Goal: Transaction & Acquisition: Purchase product/service

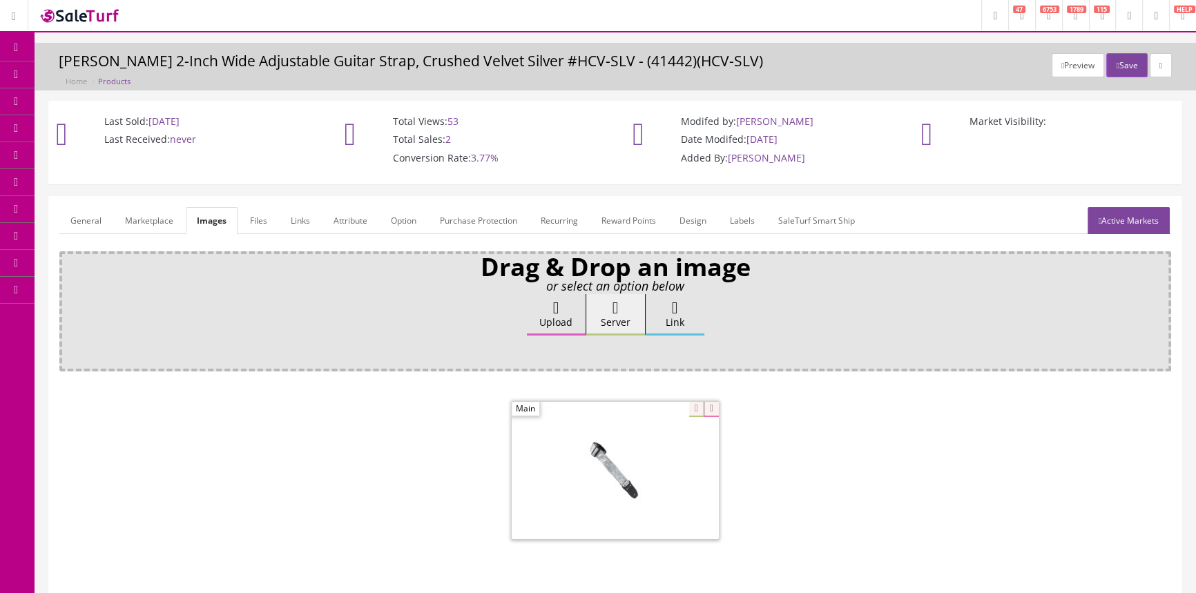
click at [101, 70] on span "Products" at bounding box center [99, 74] width 34 height 12
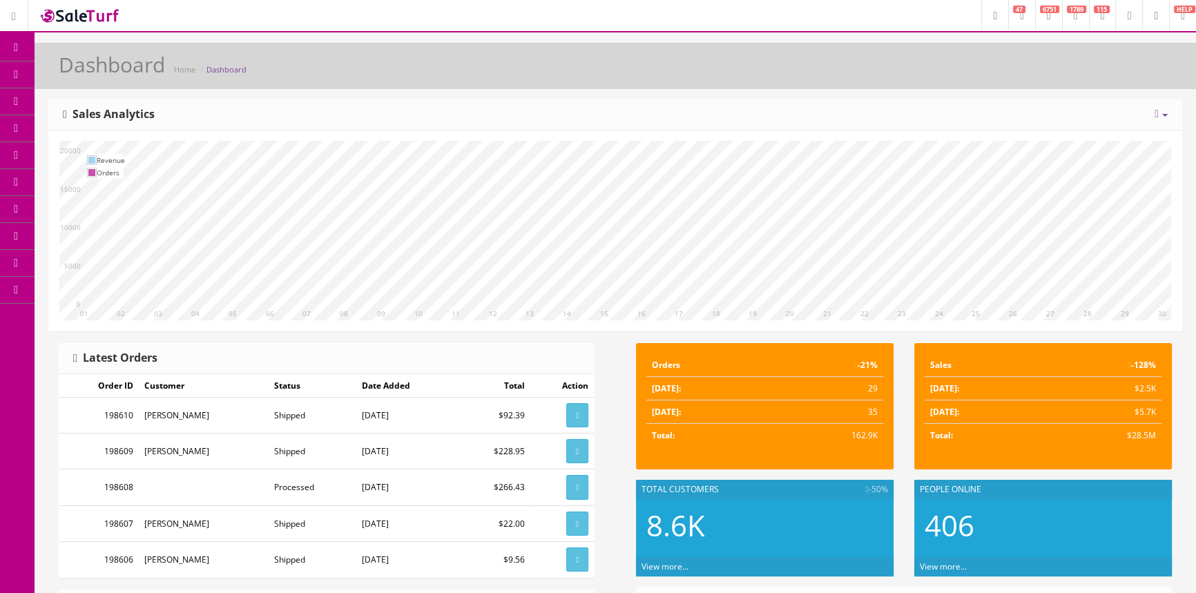
click at [110, 71] on span "Products" at bounding box center [99, 74] width 34 height 12
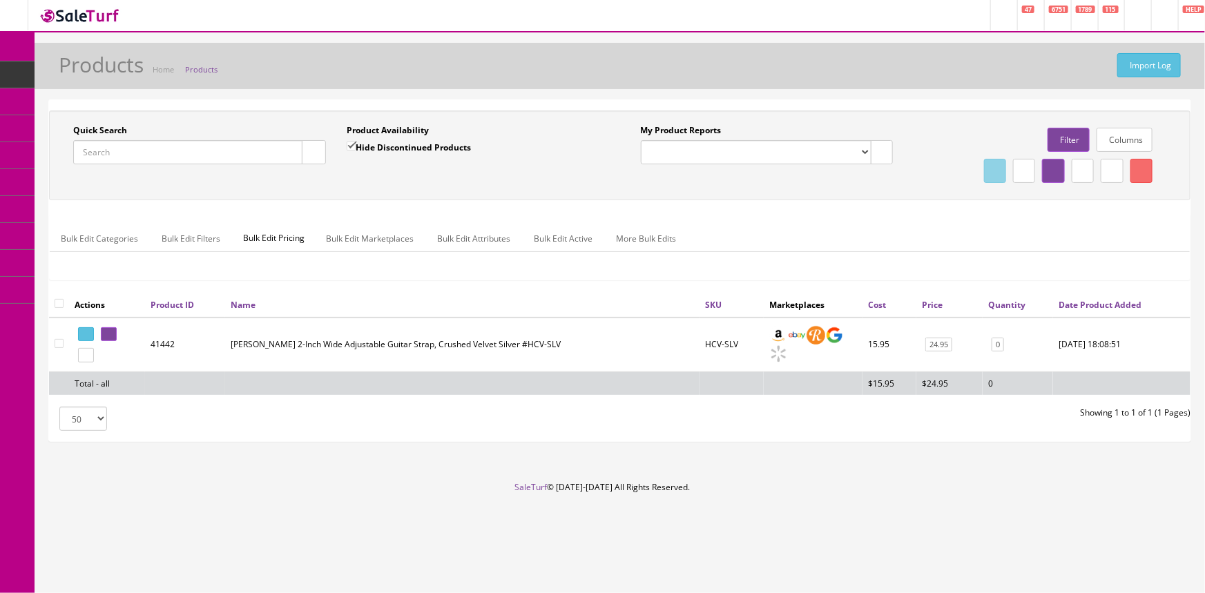
click at [180, 157] on input "Quick Search" at bounding box center [187, 152] width 229 height 24
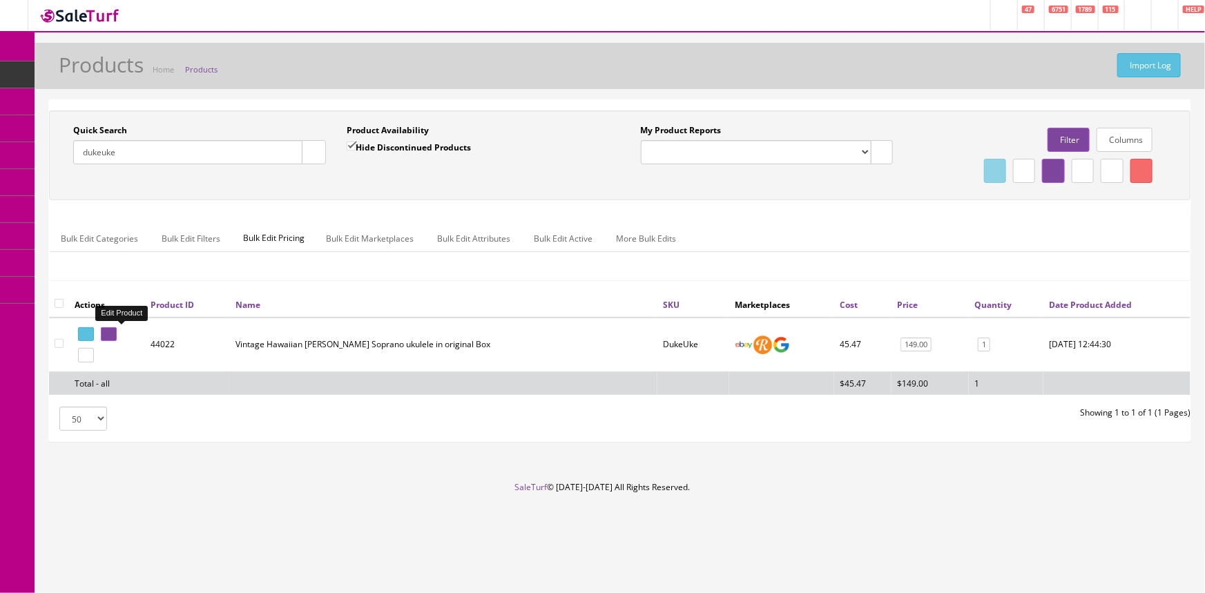
type input "dukeuke"
click at [108, 334] on icon at bounding box center [106, 335] width 3 height 8
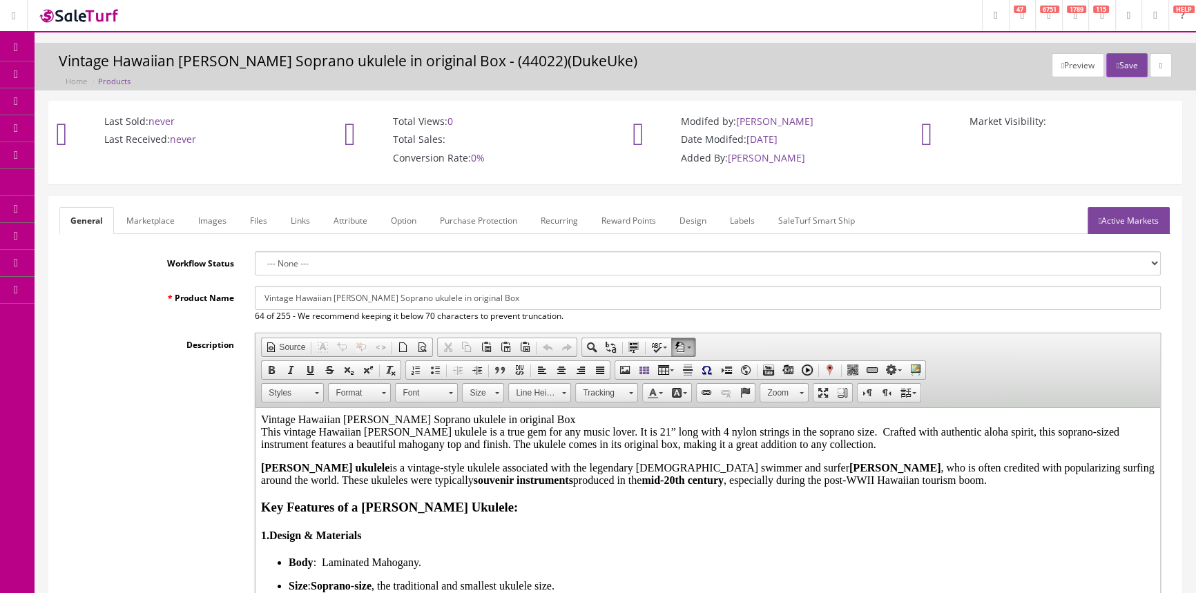
click at [744, 220] on link "Labels" at bounding box center [742, 220] width 47 height 27
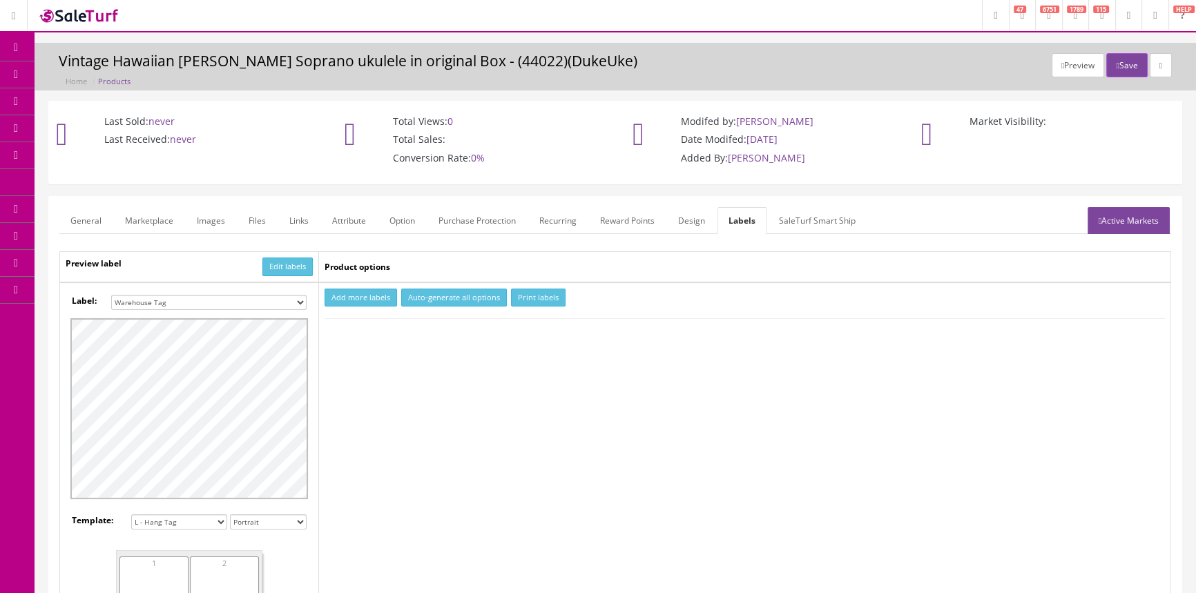
click at [294, 303] on select "Small Label 2 x 1 Label Shoe label 100 barcodes Dymo Label 2 X 1 Sticker Labels…" at bounding box center [208, 302] width 195 height 15
select select "16"
click at [111, 295] on select "Small Label 2 x 1 Label Shoe label 100 barcodes Dymo Label 2 X 1 Sticker Labels…" at bounding box center [208, 302] width 195 height 15
click at [356, 294] on button "Add more labels" at bounding box center [361, 298] width 73 height 19
type input "1"
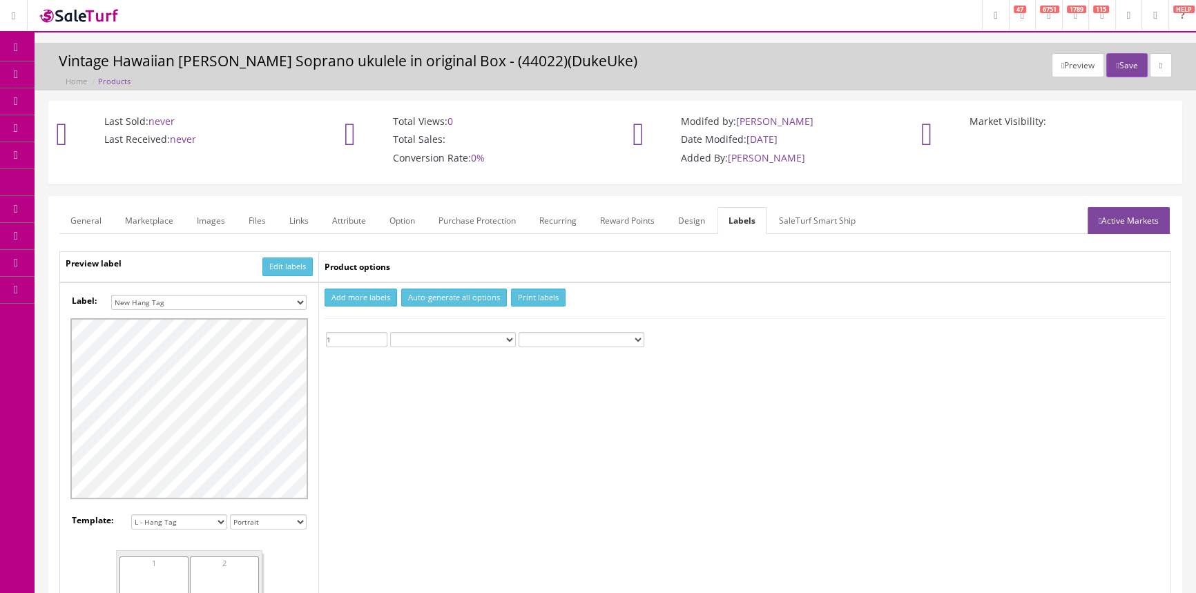
click at [379, 336] on input "1" at bounding box center [356, 339] width 61 height 15
click at [532, 294] on button "Print labels" at bounding box center [538, 298] width 55 height 19
click at [66, 82] on link "Products" at bounding box center [107, 74] width 145 height 27
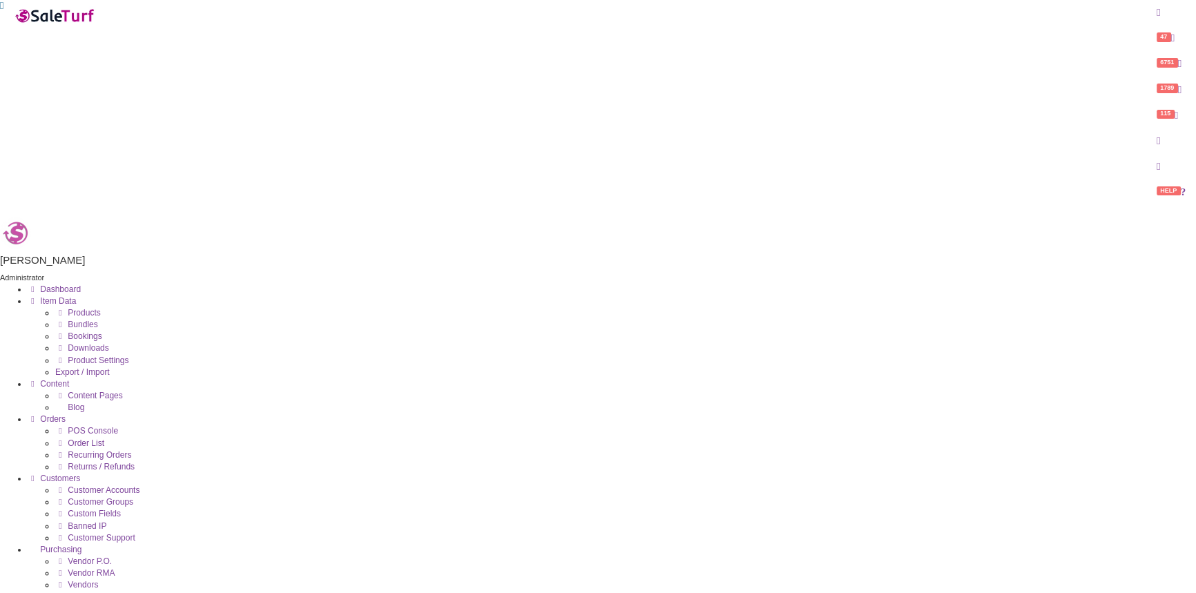
click at [76, 308] on link "Products" at bounding box center [78, 313] width 46 height 10
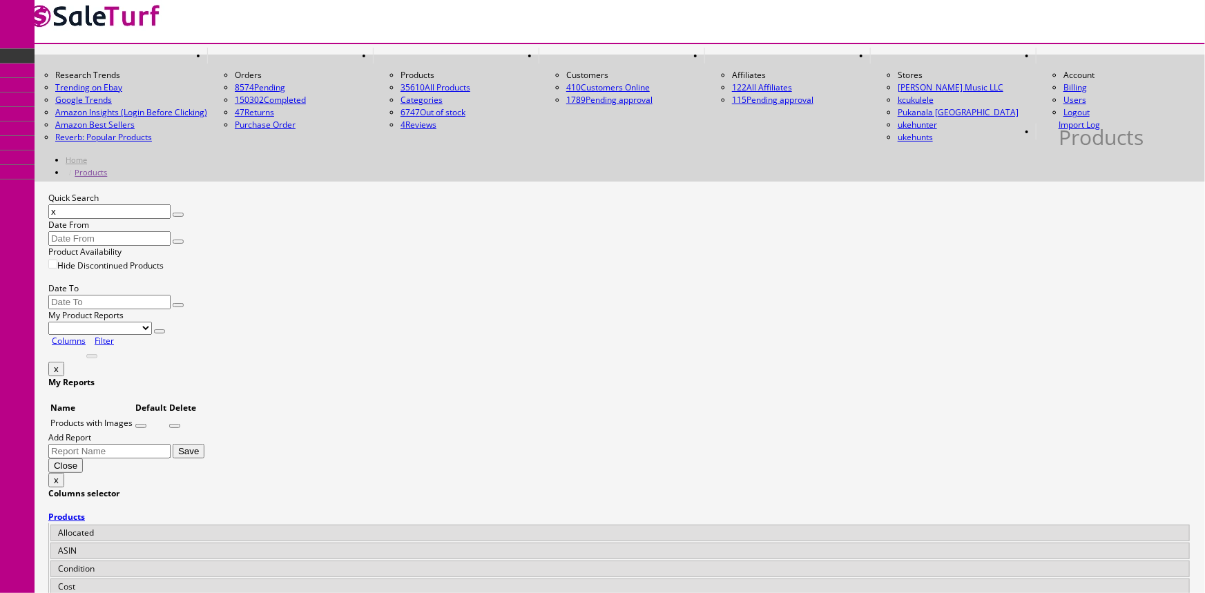
type input "x"
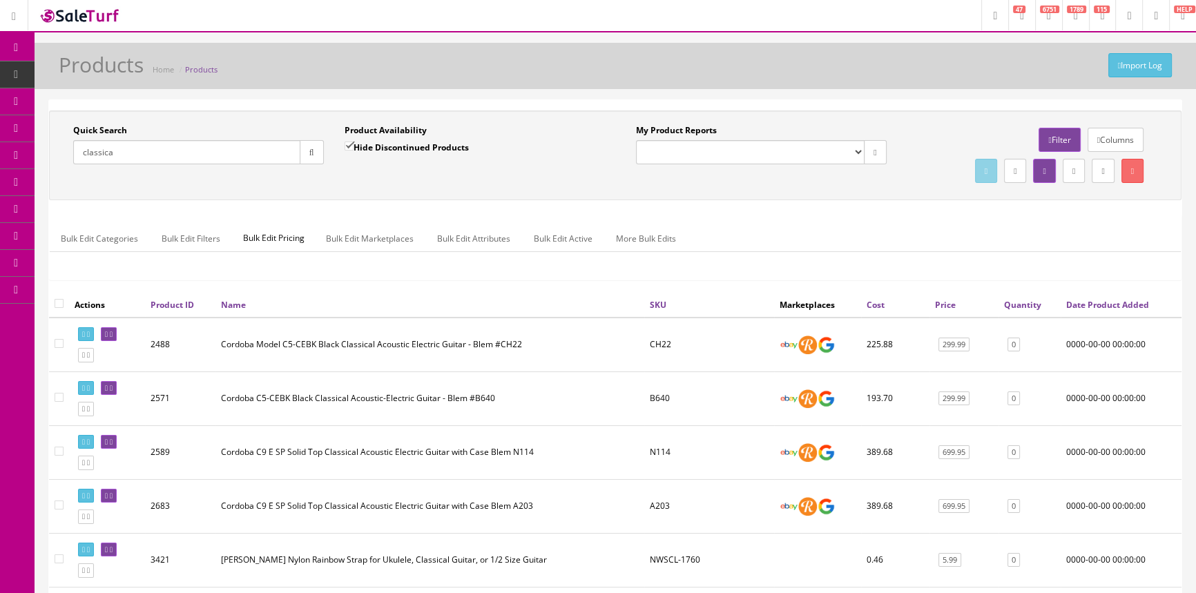
click at [186, 159] on input "classica" at bounding box center [186, 152] width 227 height 24
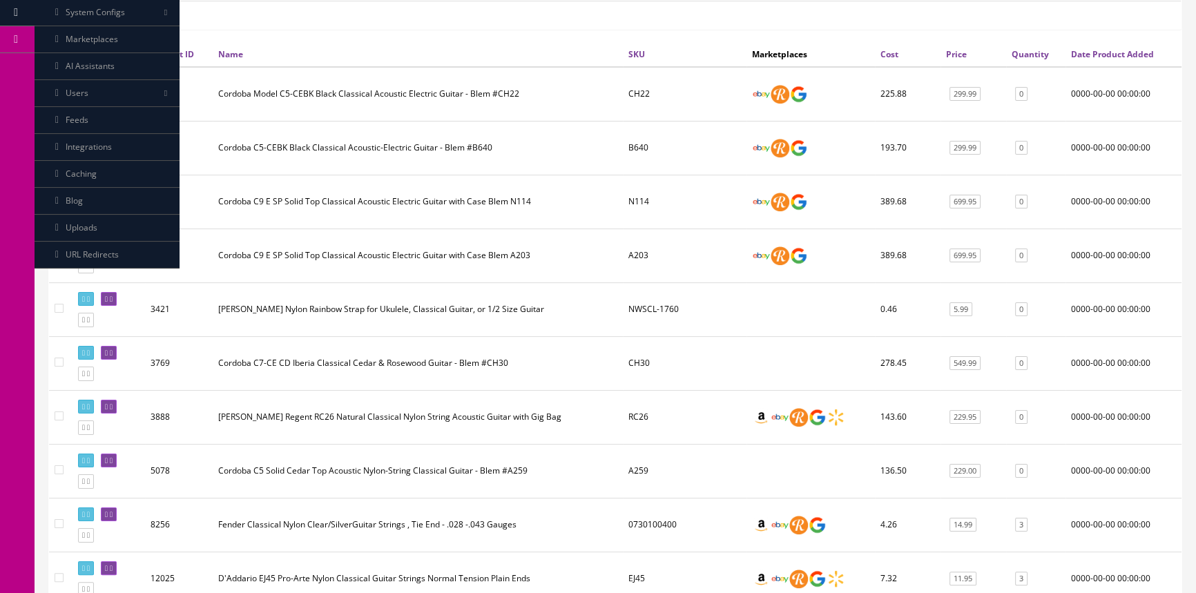
scroll to position [314, 0]
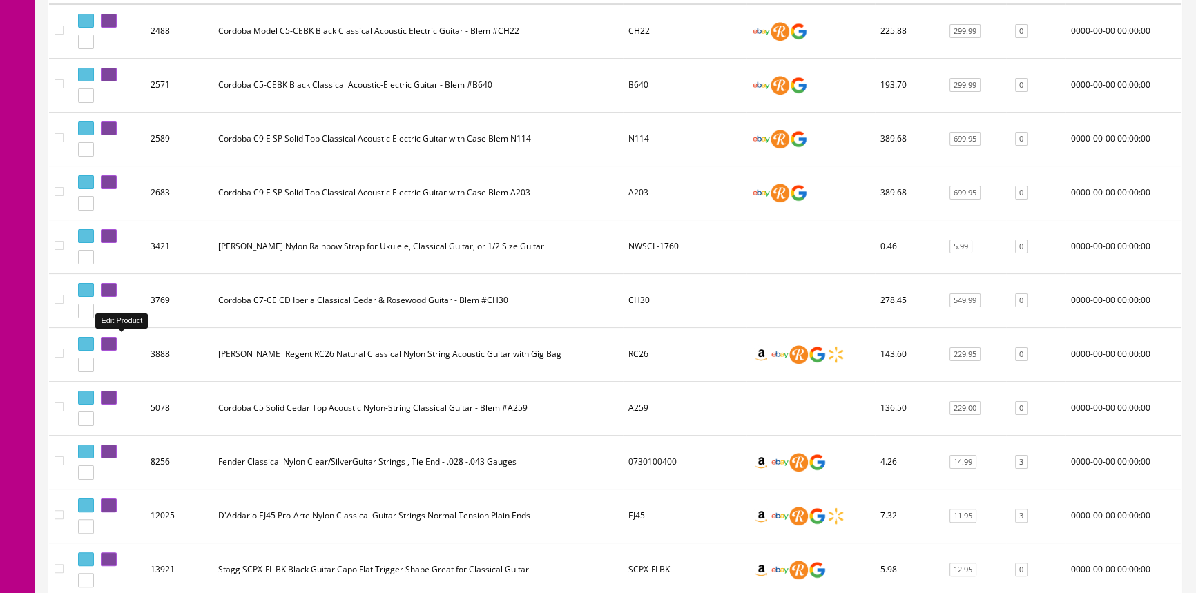
type input "classical\"
click at [117, 346] on link at bounding box center [109, 344] width 16 height 15
click at [108, 341] on icon at bounding box center [106, 345] width 3 height 8
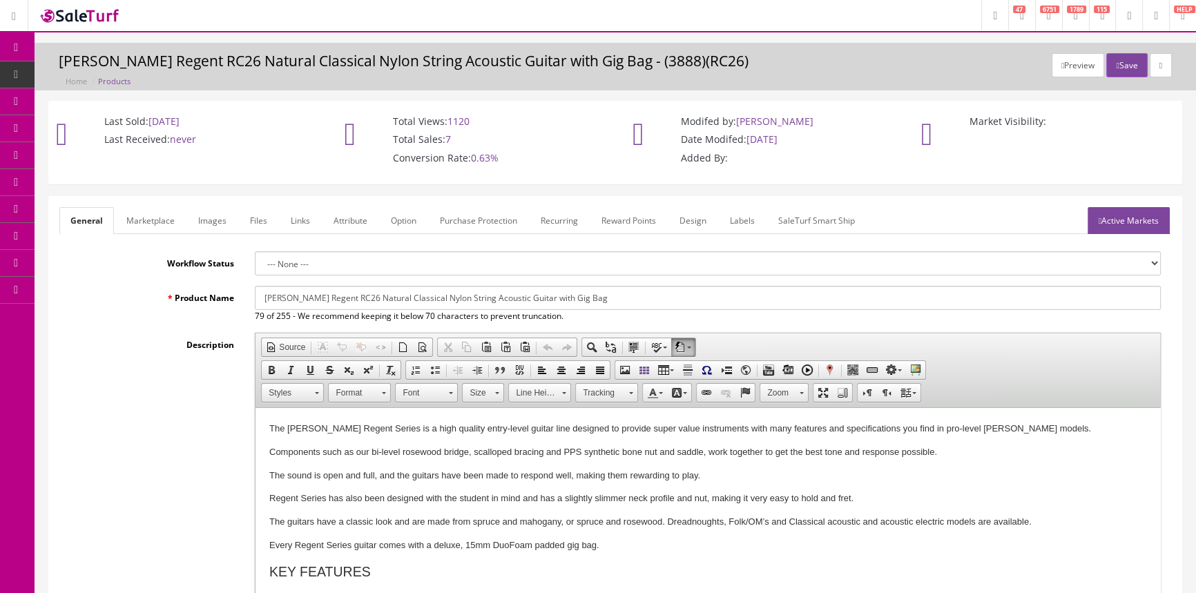
click at [144, 209] on link "Marketplace" at bounding box center [150, 220] width 70 height 27
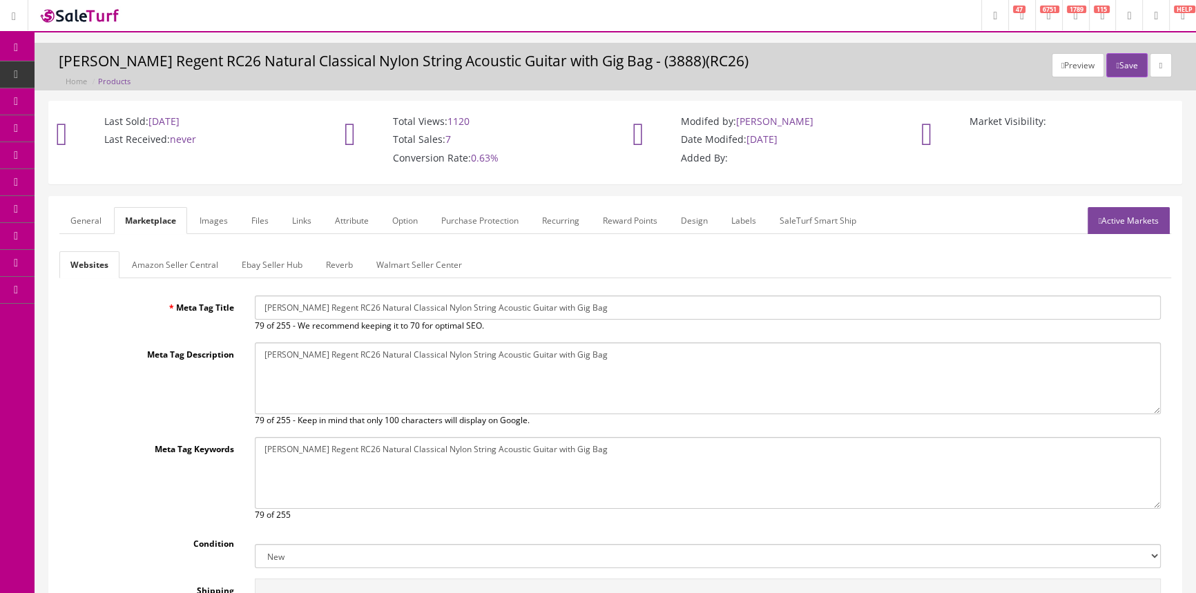
click at [97, 211] on link "General" at bounding box center [85, 220] width 53 height 27
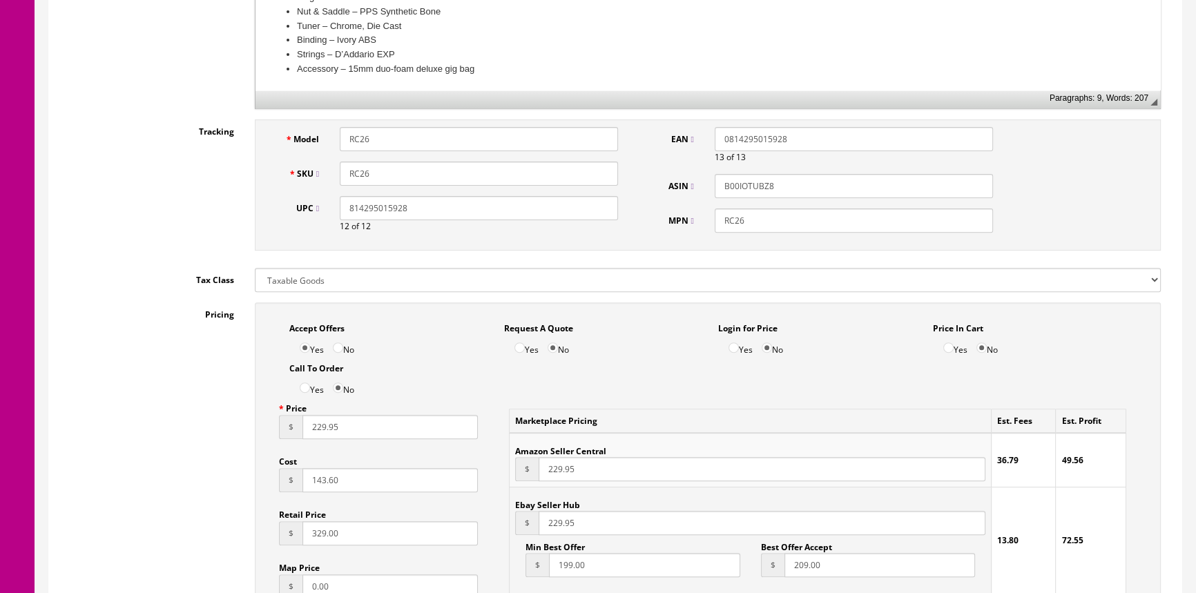
scroll to position [628, 0]
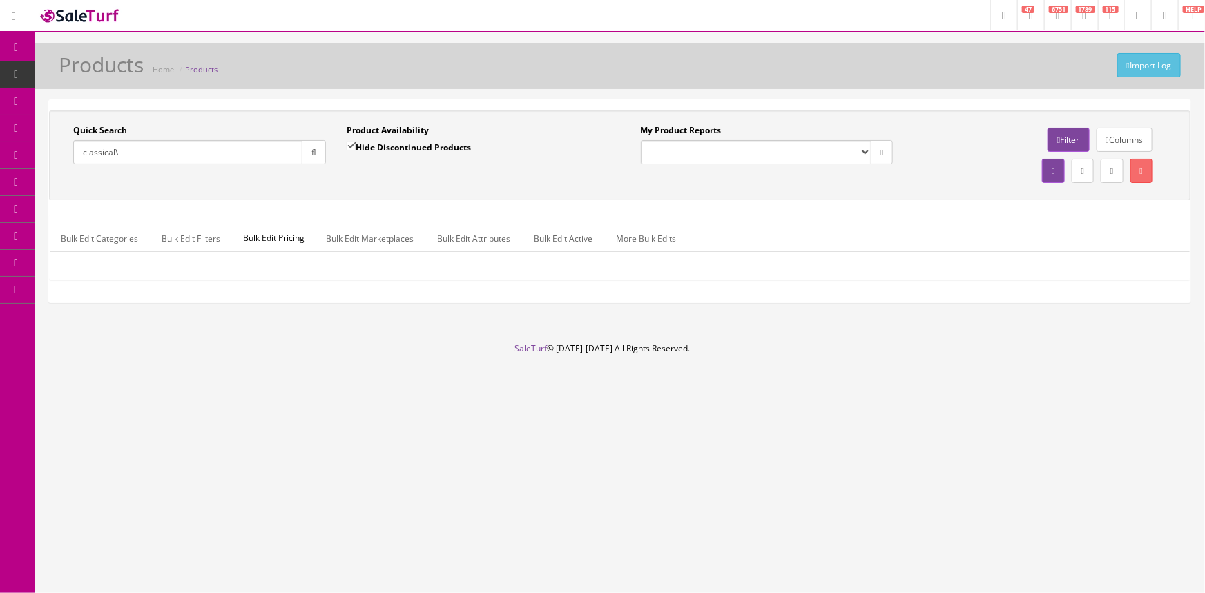
click at [207, 159] on input "classical\" at bounding box center [187, 152] width 229 height 24
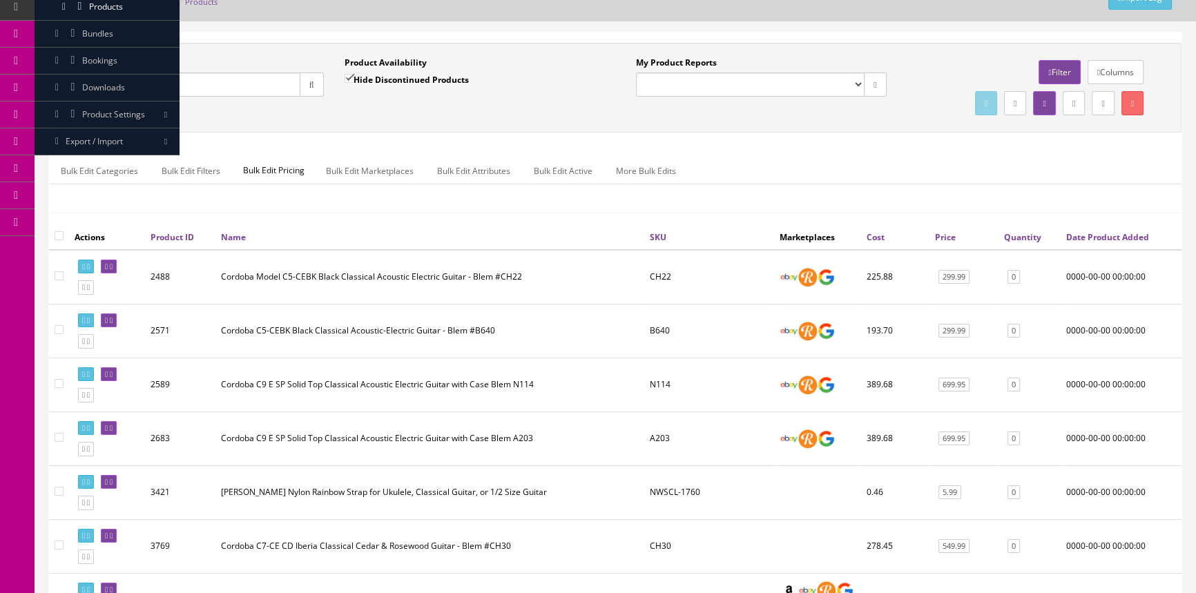
scroll to position [62, 0]
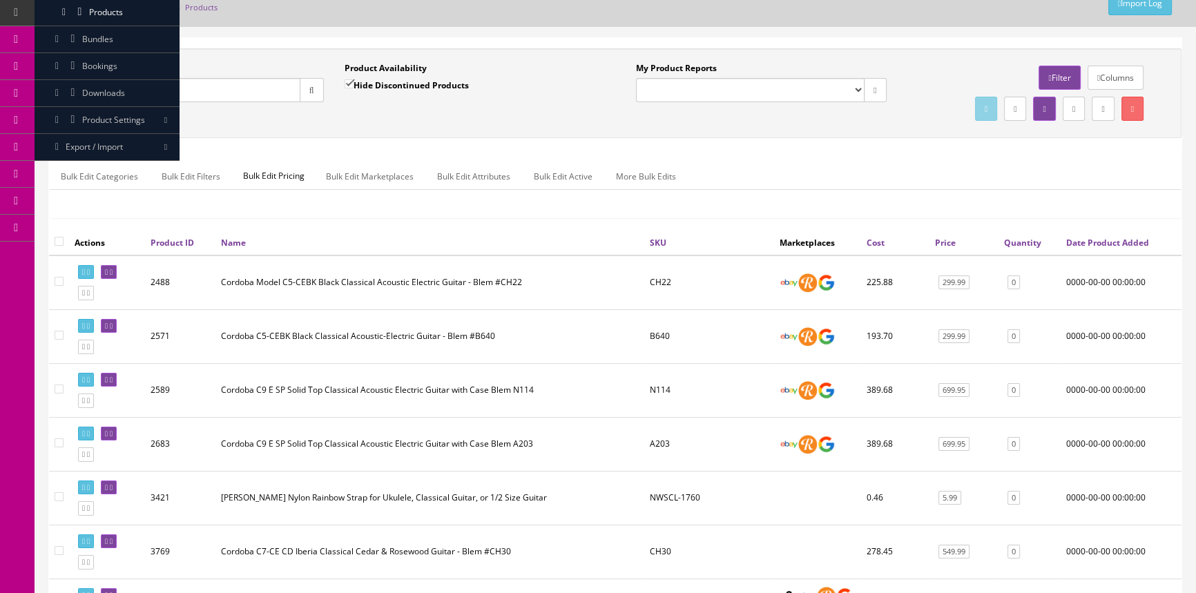
type input "classical"
click at [1029, 244] on link "Quantity" at bounding box center [1022, 243] width 37 height 12
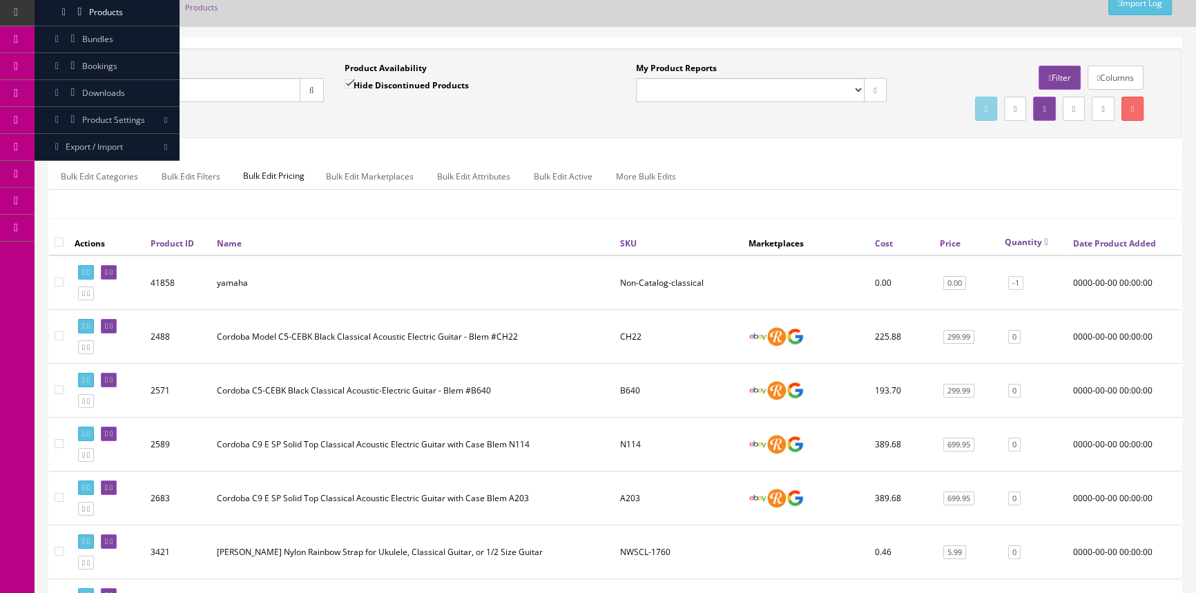
click at [1004, 236] on th "Quantity" at bounding box center [1034, 243] width 68 height 26
click at [1009, 240] on link "Quantity" at bounding box center [1027, 242] width 44 height 12
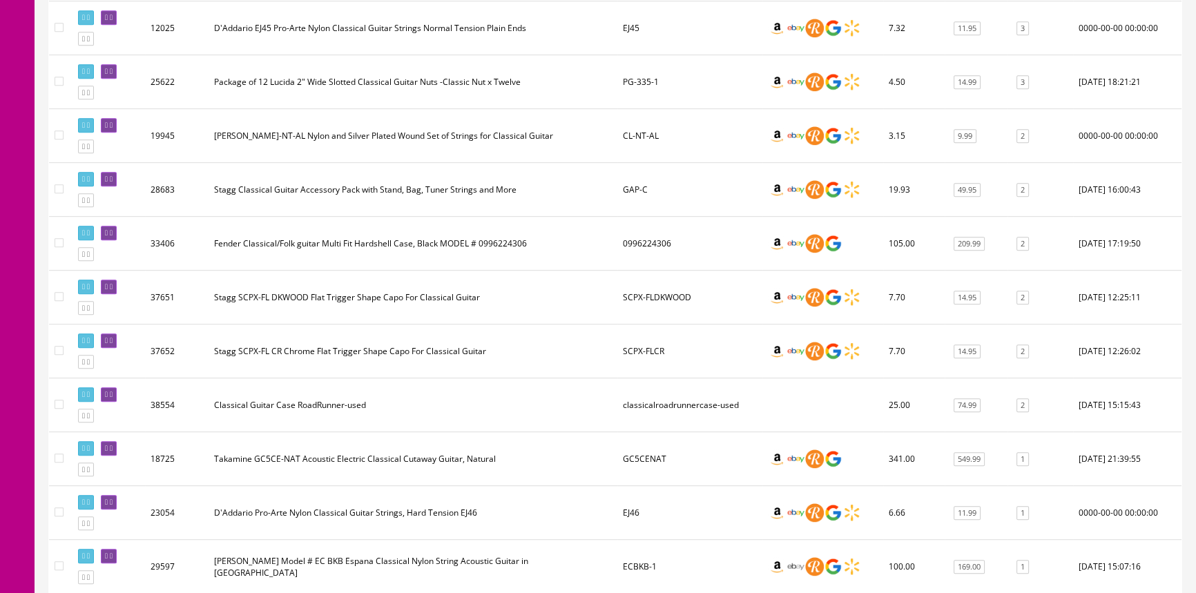
scroll to position [941, 0]
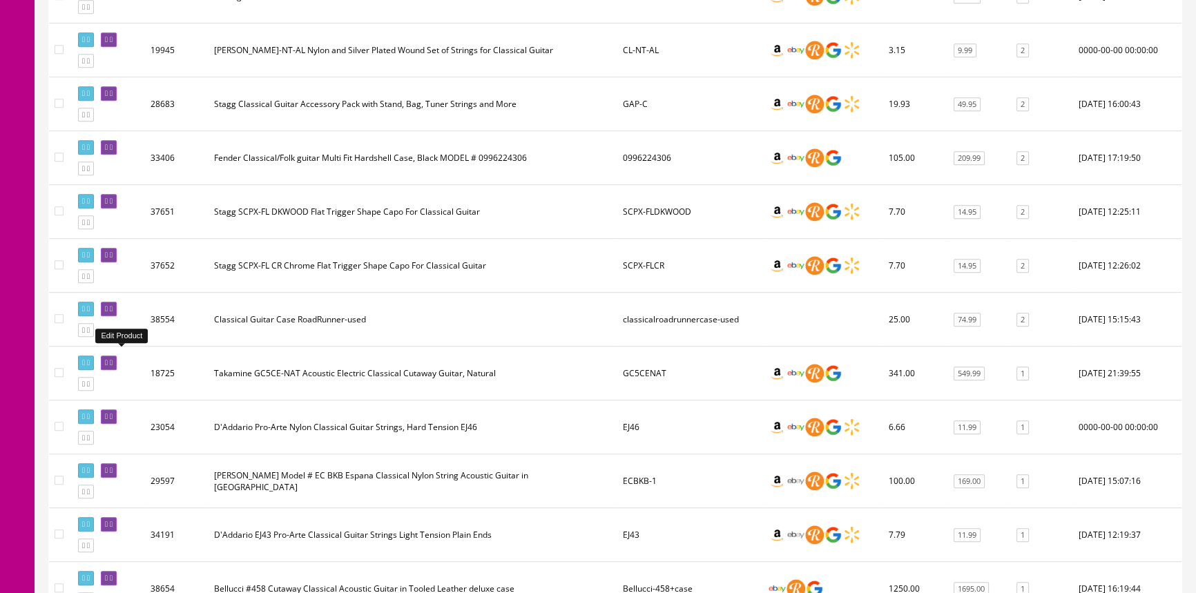
click at [108, 359] on icon at bounding box center [106, 363] width 3 height 8
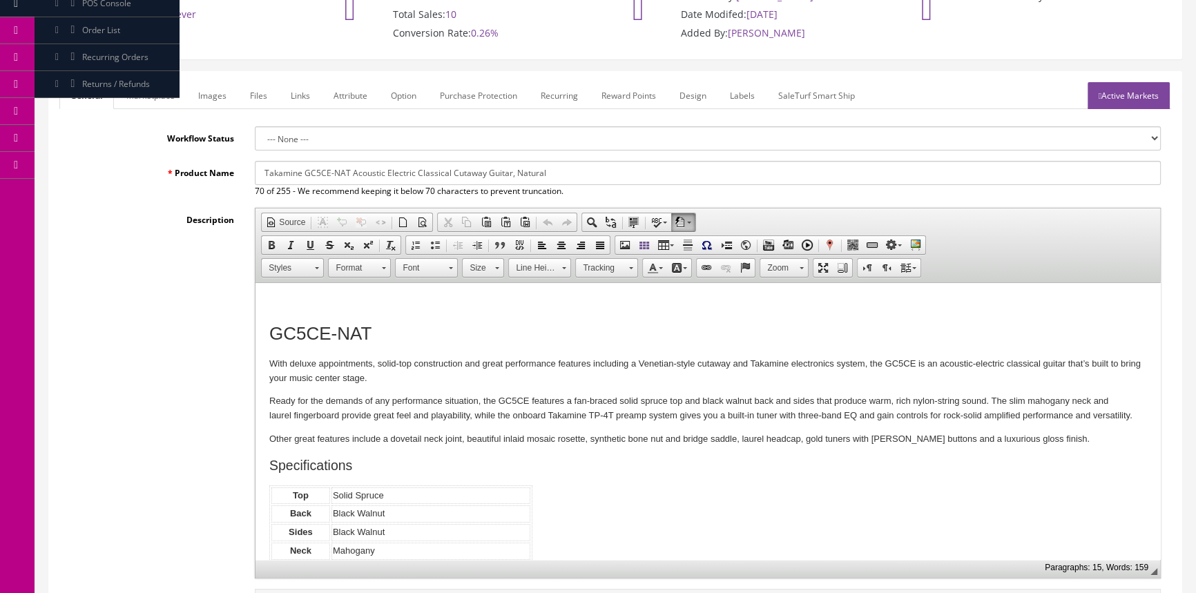
scroll to position [62, 0]
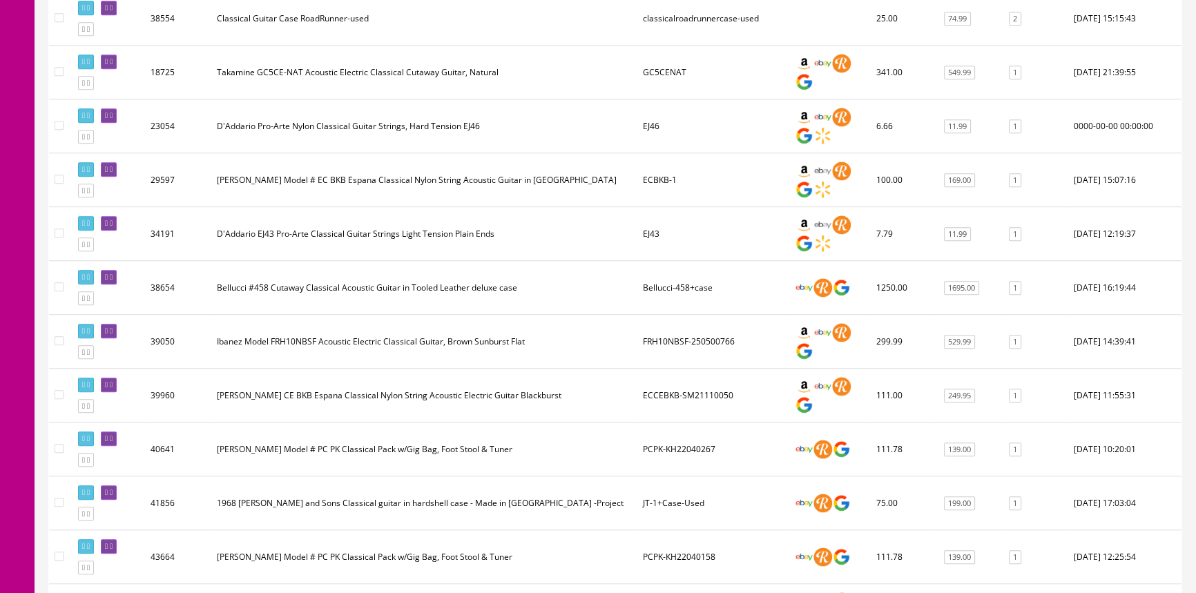
scroll to position [1262, 0]
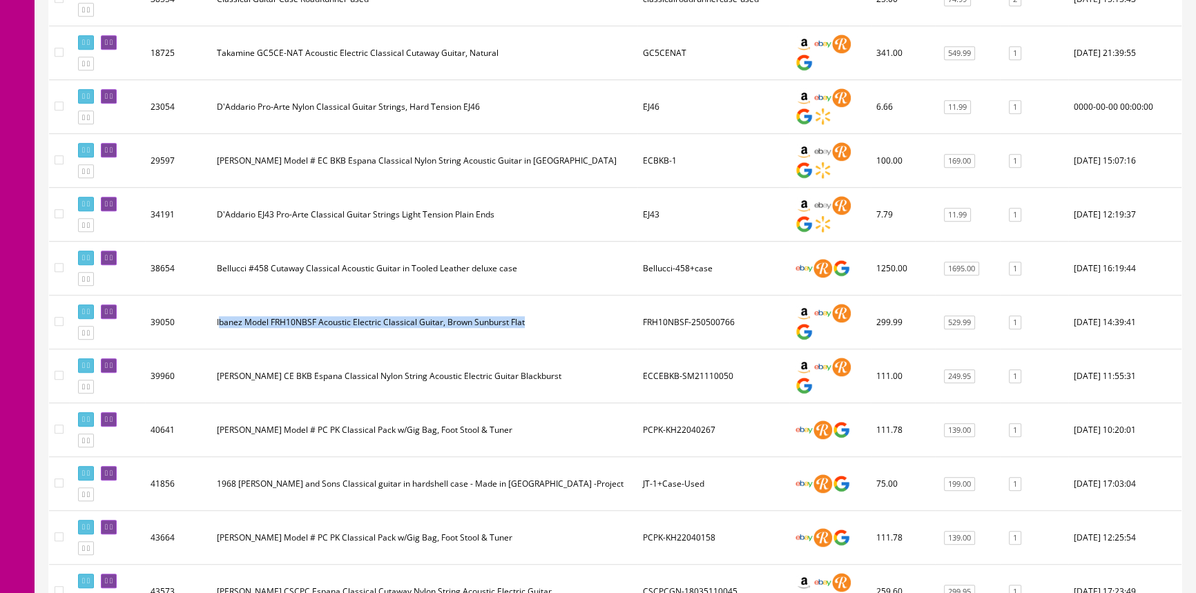
drag, startPoint x: 554, startPoint y: 305, endPoint x: 221, endPoint y: 330, distance: 333.9
click at [221, 330] on td "Ibanez Model FRH10NBSF Acoustic Electric Classical Guitar, Brown Sunburst Flat" at bounding box center [424, 323] width 426 height 54
click at [546, 314] on td "Ibanez Model FRH10NBSF Acoustic Electric Classical Guitar, Brown Sunburst Flat" at bounding box center [424, 323] width 426 height 54
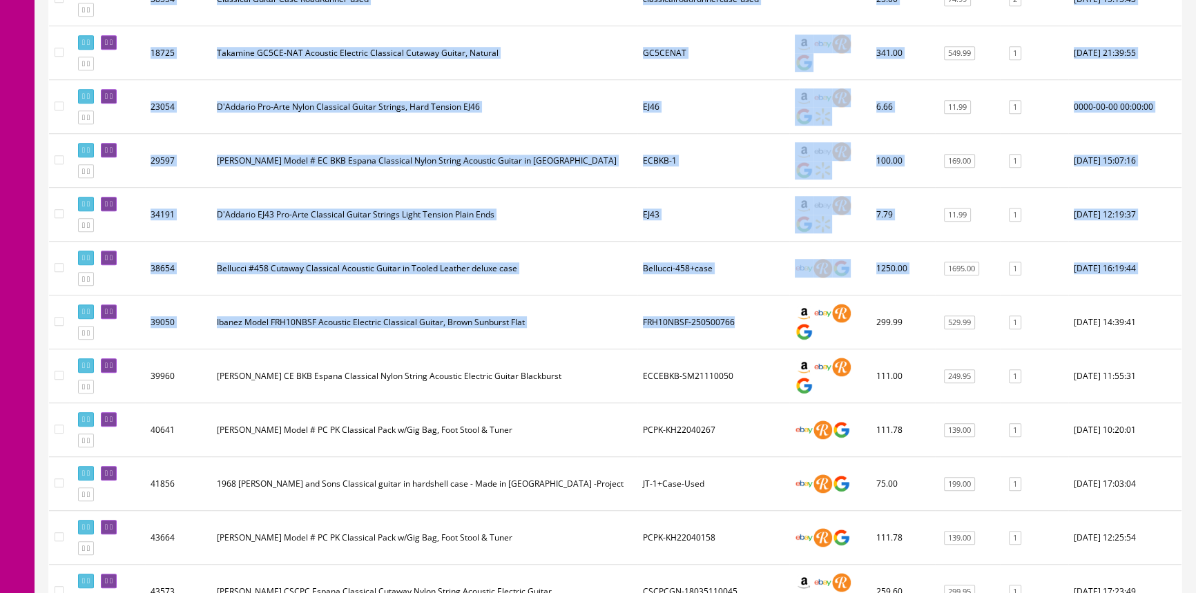
drag, startPoint x: 746, startPoint y: 308, endPoint x: 640, endPoint y: 323, distance: 106.8
click at [640, 323] on div "Actions Product ID Name SKU Marketplaces Cost Price Quantity Date Product Added…" at bounding box center [615, 407] width 1133 height 2755
click at [572, 305] on td "Ibanez Model FRH10NBSF Acoustic Electric Classical Guitar, Brown Sunburst Flat" at bounding box center [424, 323] width 426 height 54
click at [649, 270] on td "Bellucci-458+case" at bounding box center [714, 269] width 152 height 54
click at [635, 285] on div at bounding box center [638, 398] width 7 height 2737
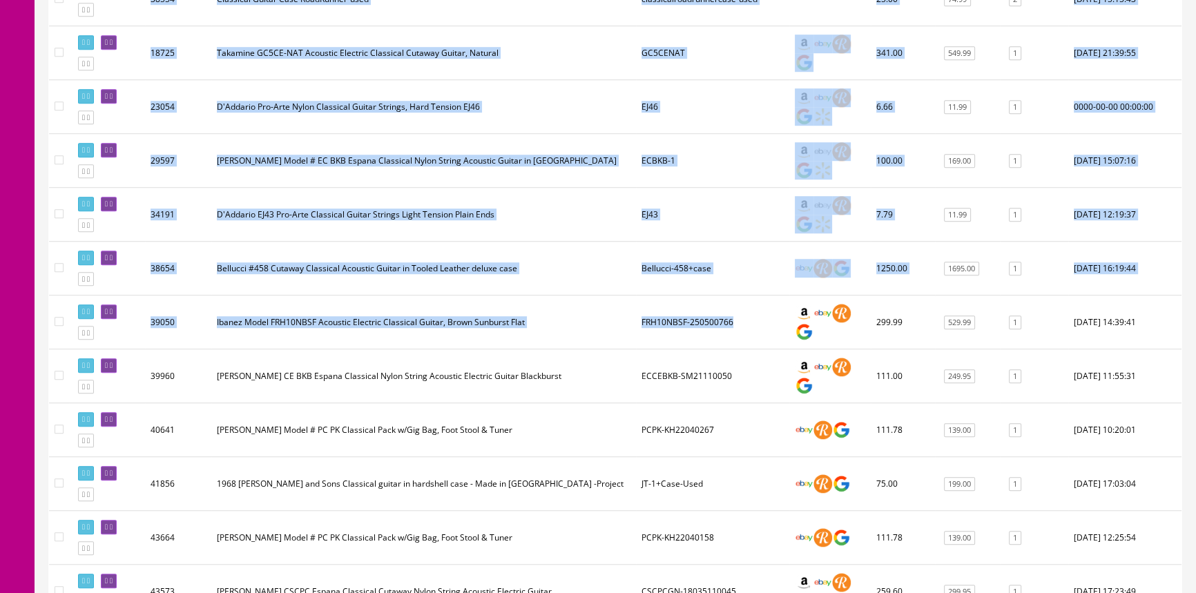
click at [605, 271] on td "Bellucci #458 Cutaway Classical Acoustic Guitar in Tooled Leather deluxe case" at bounding box center [423, 269] width 425 height 54
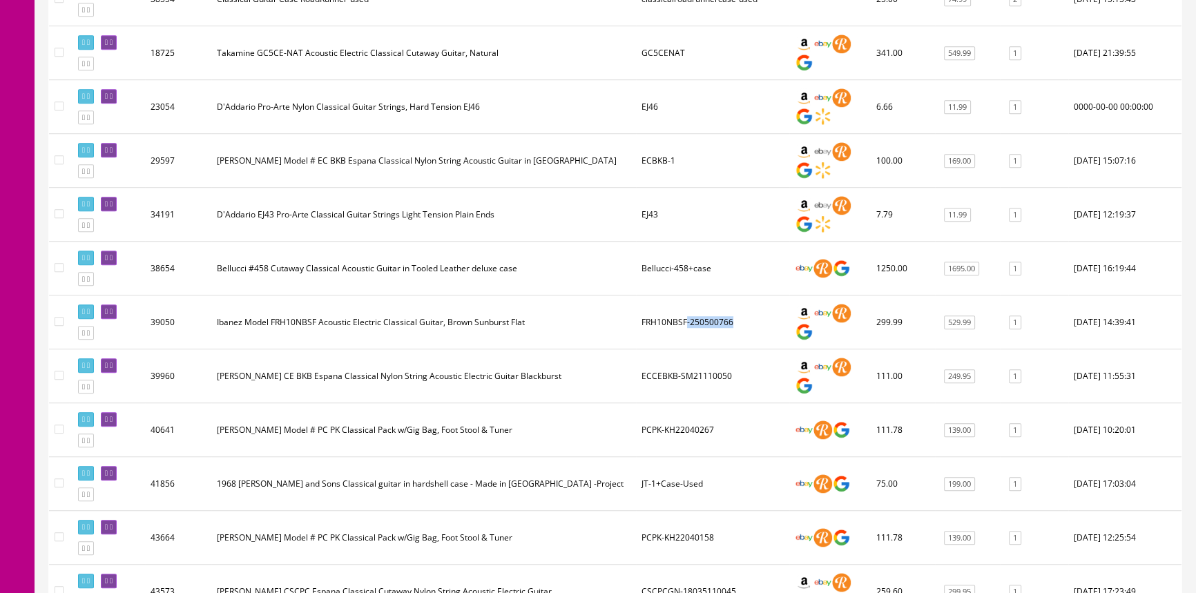
drag, startPoint x: 771, startPoint y: 314, endPoint x: 687, endPoint y: 310, distance: 84.3
click at [686, 316] on td "FRH10NBSF-250500766" at bounding box center [712, 323] width 153 height 54
click at [711, 306] on td "FRH10NBSF-250500766" at bounding box center [712, 323] width 153 height 54
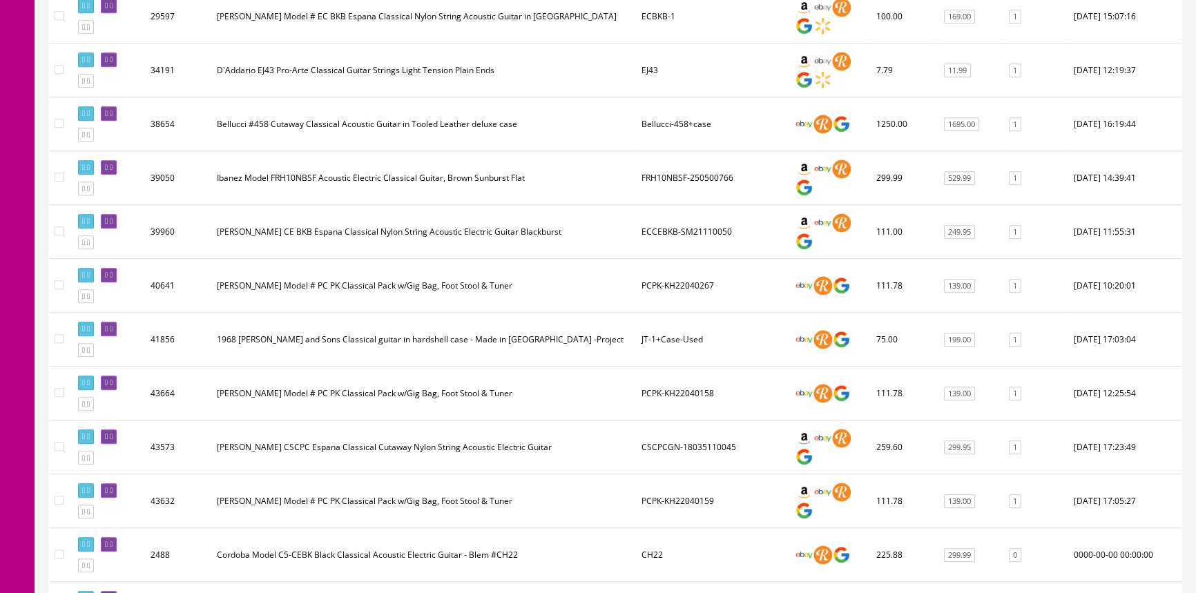
scroll to position [1382, 0]
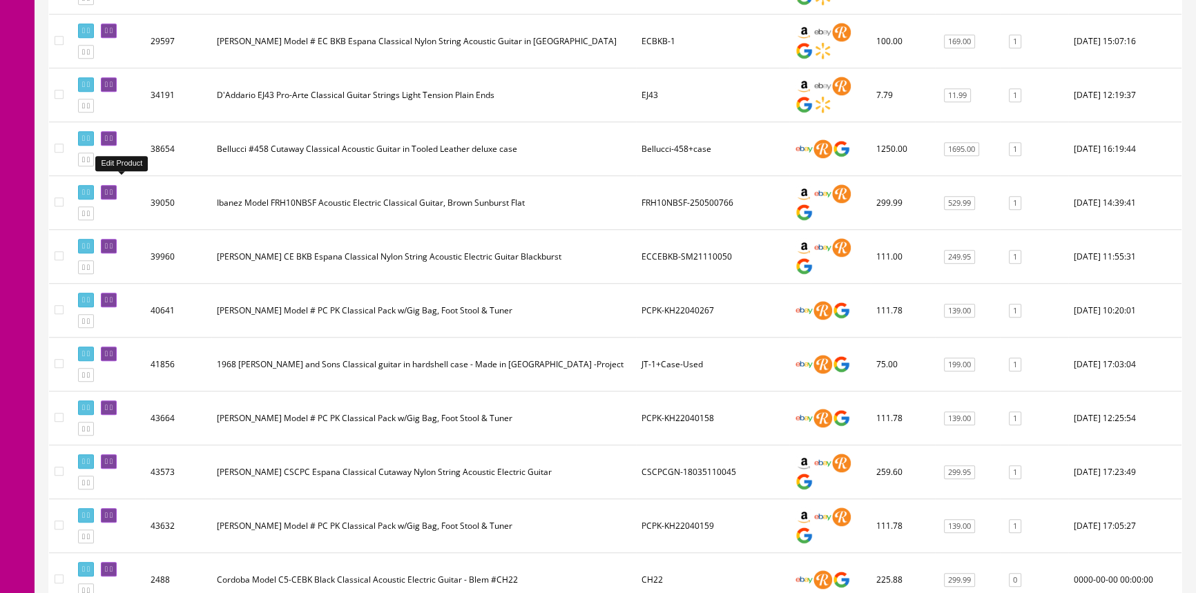
click at [113, 189] on icon at bounding box center [111, 193] width 3 height 8
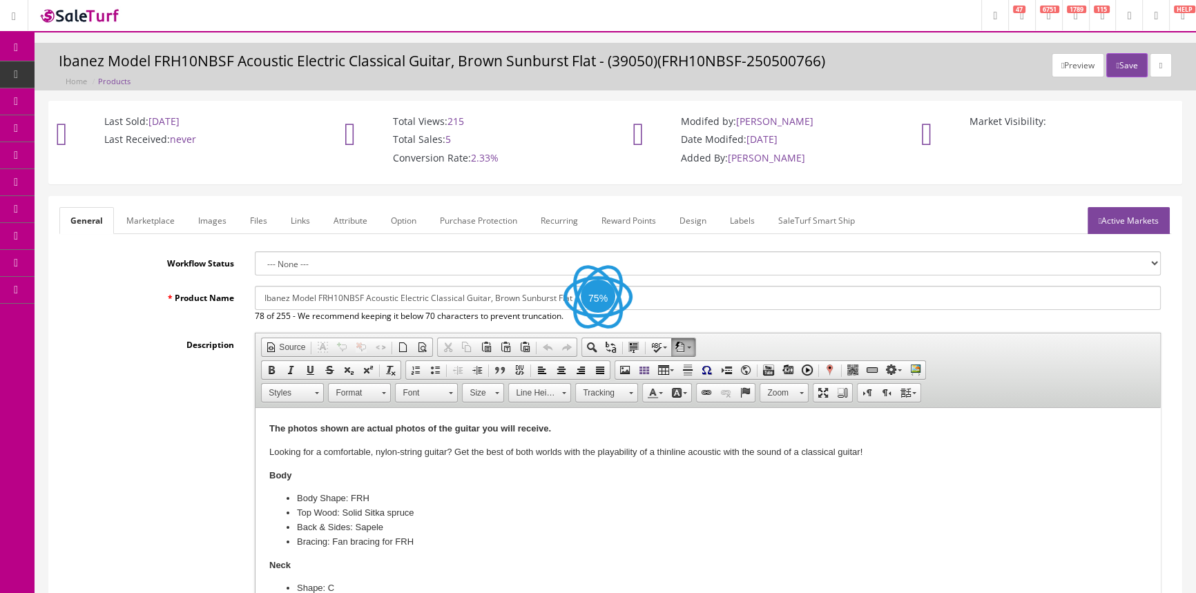
click at [198, 223] on link "Images" at bounding box center [212, 220] width 50 height 27
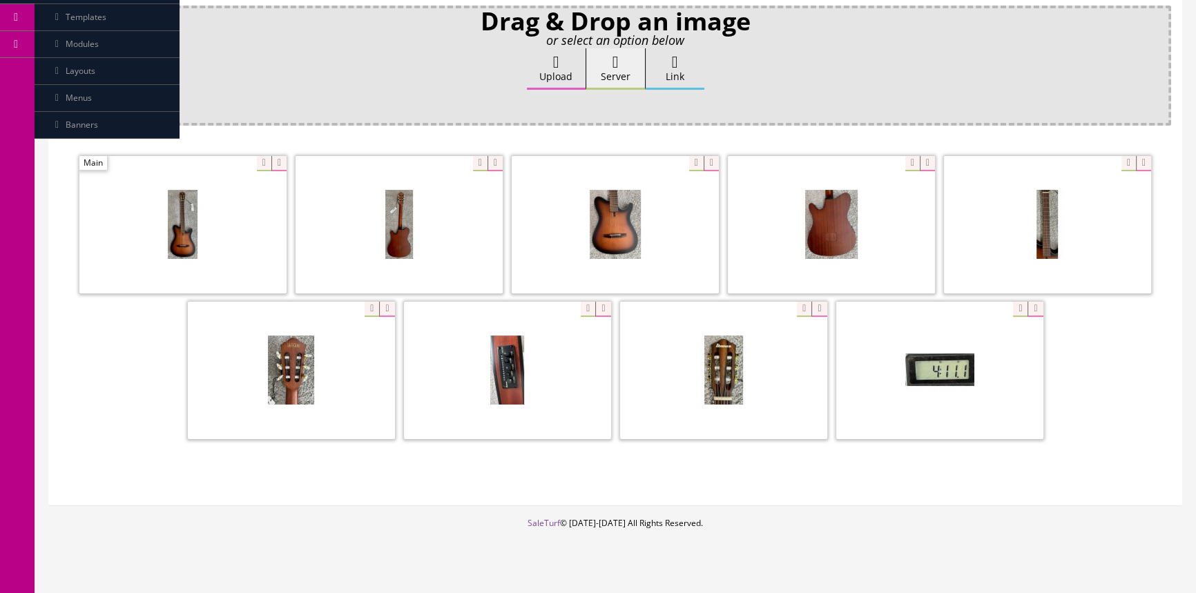
scroll to position [265, 0]
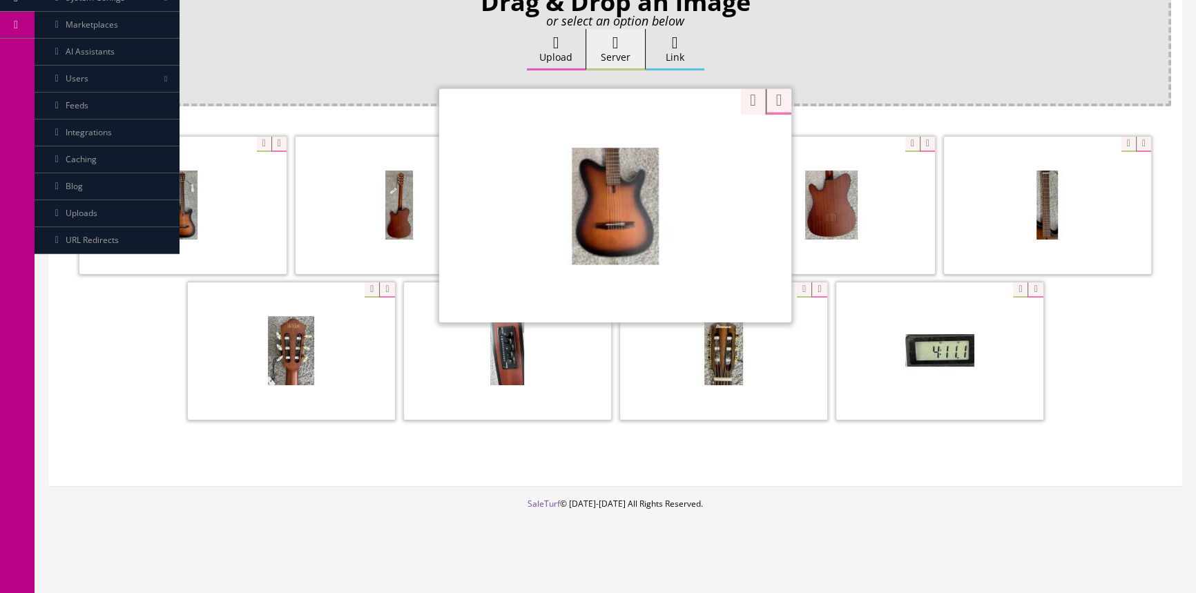
click at [693, 141] on div "Zoom" at bounding box center [615, 205] width 352 height 235
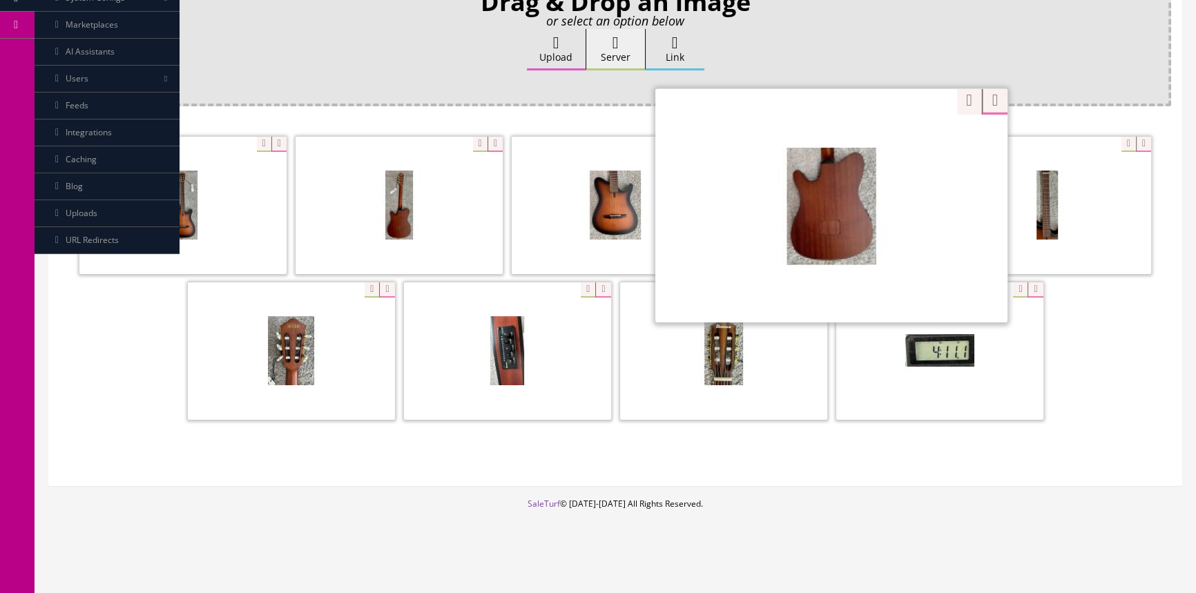
click at [898, 142] on div "Zoom" at bounding box center [832, 205] width 352 height 235
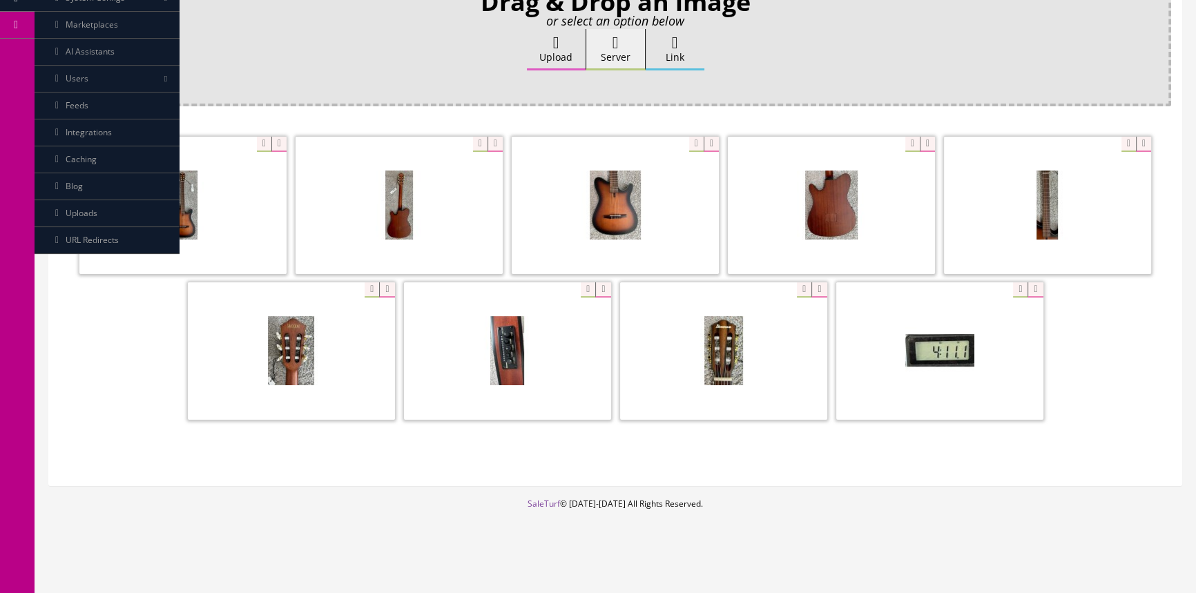
click at [620, 195] on span at bounding box center [615, 205] width 207 height 137
click at [645, 188] on span at bounding box center [615, 205] width 207 height 137
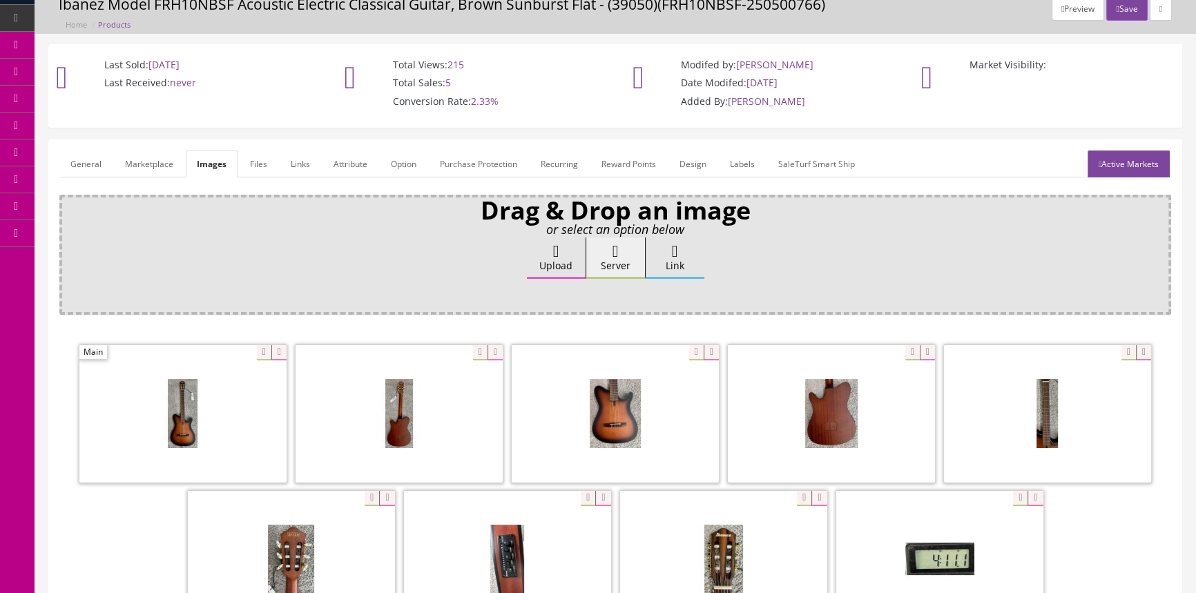
scroll to position [188, 0]
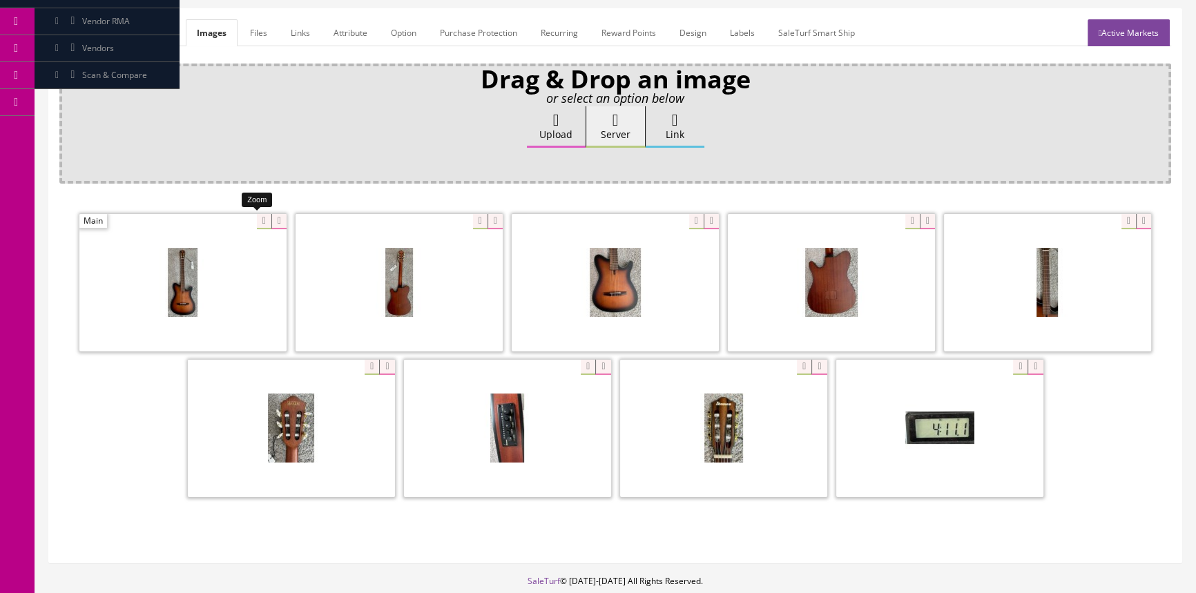
click at [257, 222] on div at bounding box center [182, 282] width 207 height 138
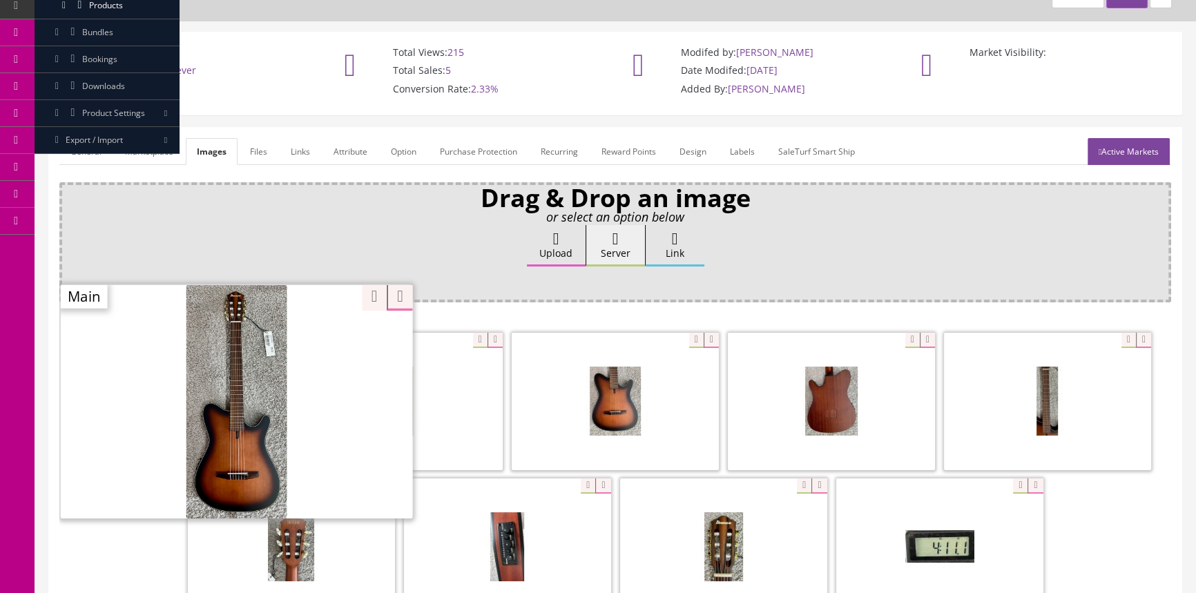
scroll to position [0, 0]
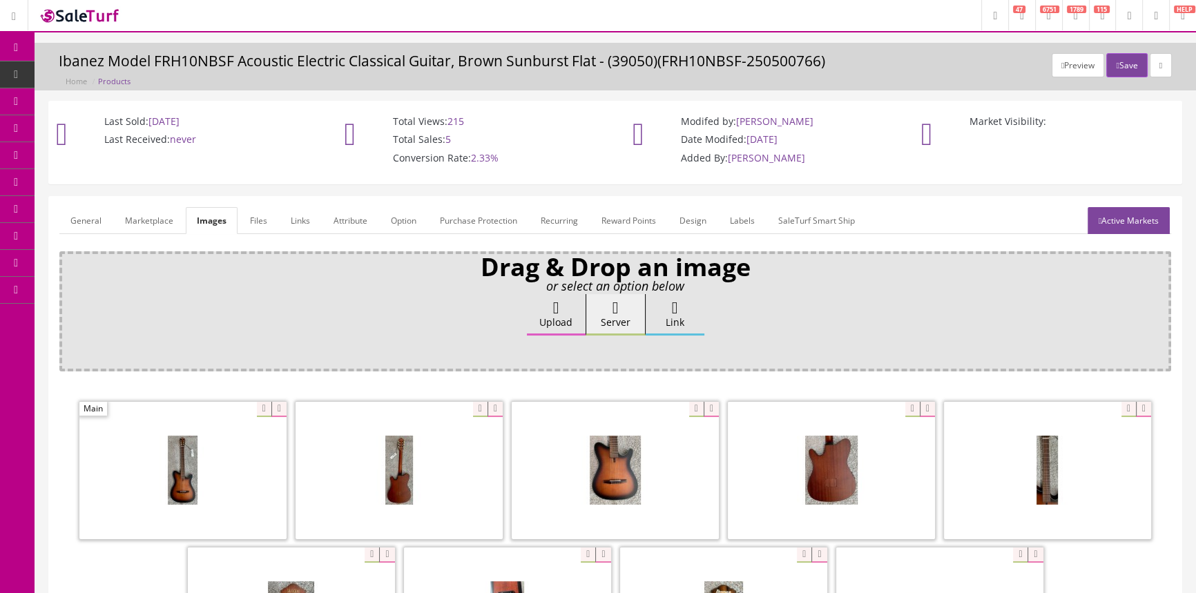
click at [67, 64] on link "Products" at bounding box center [107, 74] width 145 height 27
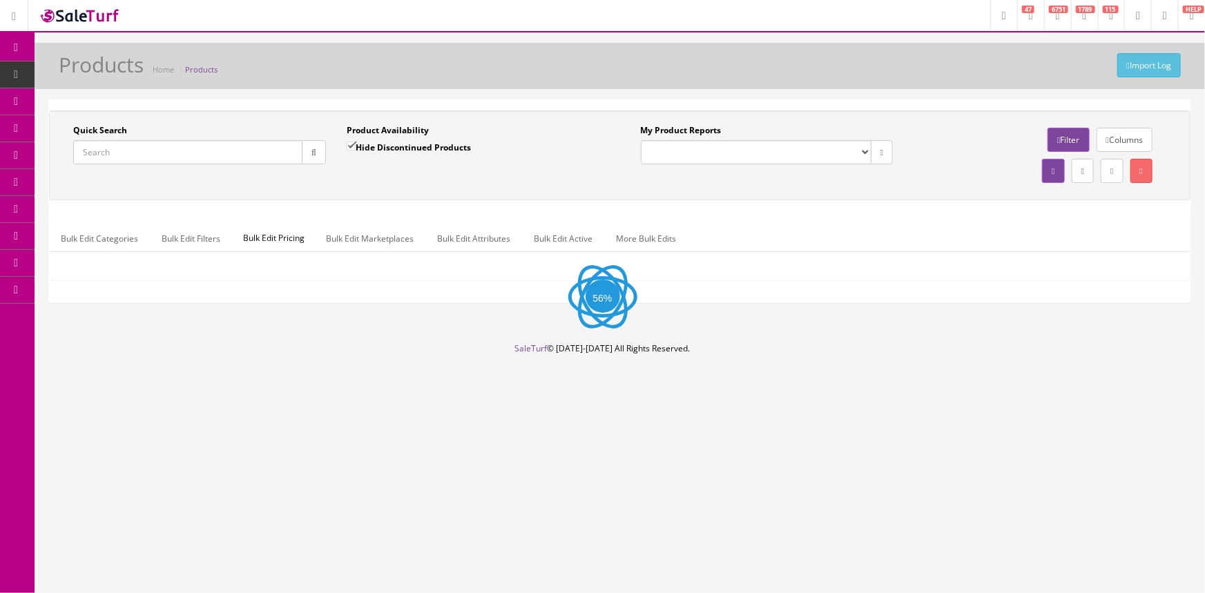
click at [140, 143] on div "Quick Search" at bounding box center [199, 144] width 253 height 40
click at [140, 158] on input "Quick Search" at bounding box center [187, 152] width 229 height 24
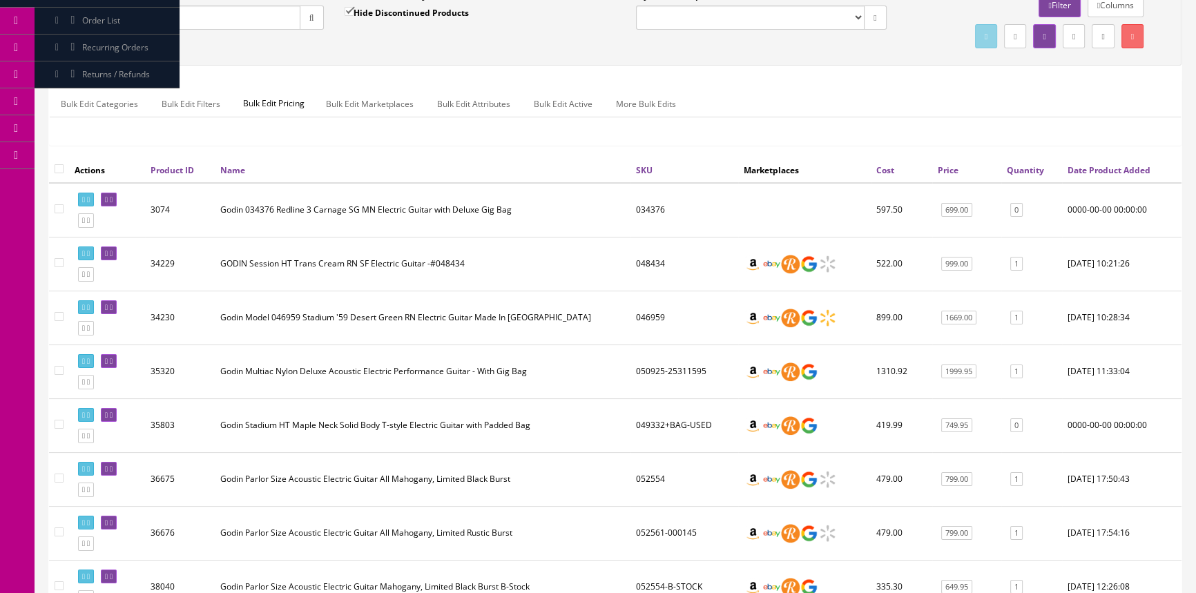
scroll to position [188, 0]
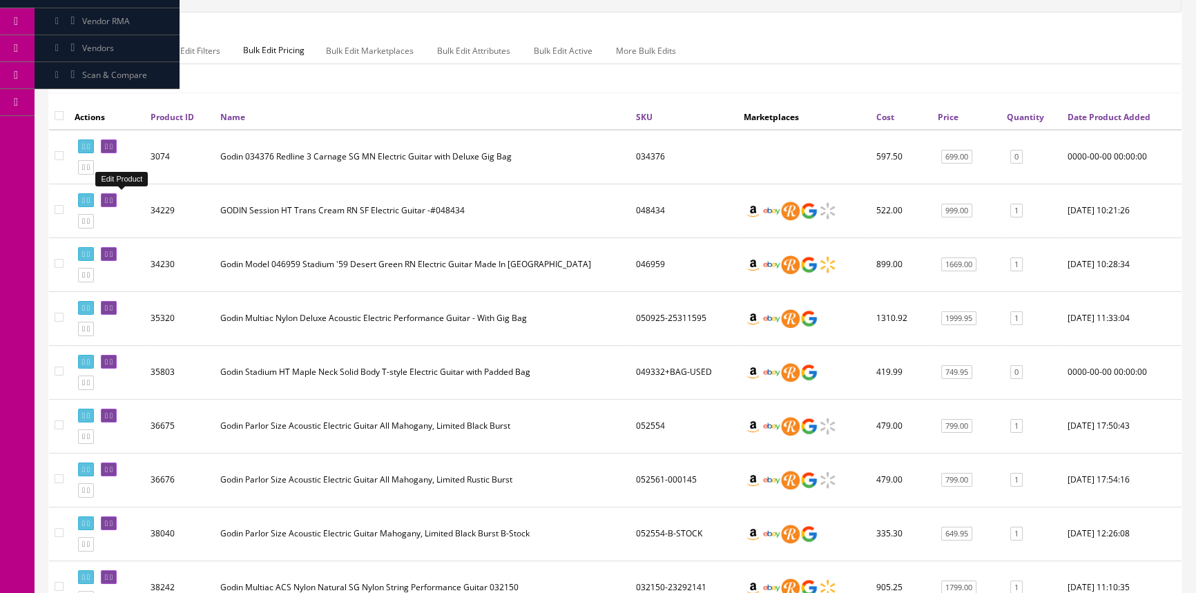
type input "godin"
click at [117, 193] on link at bounding box center [109, 200] width 16 height 15
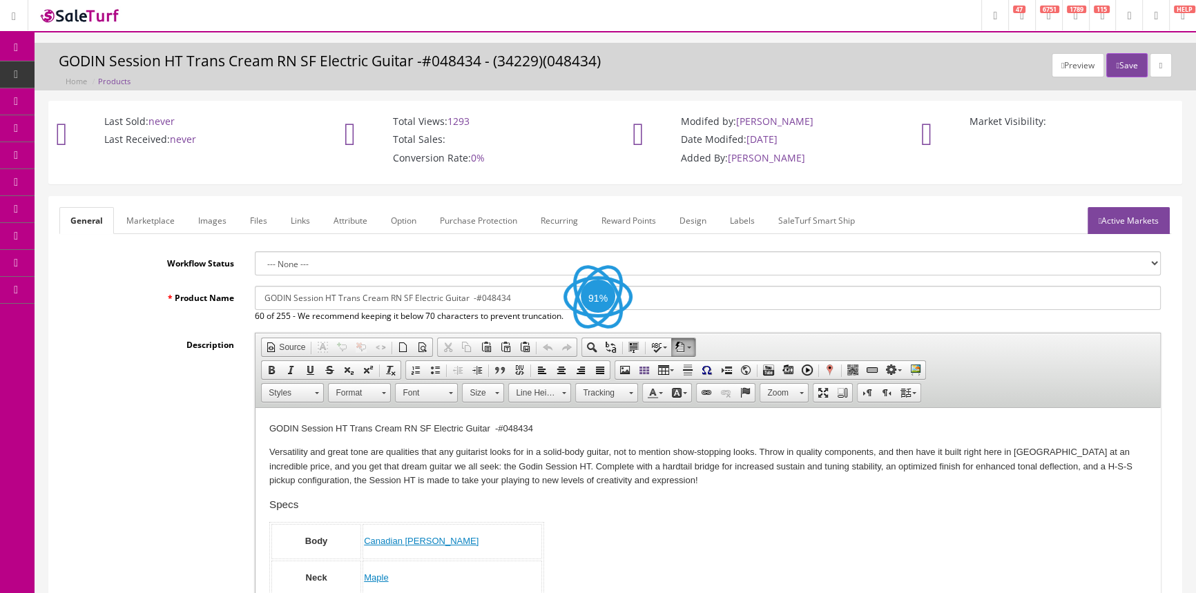
click at [194, 208] on link "Images" at bounding box center [212, 220] width 50 height 27
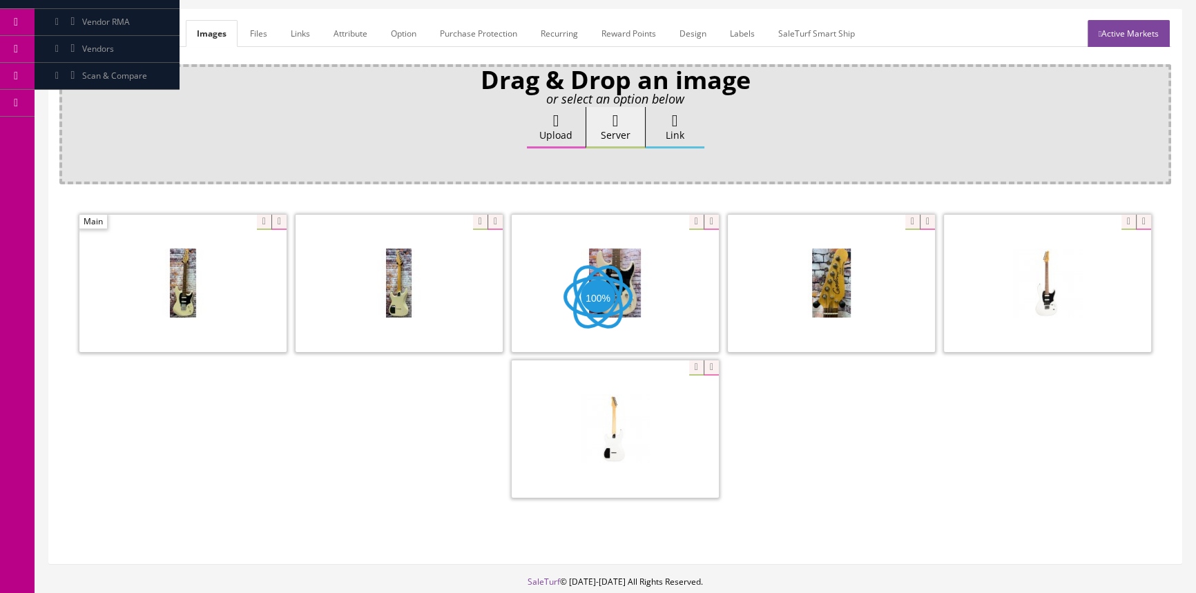
scroll to position [188, 0]
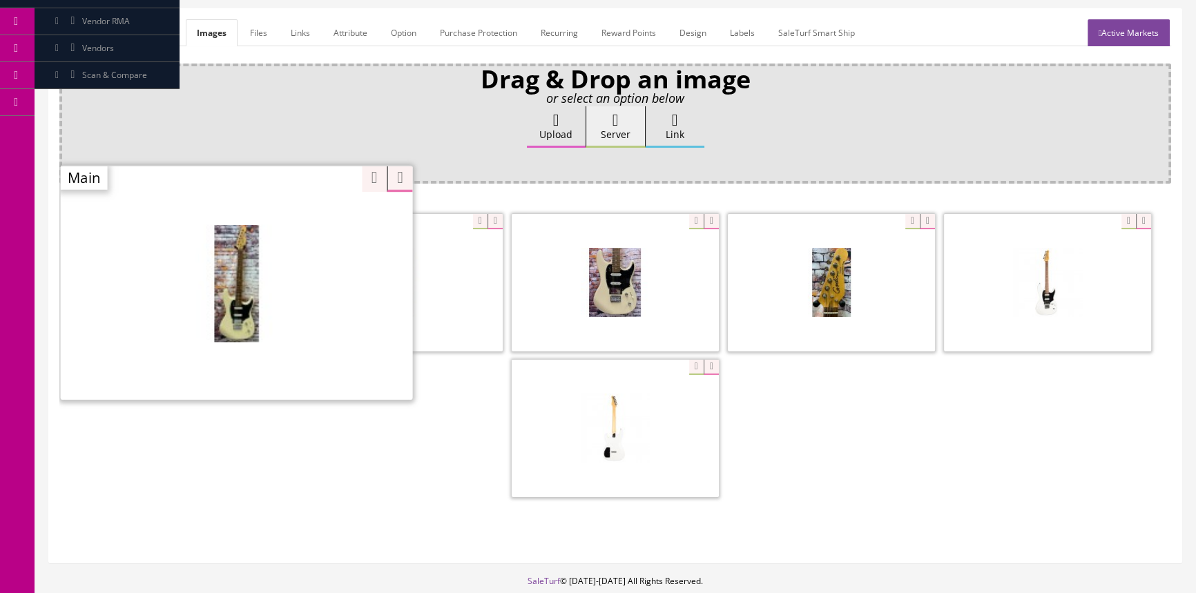
click at [249, 224] on div "Zoom" at bounding box center [237, 282] width 352 height 235
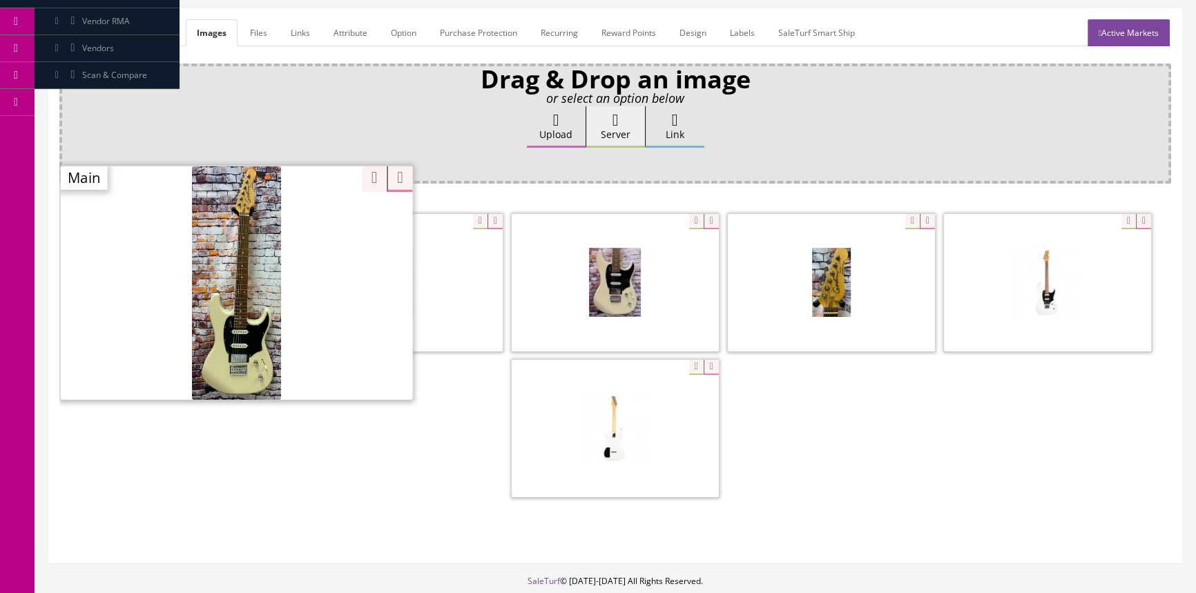
click at [263, 79] on p "Drag & Drop an image" at bounding box center [615, 79] width 1093 height 12
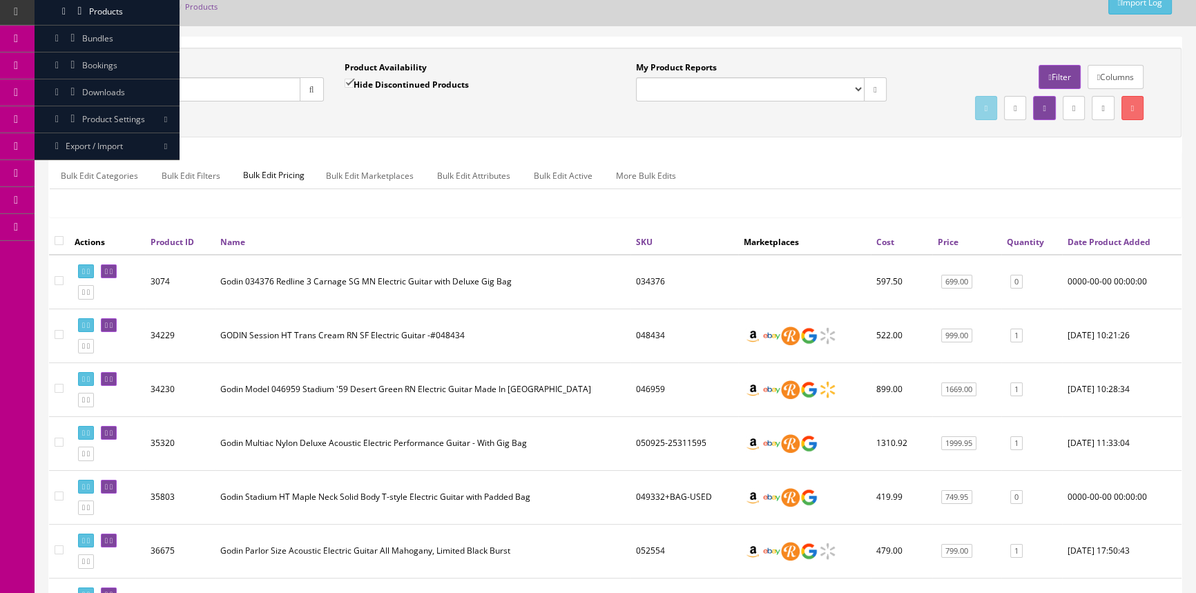
scroll to position [62, 0]
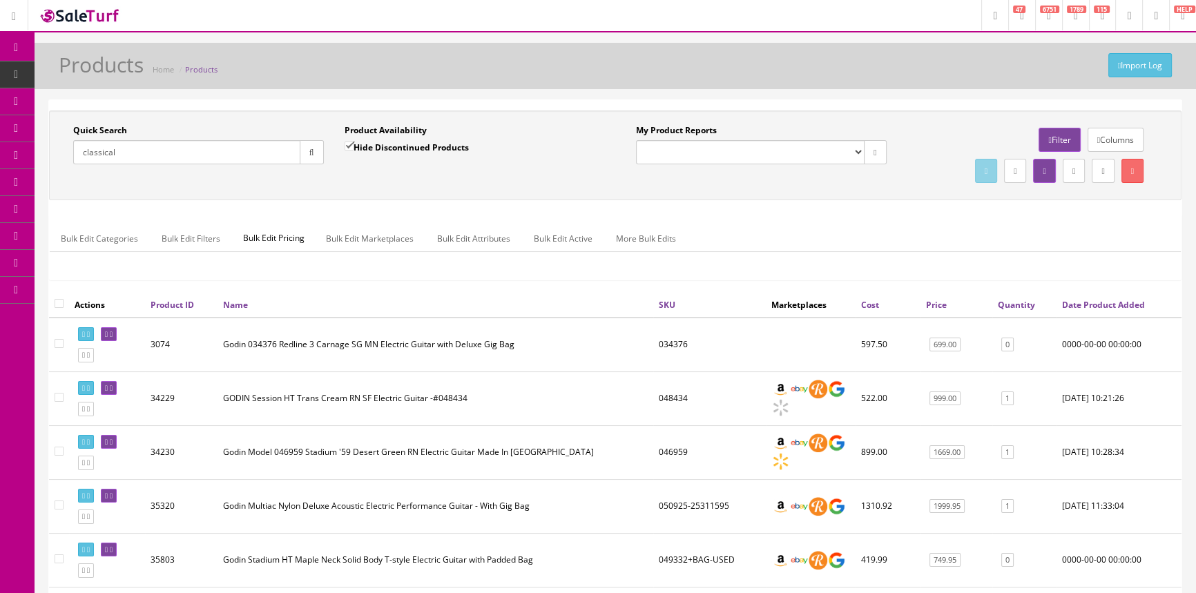
click at [1002, 301] on link "Quantity" at bounding box center [1016, 305] width 37 height 12
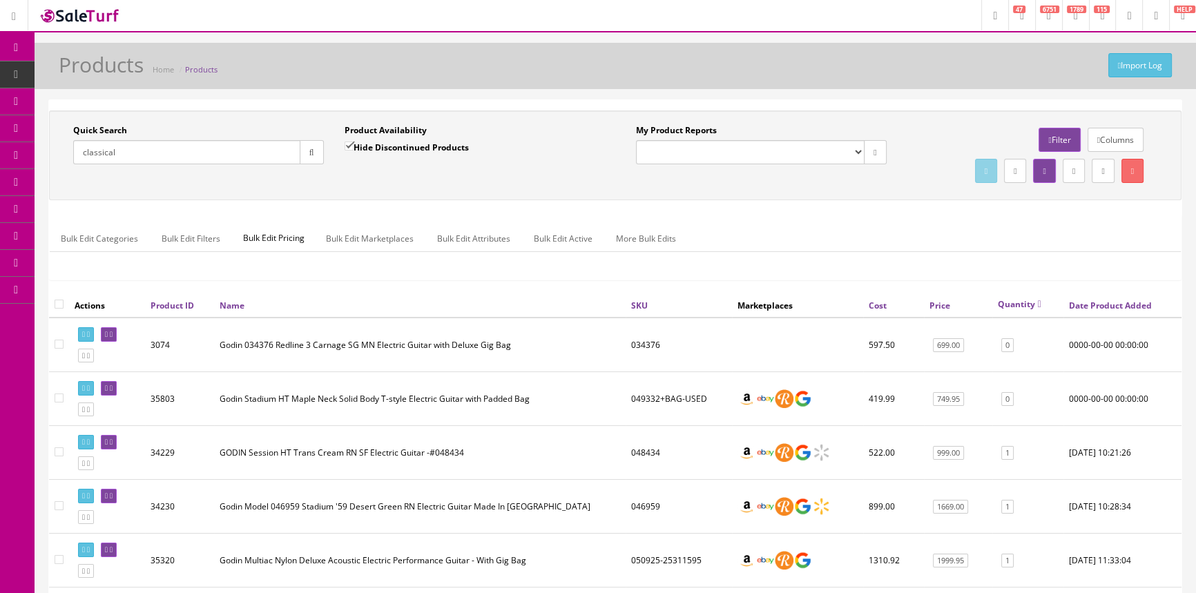
click at [1033, 304] on link "Quantity" at bounding box center [1020, 304] width 44 height 12
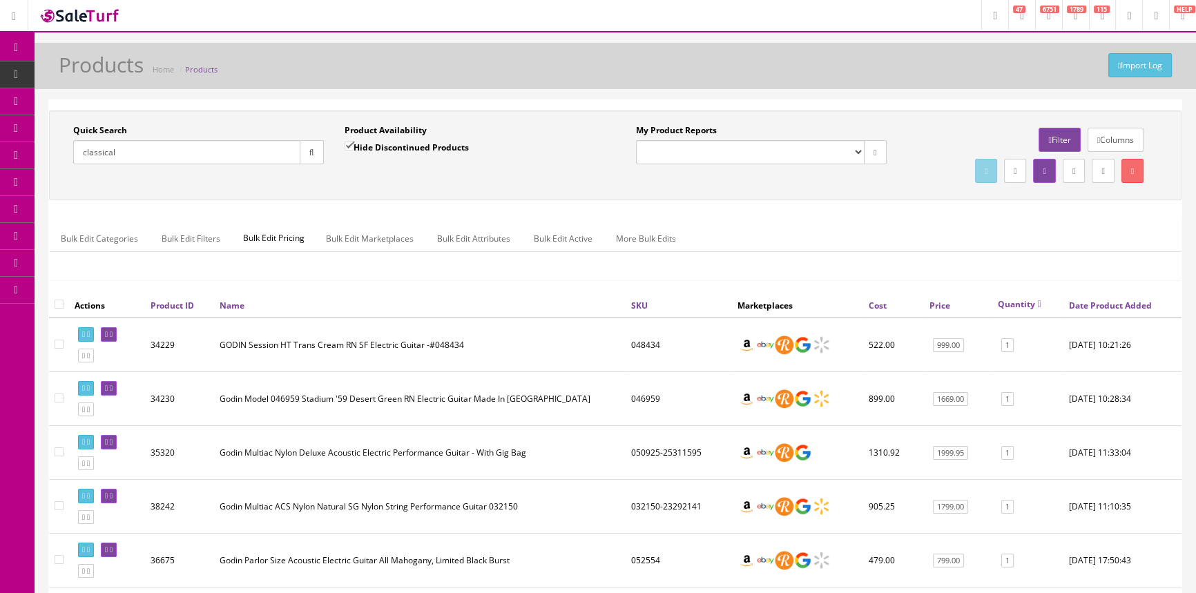
click at [776, 144] on select "Products with Images" at bounding box center [750, 152] width 229 height 24
click at [772, 149] on select "Products with Images" at bounding box center [750, 152] width 229 height 24
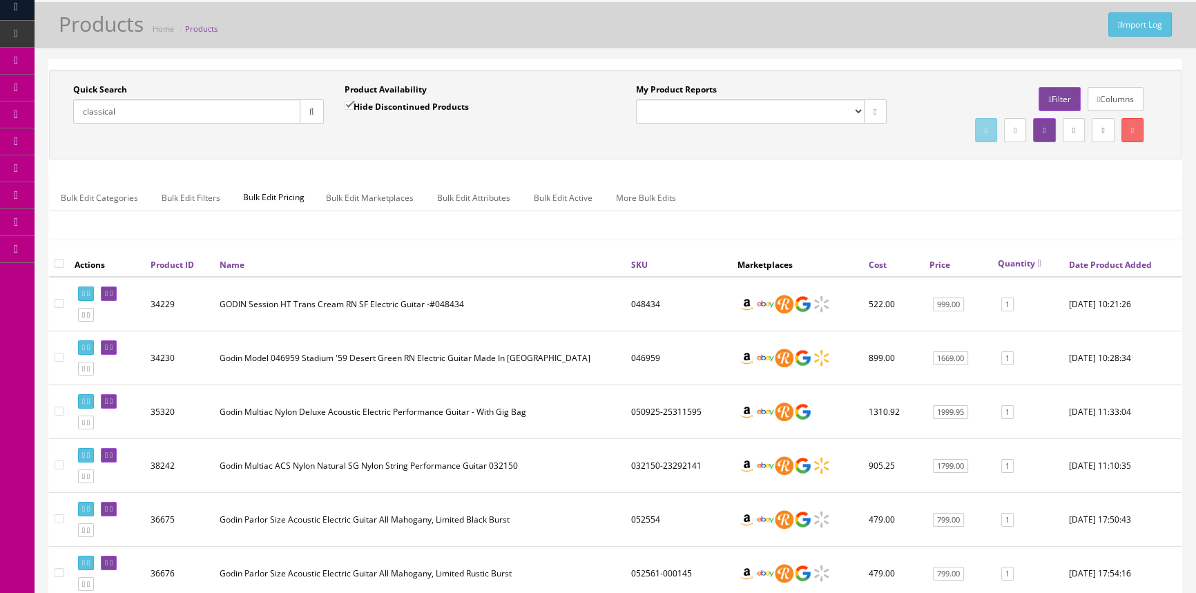
scroll to position [62, 0]
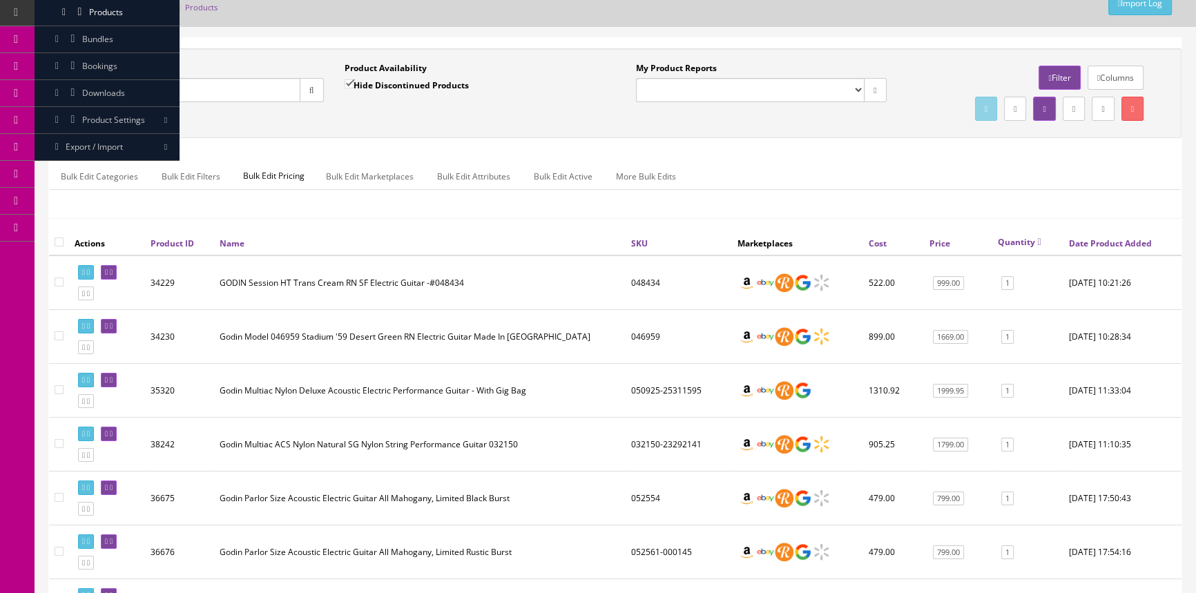
click at [131, 102] on div "Quick Search classical Date From" at bounding box center [198, 87] width 271 height 50
click at [132, 97] on input "classical" at bounding box center [186, 90] width 227 height 24
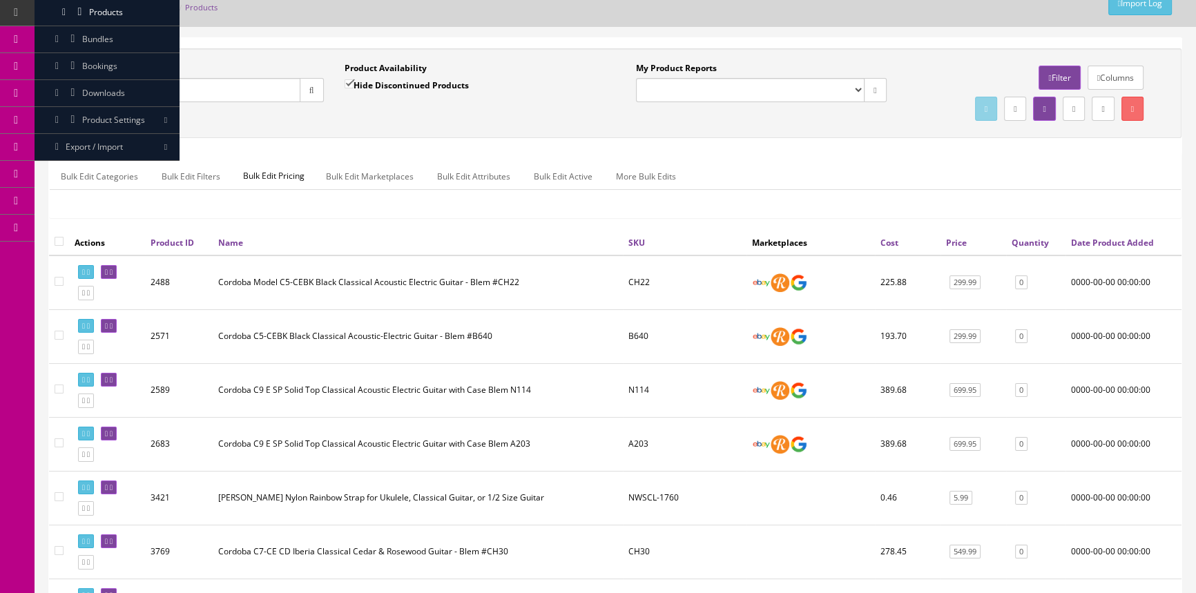
click at [1036, 241] on link "Quantity" at bounding box center [1030, 243] width 37 height 12
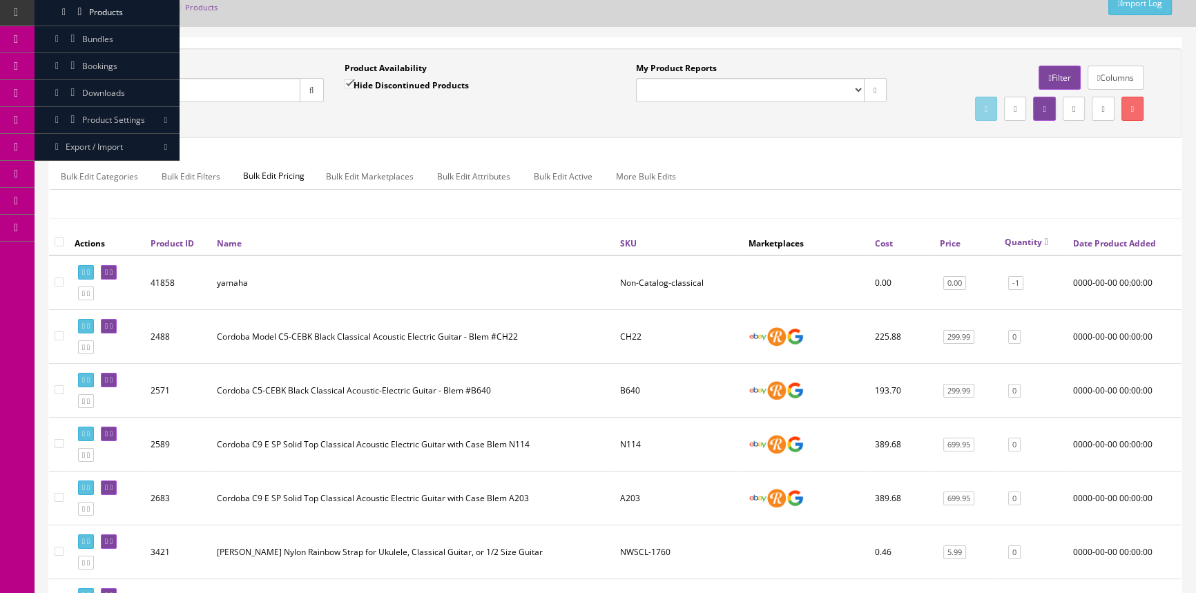
click at [1031, 242] on link "Quantity" at bounding box center [1027, 242] width 44 height 12
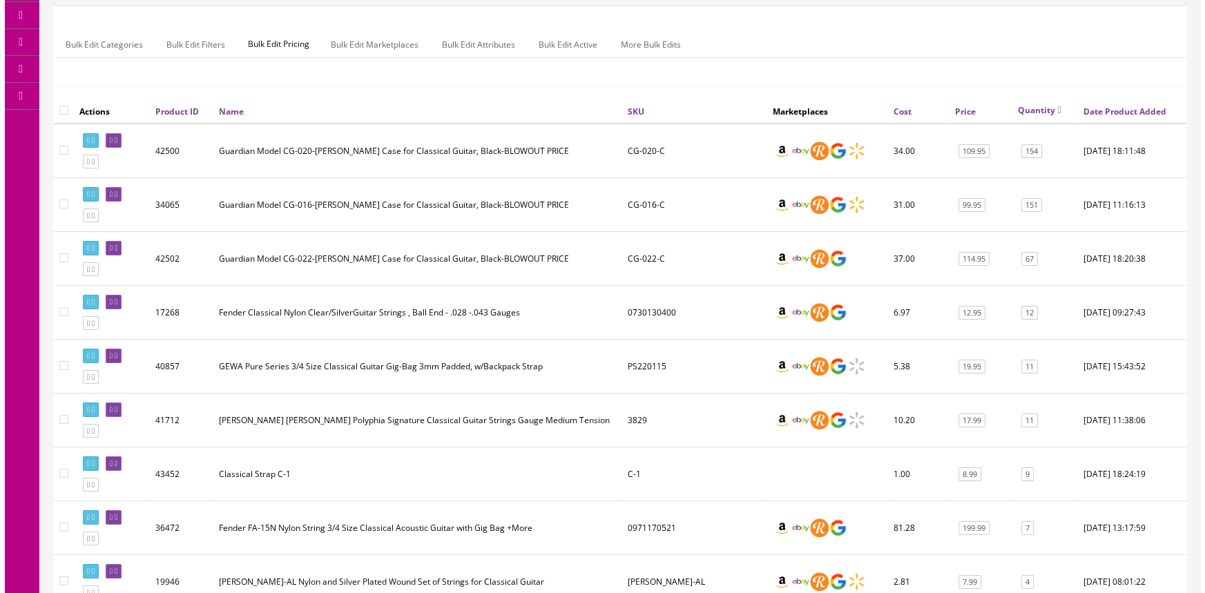
scroll to position [0, 0]
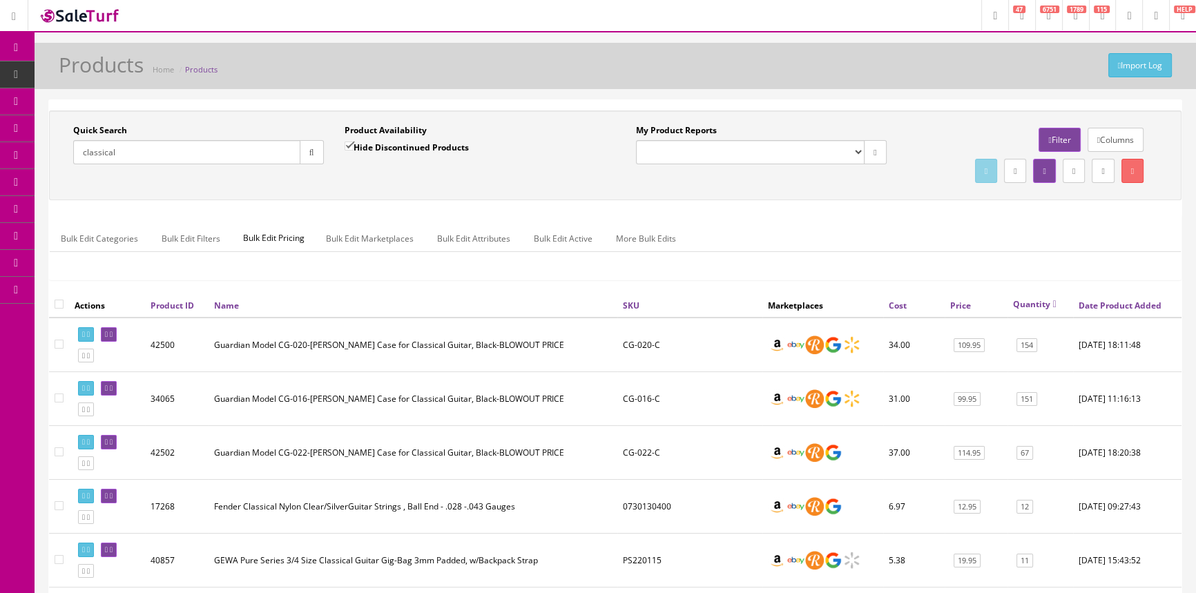
drag, startPoint x: 138, startPoint y: 157, endPoint x: 73, endPoint y: 164, distance: 66.1
click at [73, 164] on div "Quick Search classical Date From" at bounding box center [198, 149] width 271 height 50
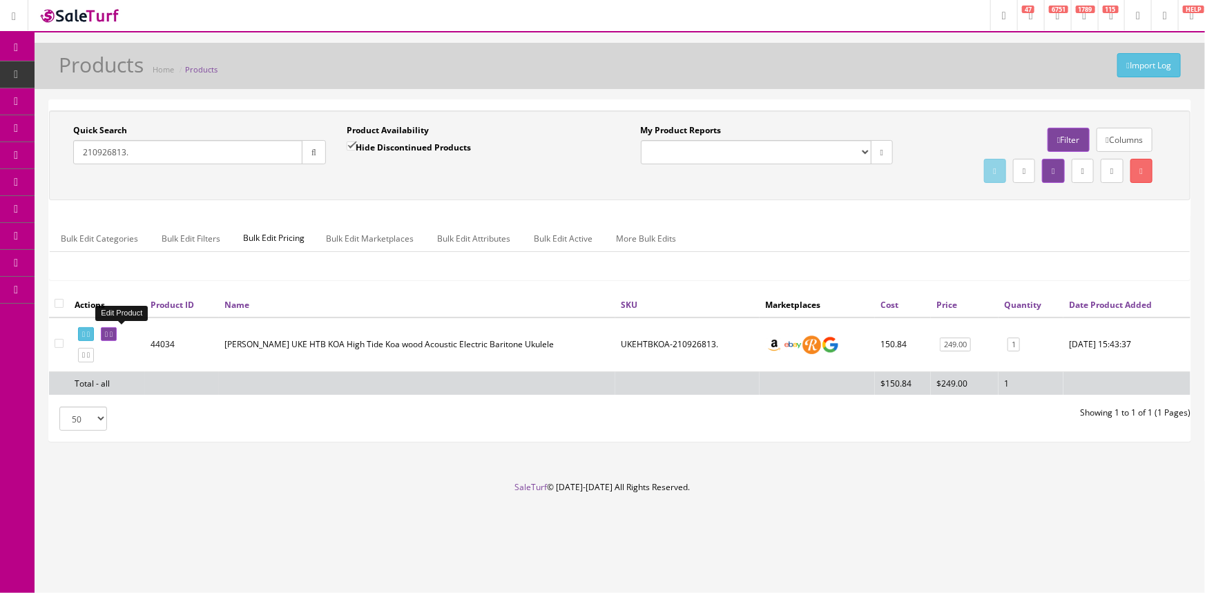
type input "210926813."
click at [108, 332] on icon at bounding box center [106, 335] width 3 height 8
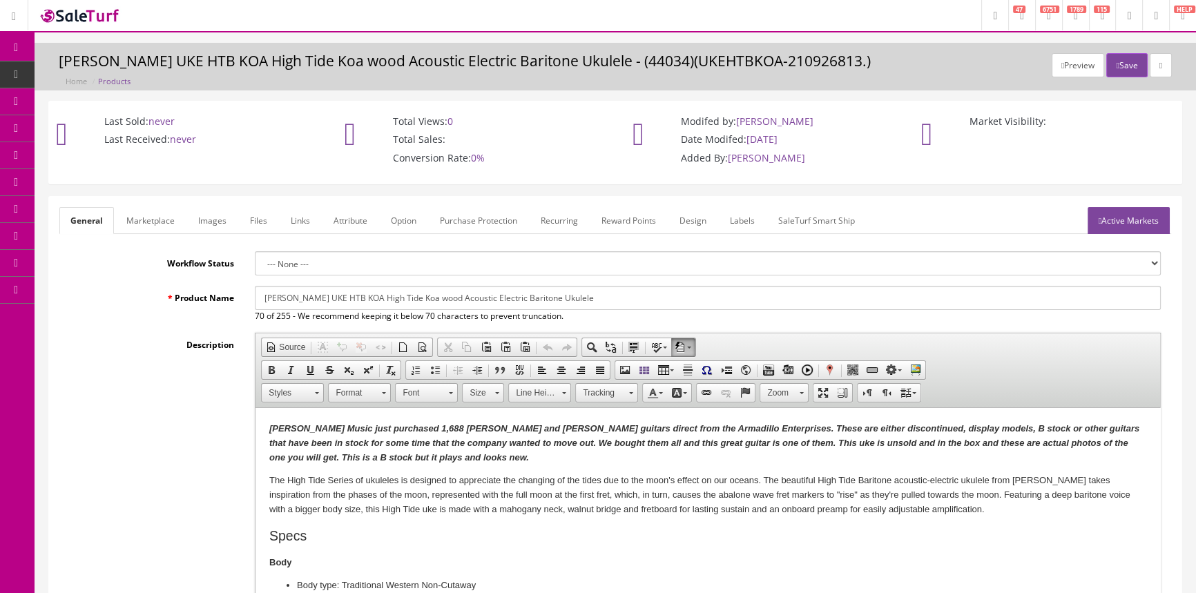
click at [214, 216] on link "Images" at bounding box center [212, 220] width 50 height 27
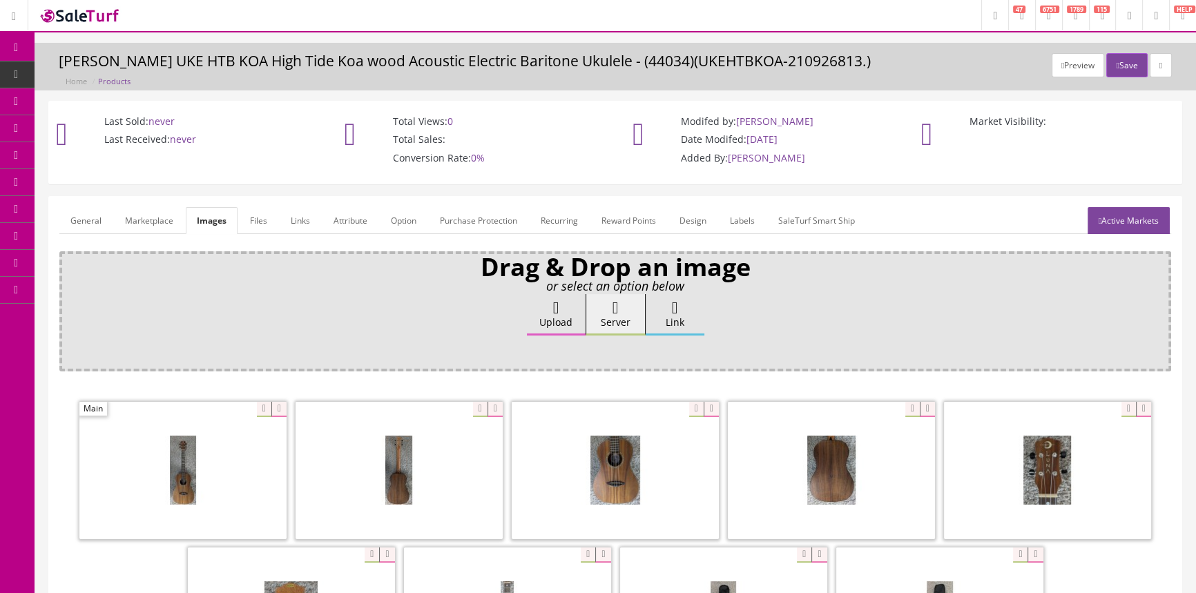
click at [82, 213] on link "General" at bounding box center [85, 220] width 53 height 27
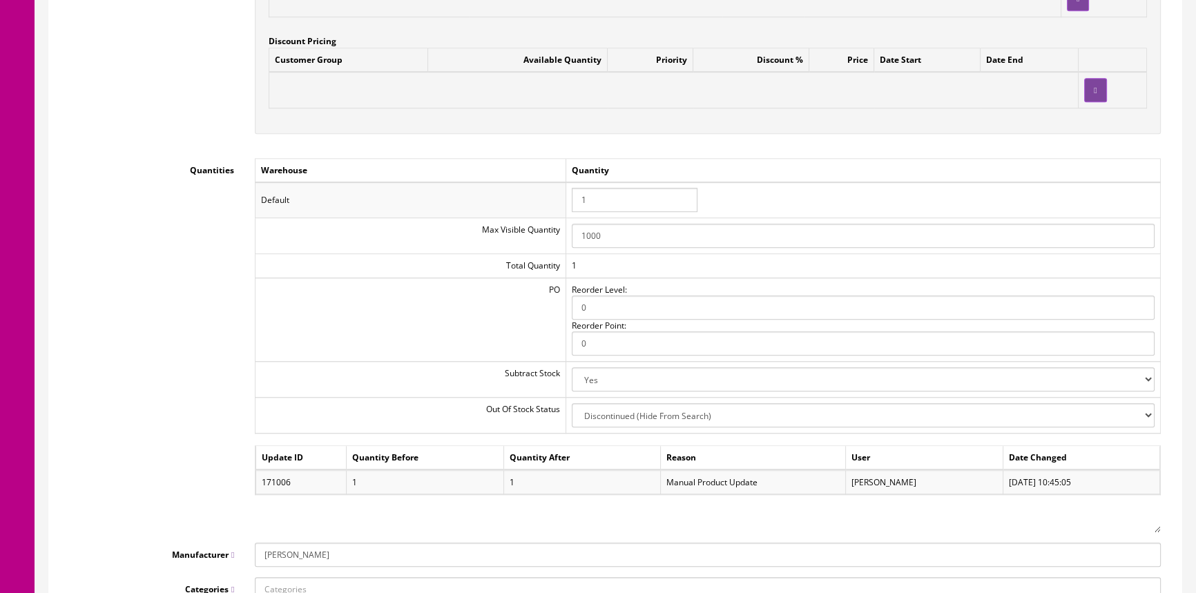
scroll to position [1382, 0]
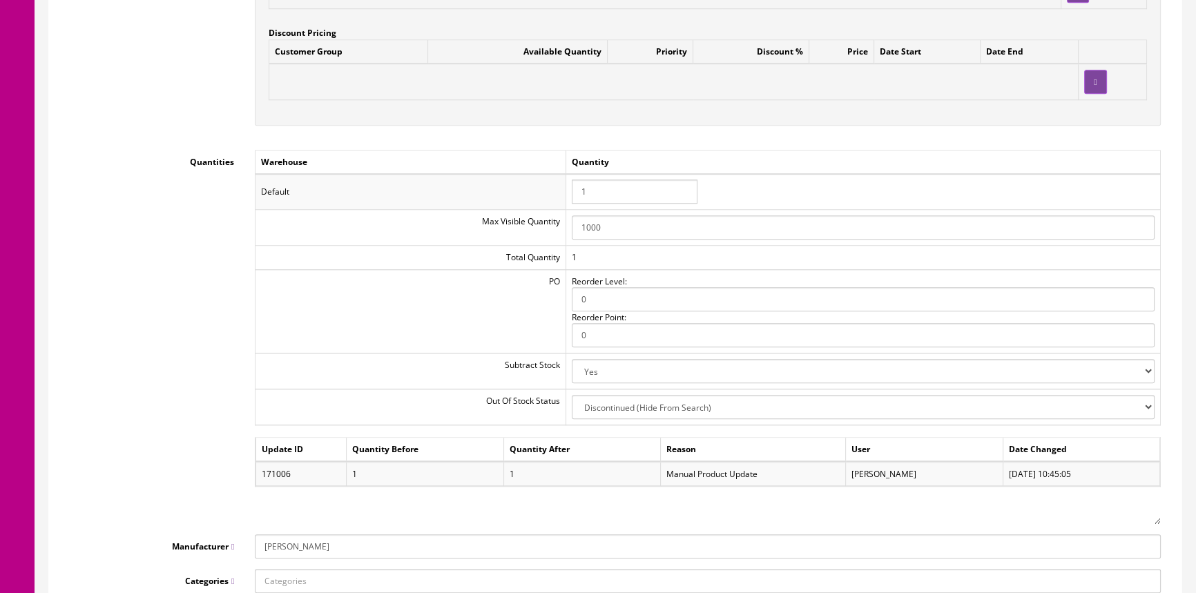
click at [604, 193] on input "1" at bounding box center [635, 192] width 126 height 24
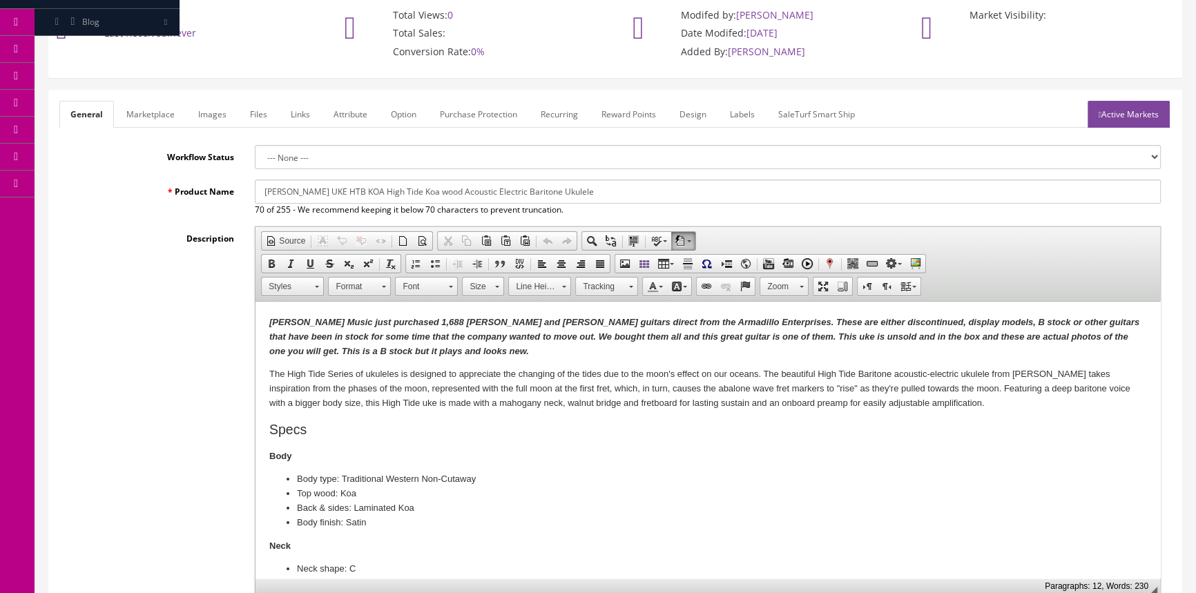
scroll to position [0, 0]
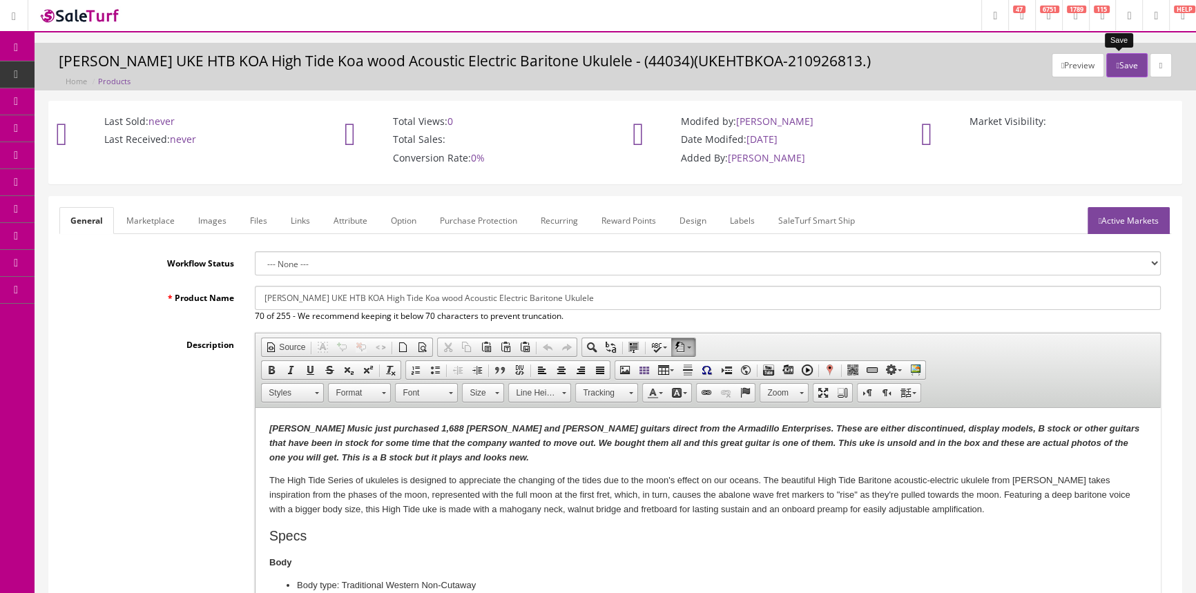
type input "0"
click at [1122, 61] on button "Save" at bounding box center [1127, 65] width 41 height 24
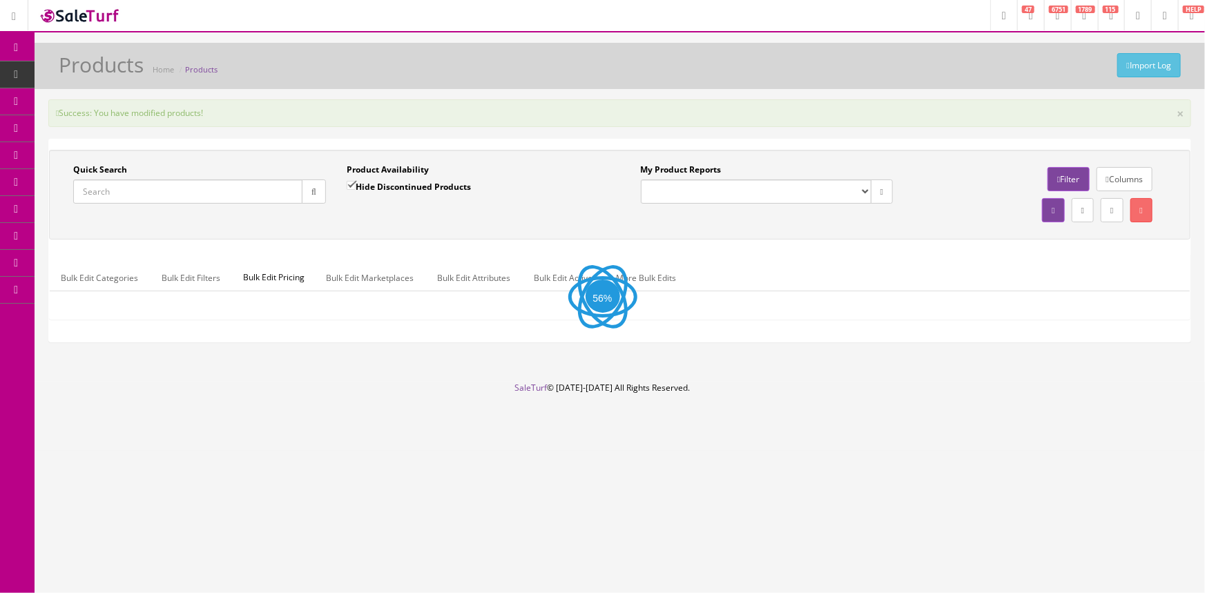
click at [165, 190] on input "Quick Search" at bounding box center [187, 192] width 229 height 24
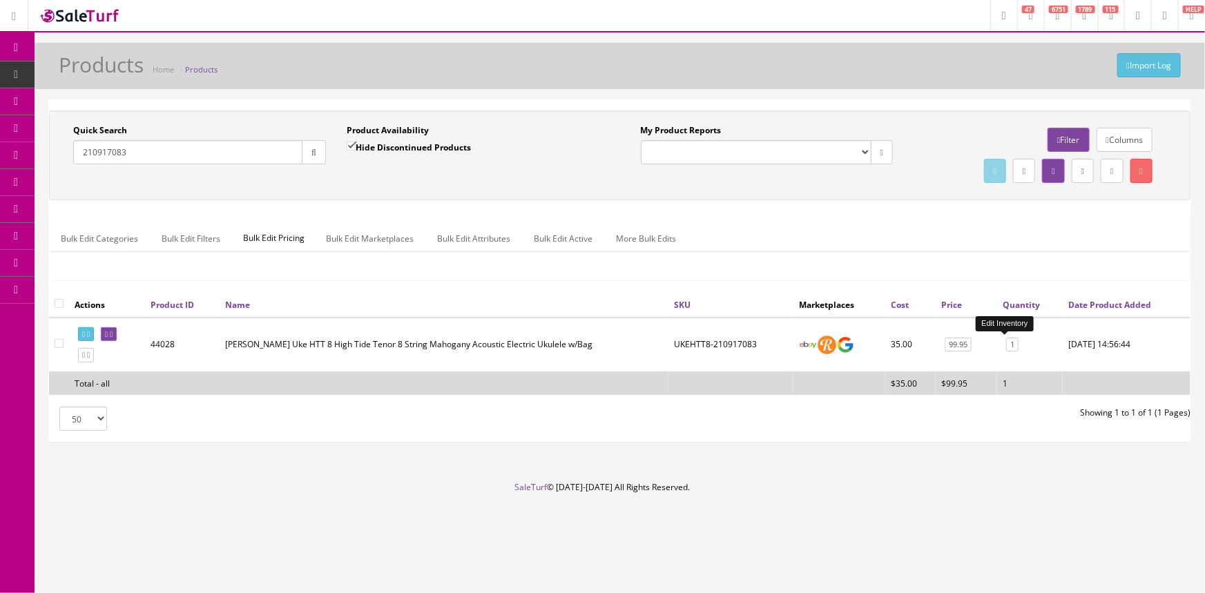
type input "210917083"
click at [1006, 344] on link "1" at bounding box center [1012, 345] width 12 height 15
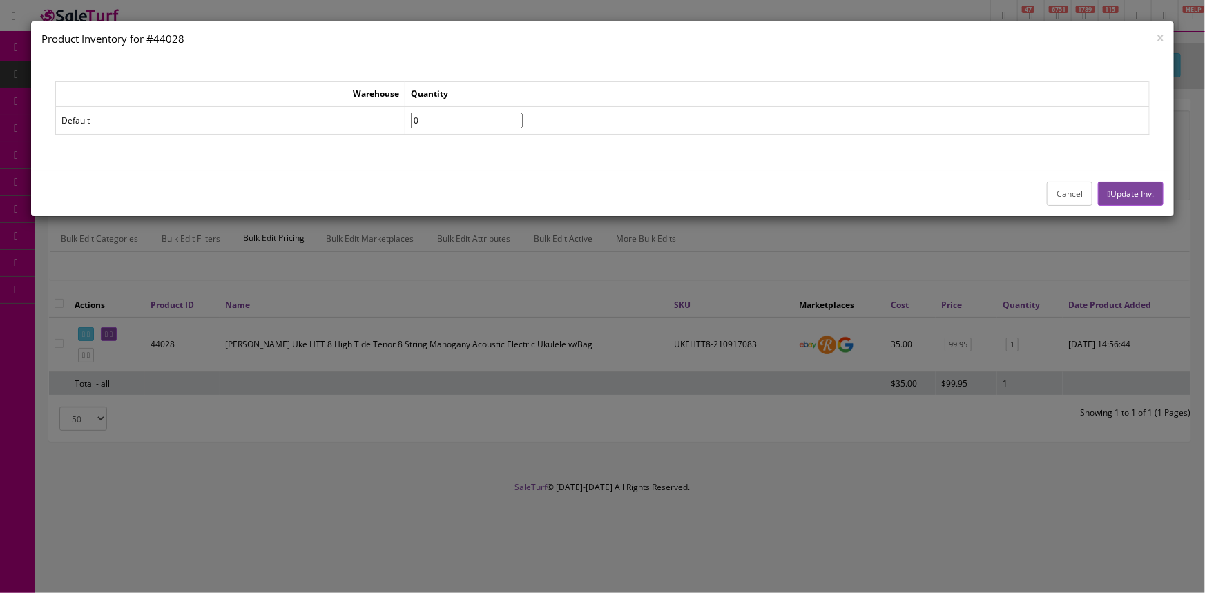
type input"] "0"
click at [523, 123] on input"] "0" at bounding box center [467, 121] width 112 height 16
click at [1131, 187] on button "Update Inv." at bounding box center [1131, 194] width 66 height 24
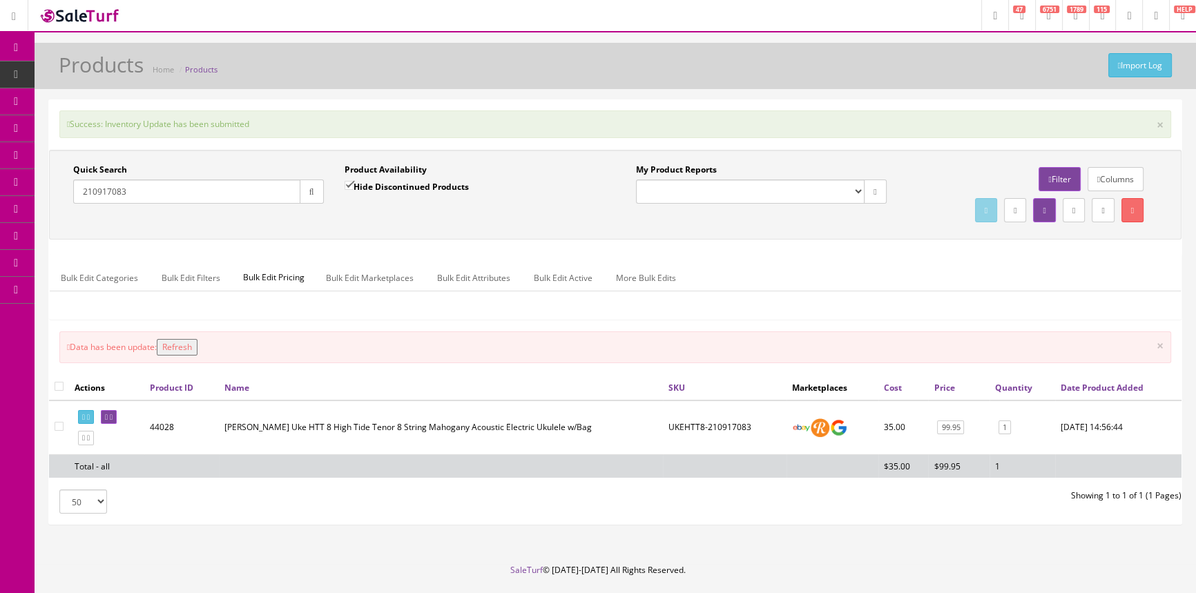
click at [172, 346] on button "Refresh" at bounding box center [177, 347] width 41 height 17
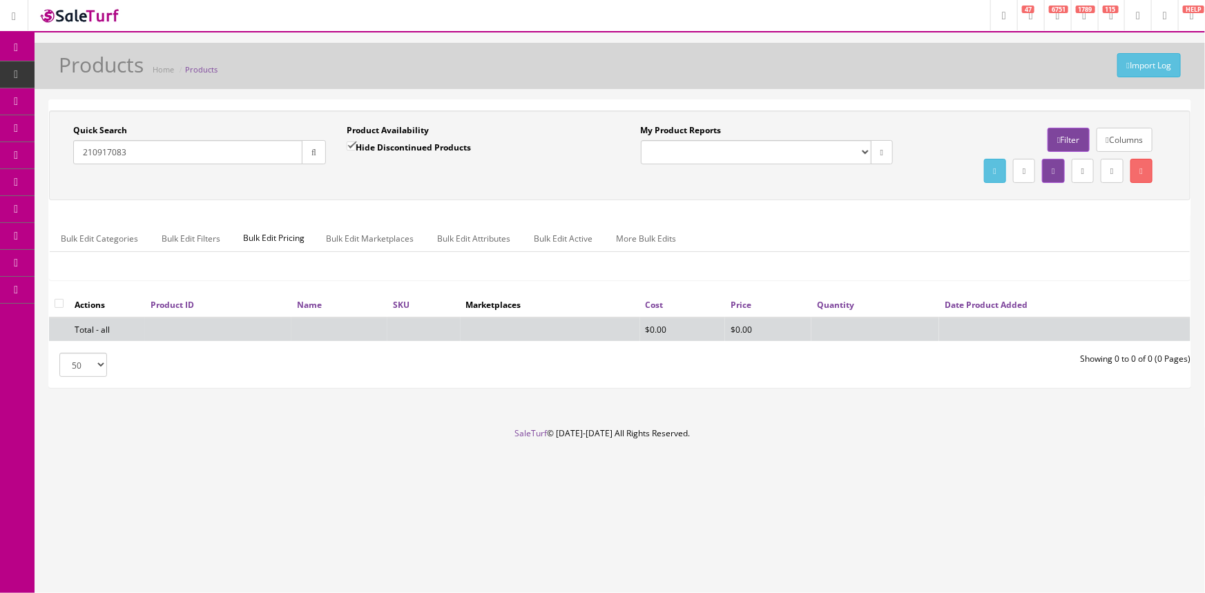
click at [352, 145] on input "Hide Discontinued Products" at bounding box center [351, 146] width 9 height 9
checkbox input "false"
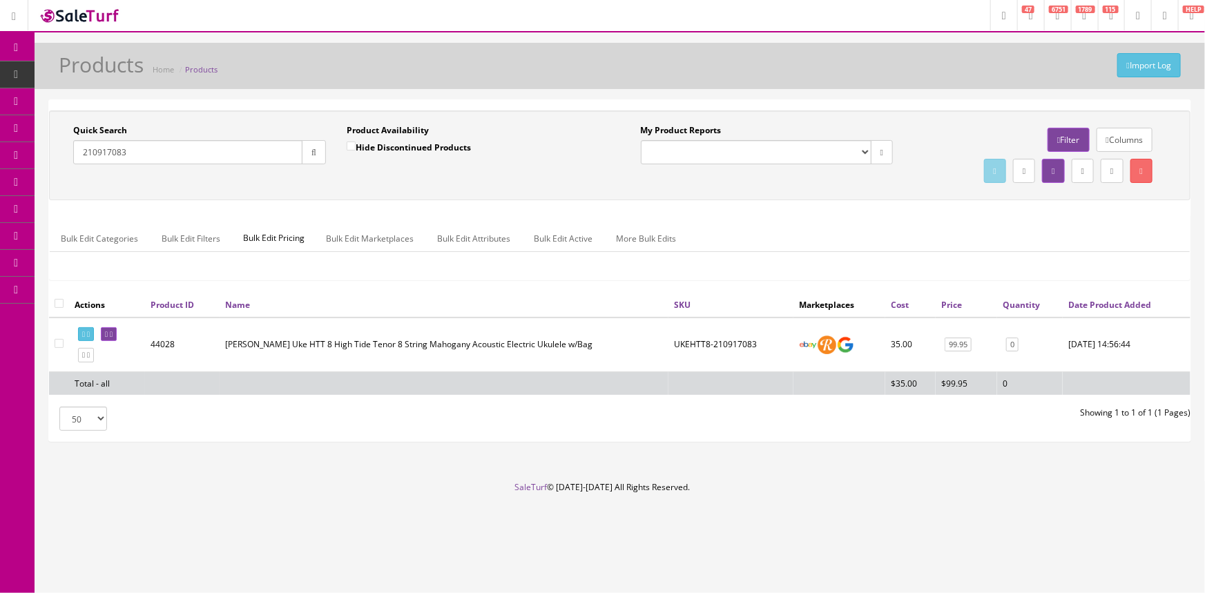
click at [58, 344] on input"] "checkbox" at bounding box center [59, 343] width 9 height 9
checkbox input"] "true"
click at [1140, 171] on icon at bounding box center [1141, 171] width 3 height 8
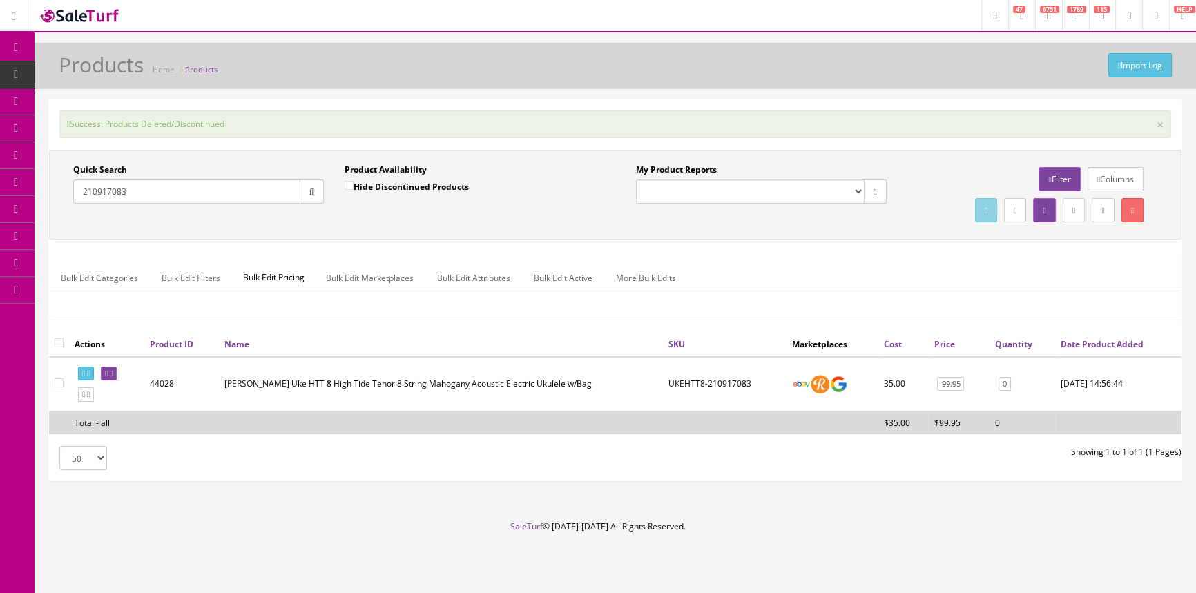
drag, startPoint x: 163, startPoint y: 192, endPoint x: 36, endPoint y: 200, distance: 127.4
click at [36, 200] on div "Success: Products Deleted/Discontinued × Quick Search 210917083 Date From Produ…" at bounding box center [616, 296] width 1162 height 394
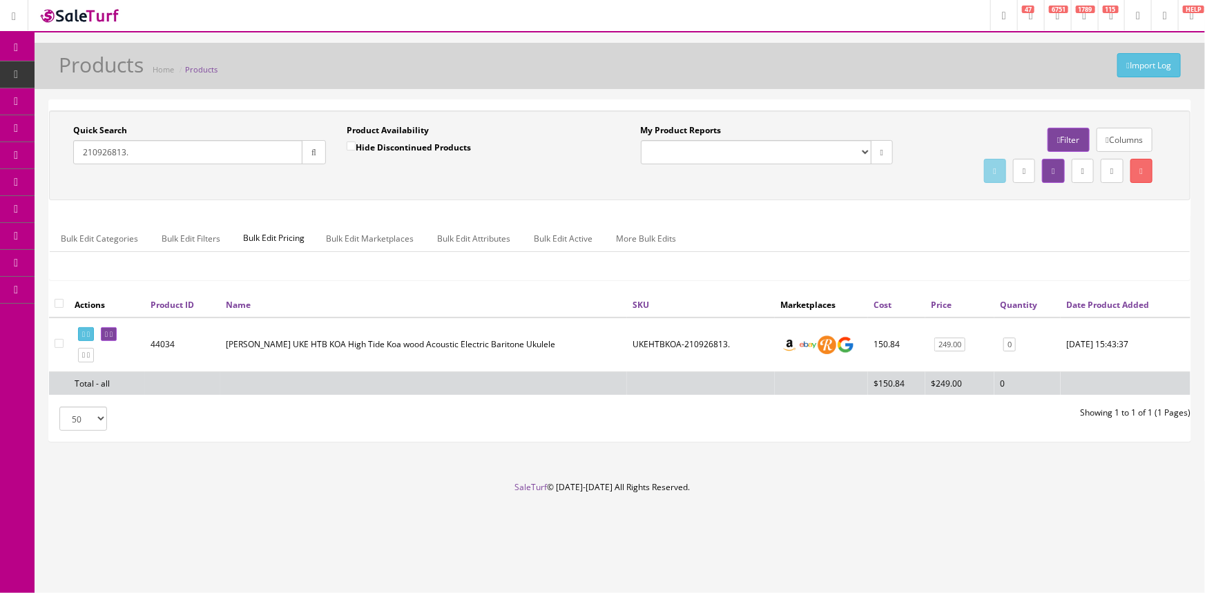
type input "210926813."
click at [59, 344] on input"] "checkbox" at bounding box center [59, 343] width 9 height 9
checkbox input"] "true"
click at [1143, 171] on icon at bounding box center [1141, 171] width 3 height 8
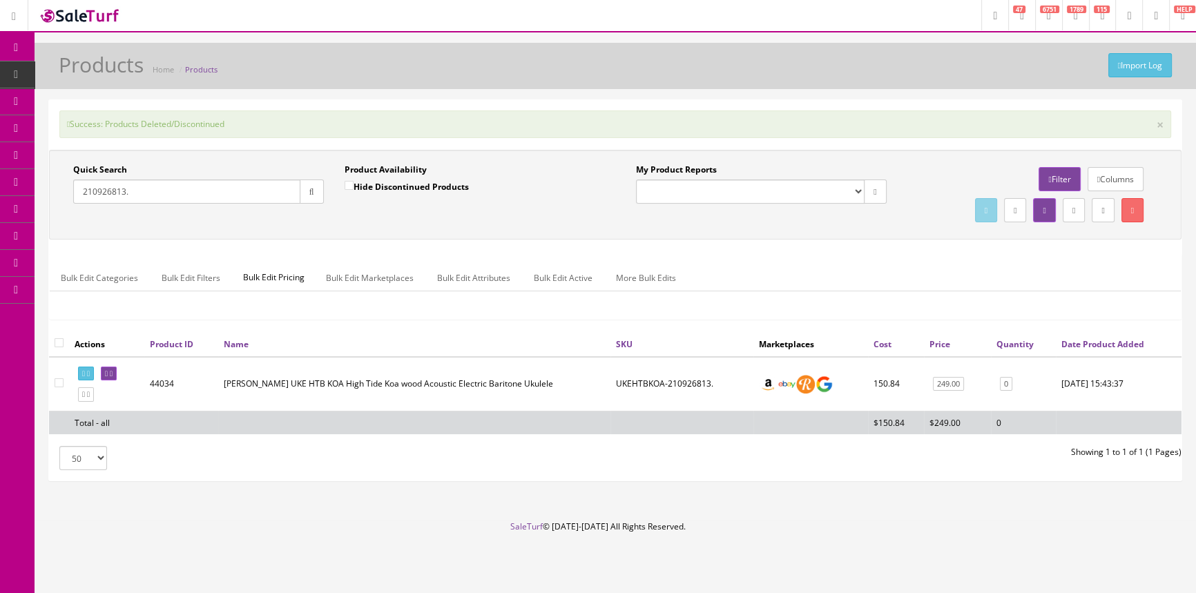
click at [119, 123] on span "POS Console" at bounding box center [106, 128] width 49 height 12
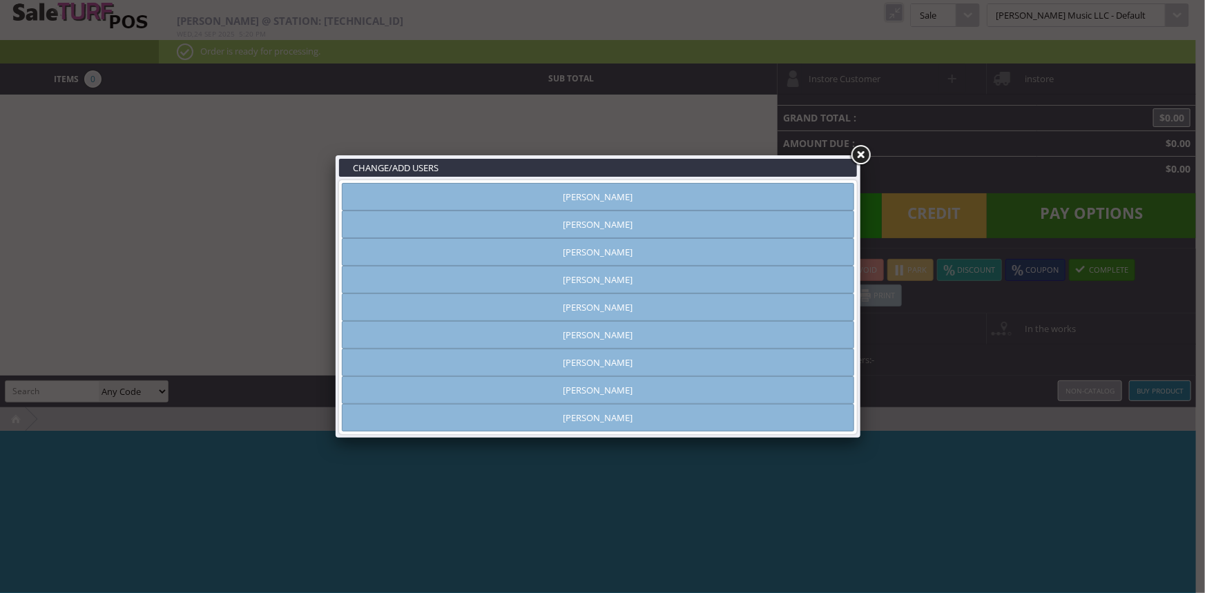
type input "[PERSON_NAME]"
click at [682, 199] on link "[PERSON_NAME]" at bounding box center [598, 197] width 513 height 28
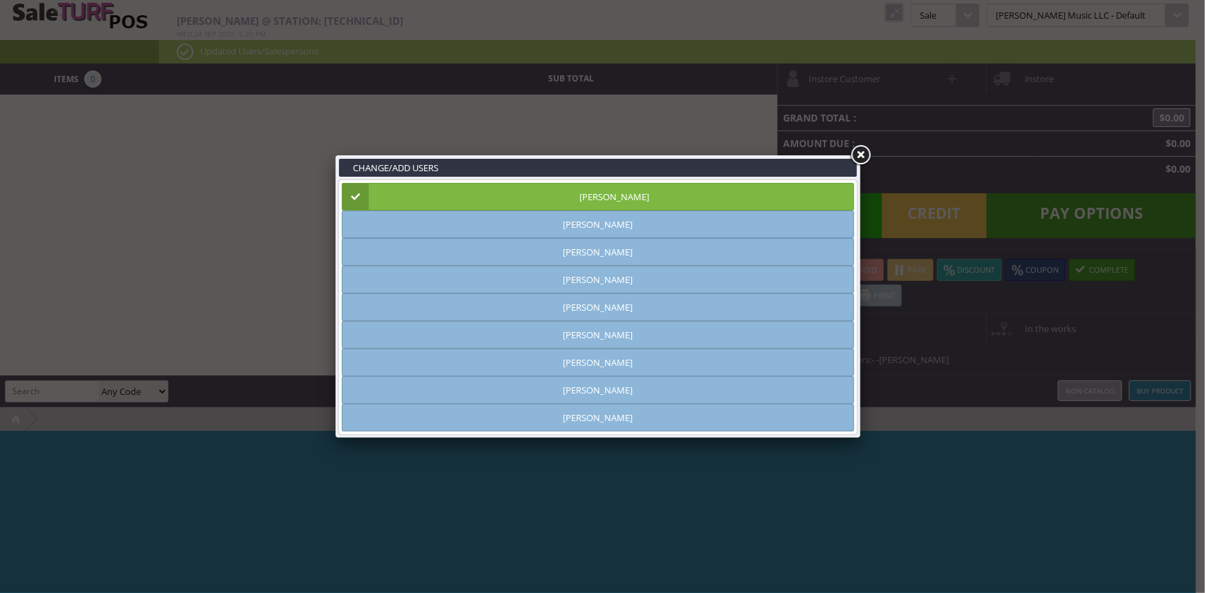
click at [863, 157] on link at bounding box center [860, 155] width 25 height 25
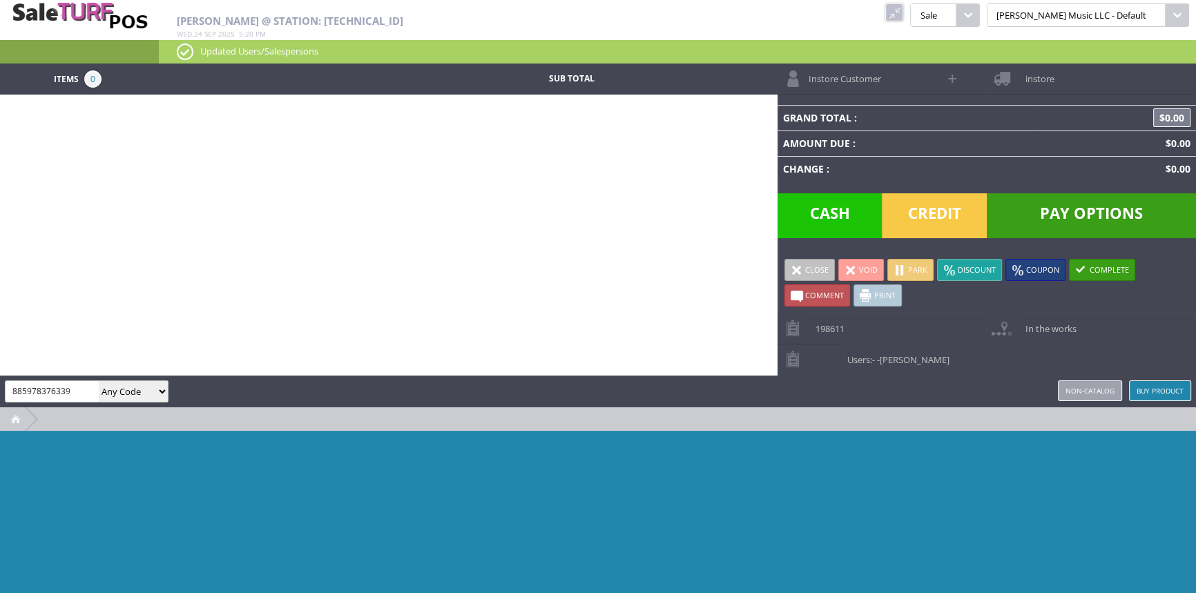
type input "885978376339"
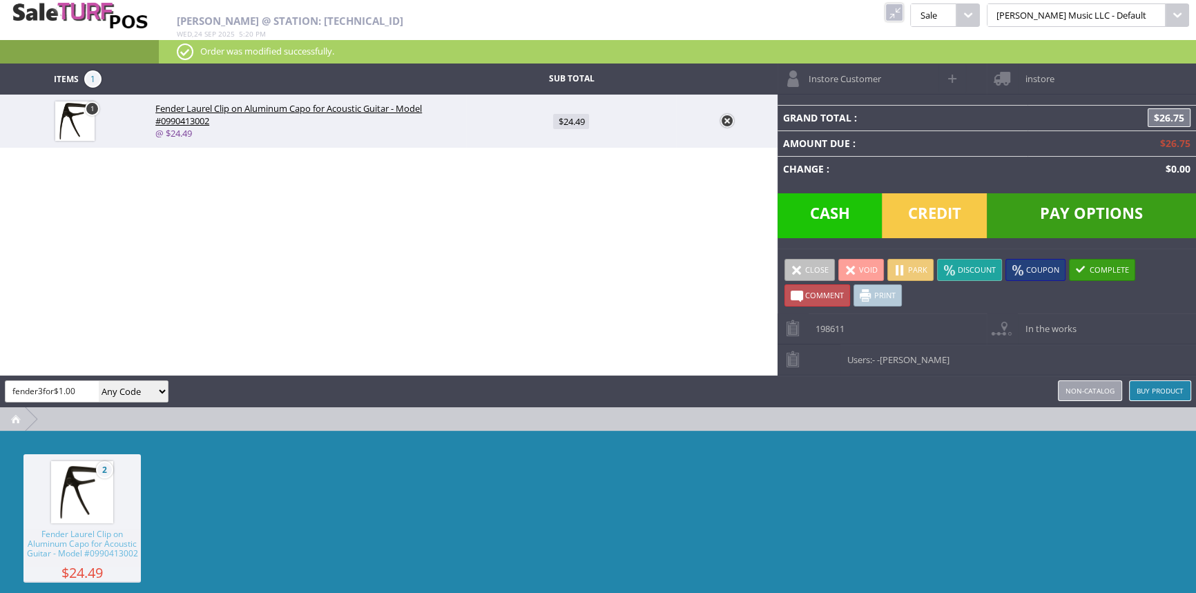
type input "fender3for$1.00"
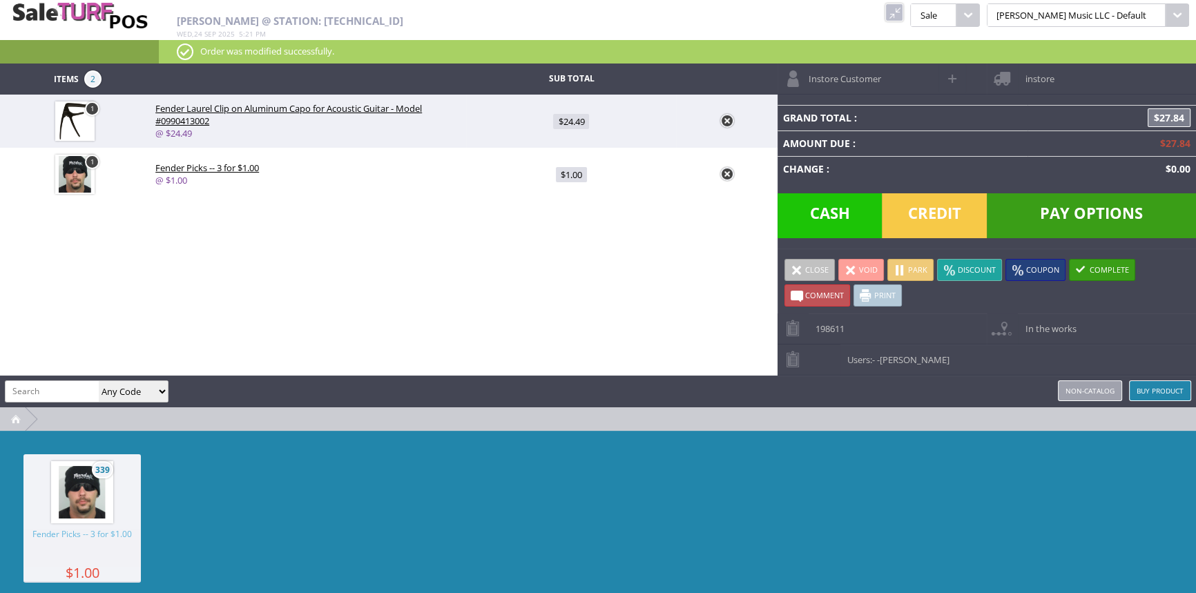
click at [90, 159] on link "1" at bounding box center [92, 162] width 15 height 15
type input "1"
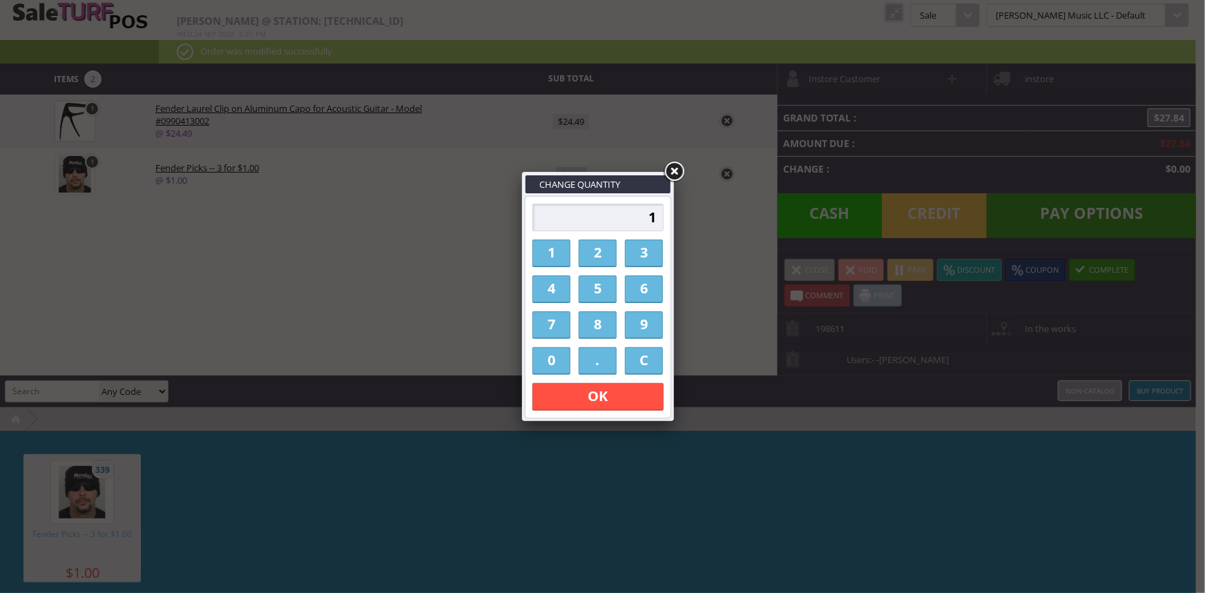
click at [595, 254] on link "2" at bounding box center [598, 254] width 38 height 28
type input "2"
click at [622, 396] on link "OK" at bounding box center [598, 397] width 131 height 28
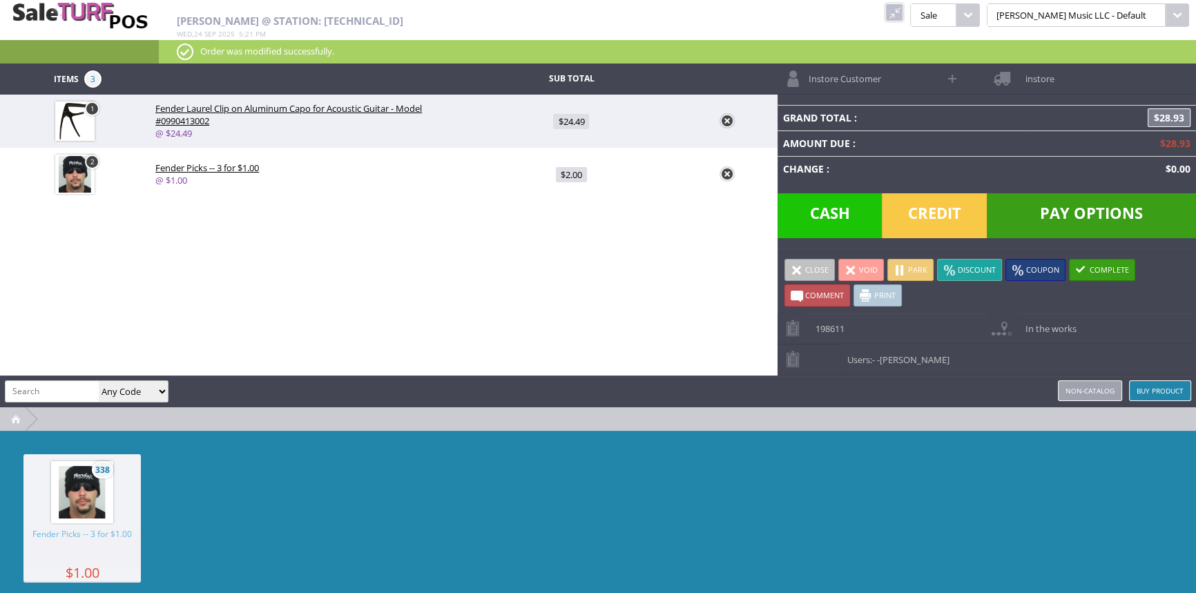
click at [935, 208] on span "Credit" at bounding box center [934, 215] width 105 height 45
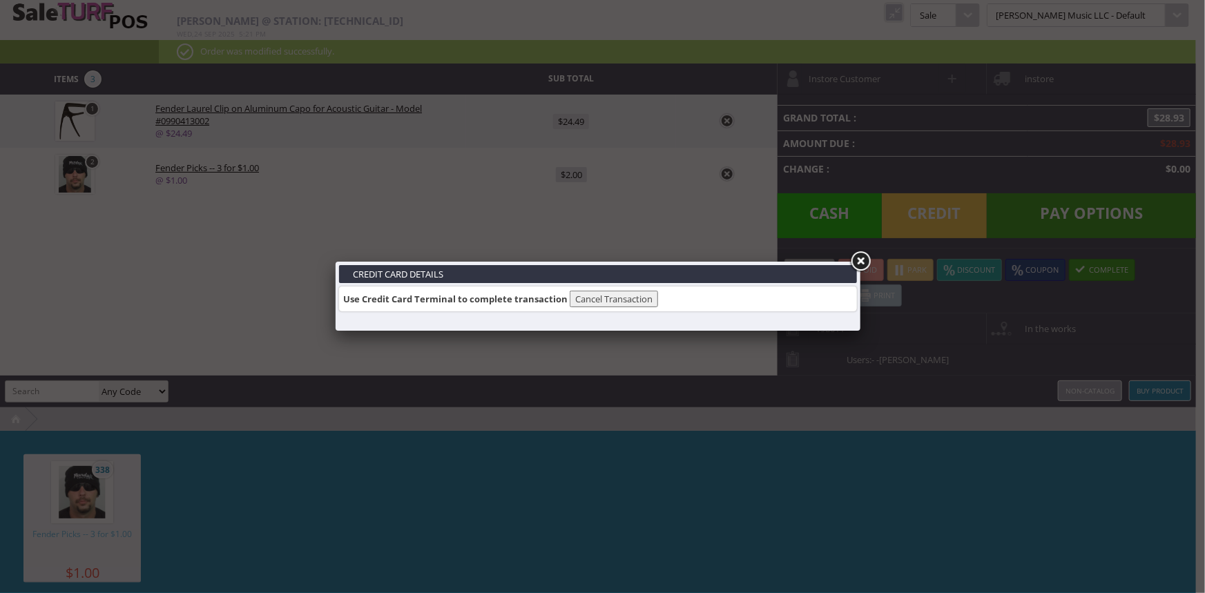
click at [861, 260] on link at bounding box center [860, 261] width 25 height 25
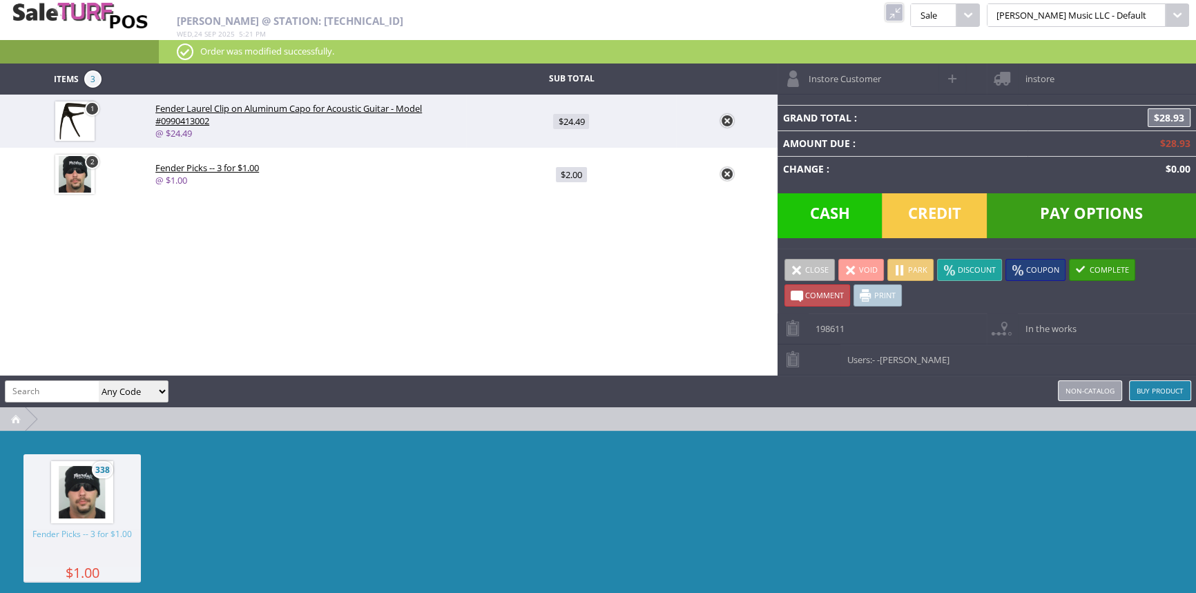
click at [1060, 218] on span "Pay Options" at bounding box center [1091, 215] width 209 height 45
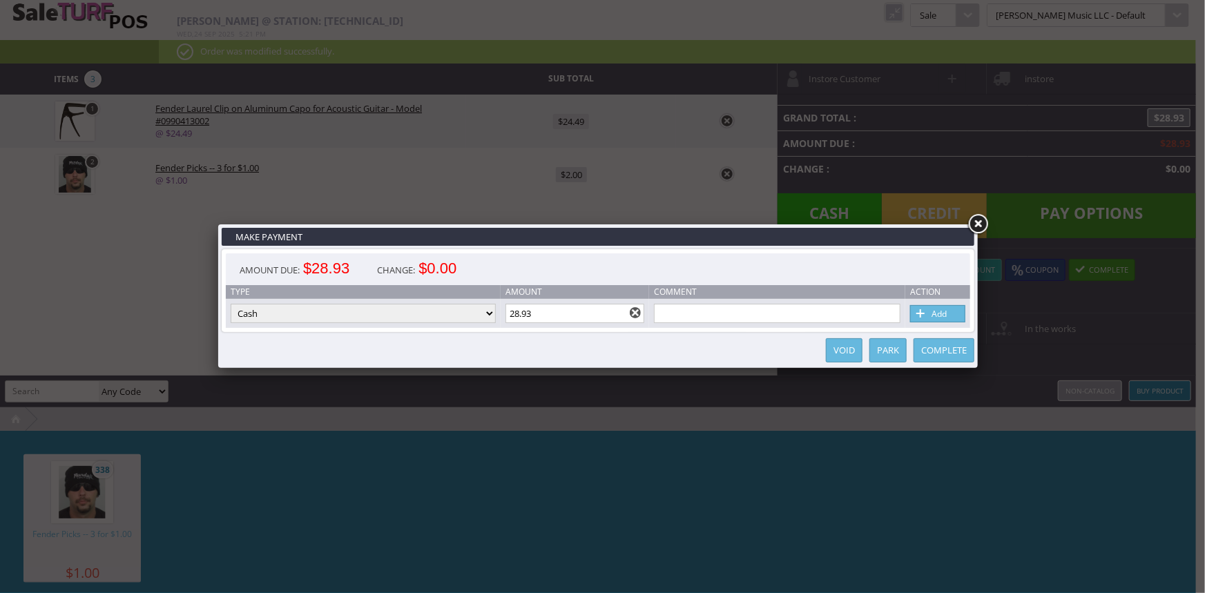
click at [484, 317] on select "Cash Credit Card Cheque or Money Order" at bounding box center [363, 313] width 265 height 19
select select "credit_card"
click at [231, 305] on select "Cash Credit Card Cheque or Money Order" at bounding box center [363, 313] width 265 height 19
click at [958, 314] on link "Add" at bounding box center [937, 313] width 55 height 17
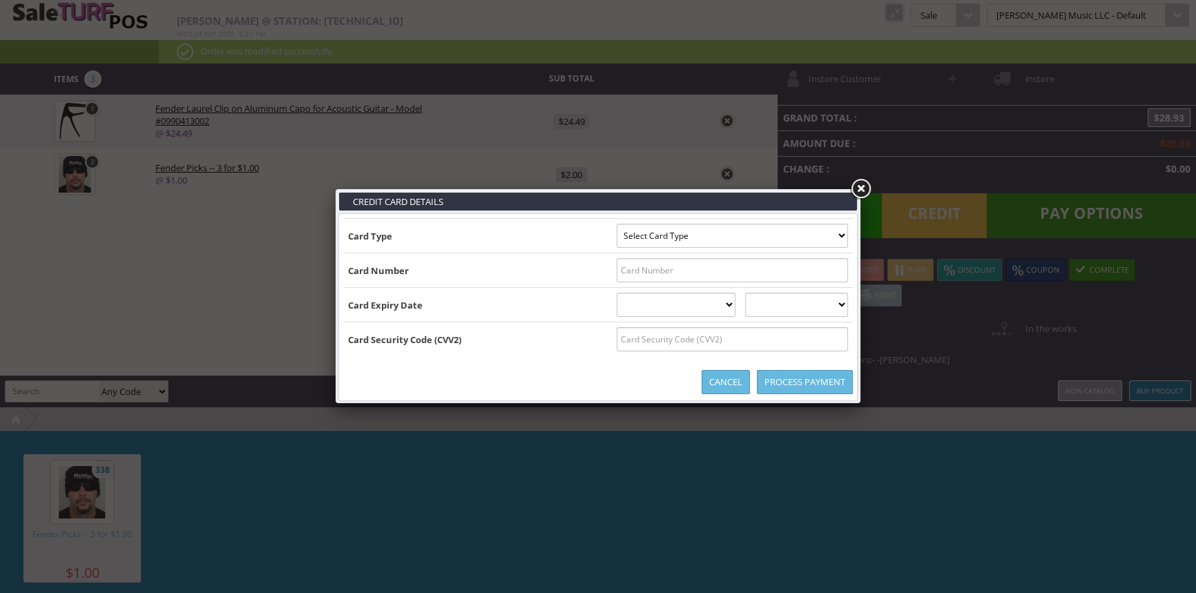
type input "[US_VEHICLE_IDENTIFICATION_NUMBER]^[PERSON_NAME]/[PERSON_NAME] ^281120100160000…"
select select "VISA"
type input "[CREDIT_CARD_NUMBER]"
select select "11"
select select "2028"
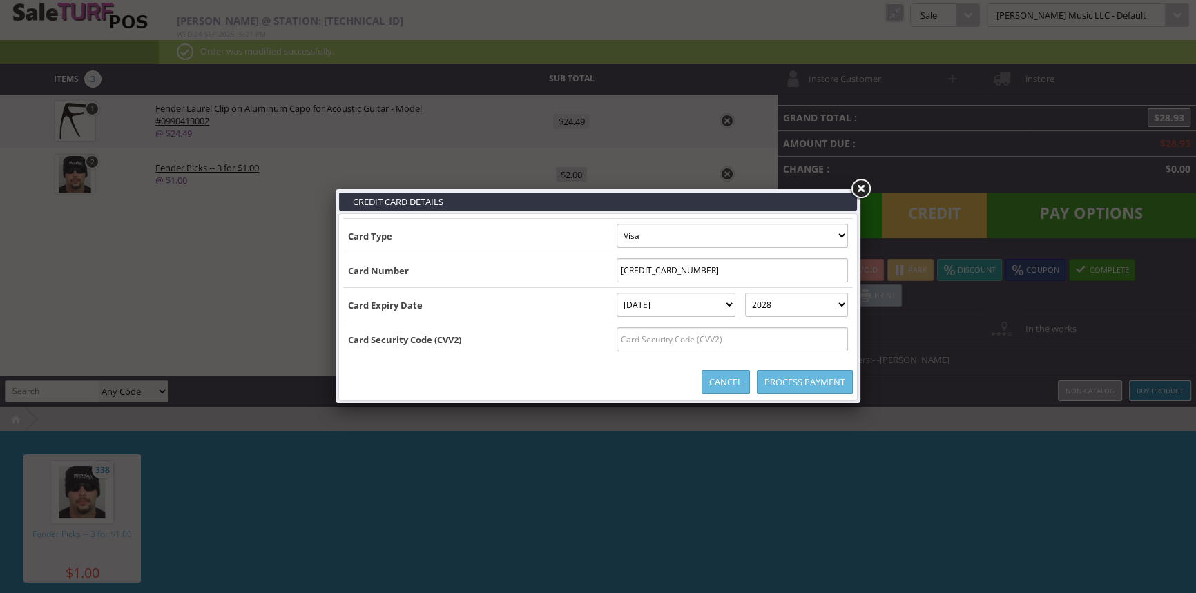
type input "[US_VEHICLE_IDENTIFICATION_NUMBER]^[PERSON_NAME]/[PERSON_NAME] ^281120100160000…"
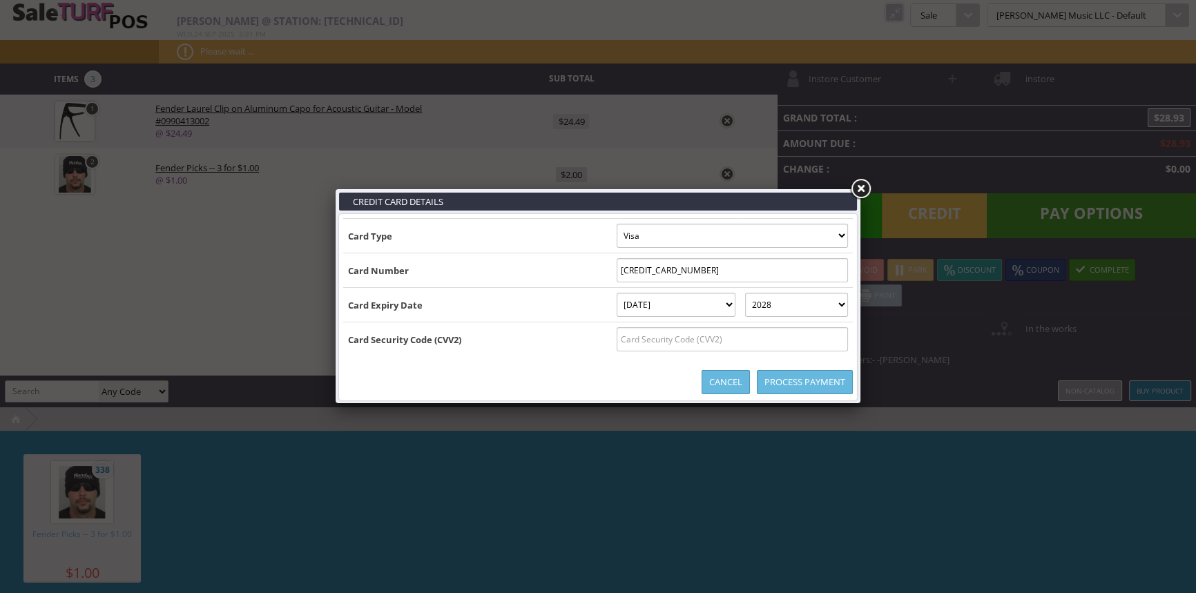
click at [772, 344] on input "text" at bounding box center [732, 339] width 231 height 24
click at [774, 385] on link "Process Payment" at bounding box center [805, 382] width 96 height 24
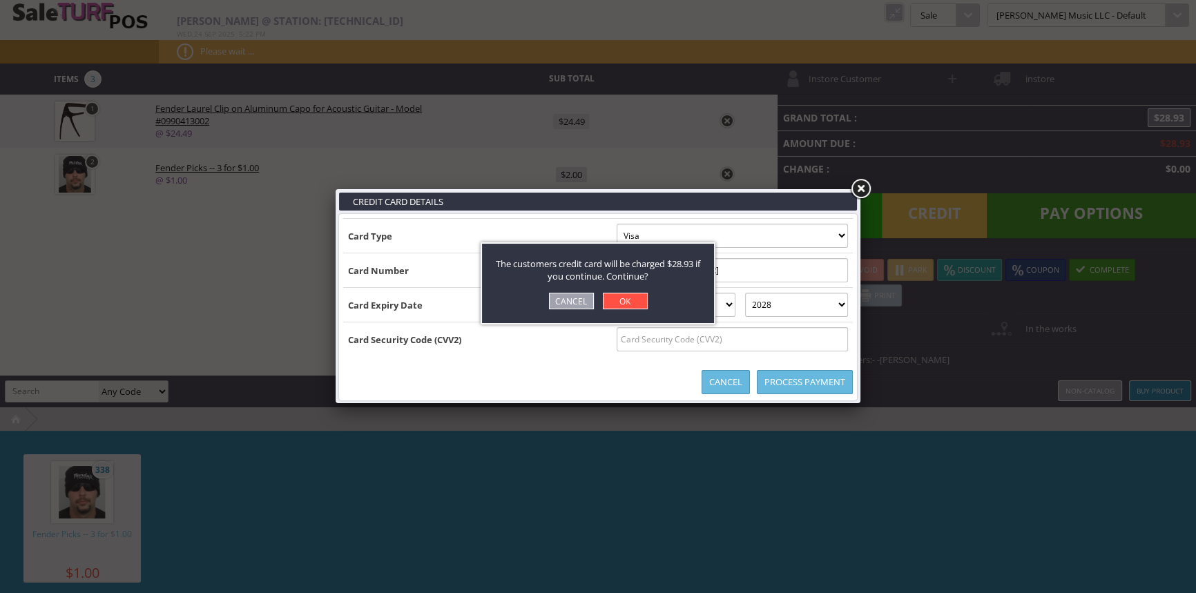
click at [620, 302] on link "OK" at bounding box center [625, 301] width 45 height 17
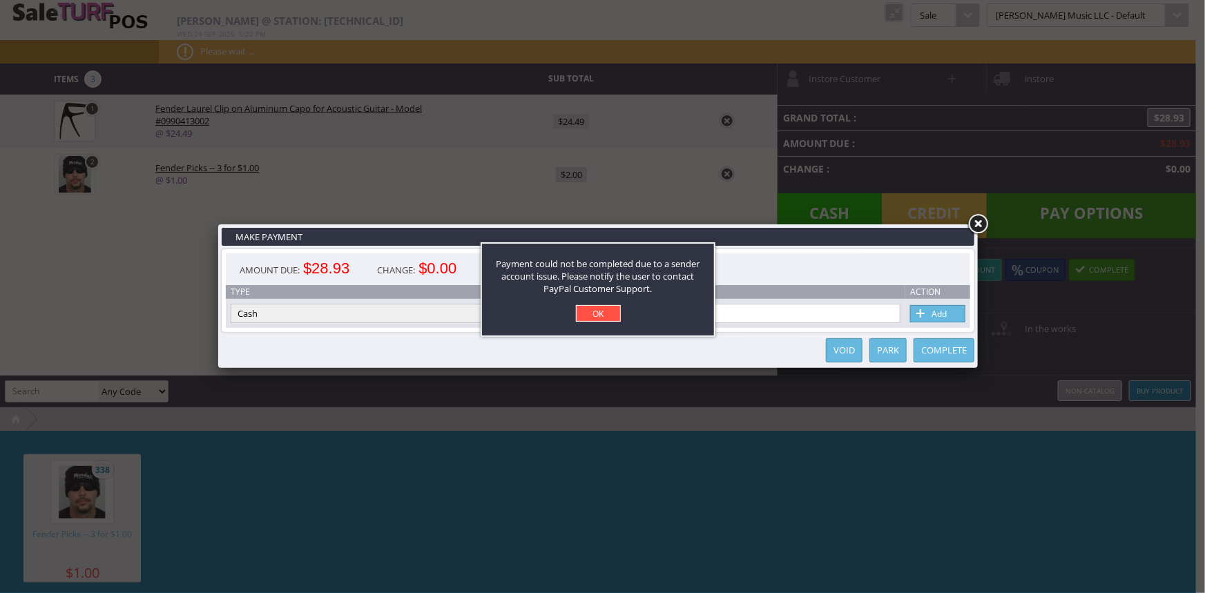
click at [603, 311] on link "OK" at bounding box center [598, 313] width 45 height 17
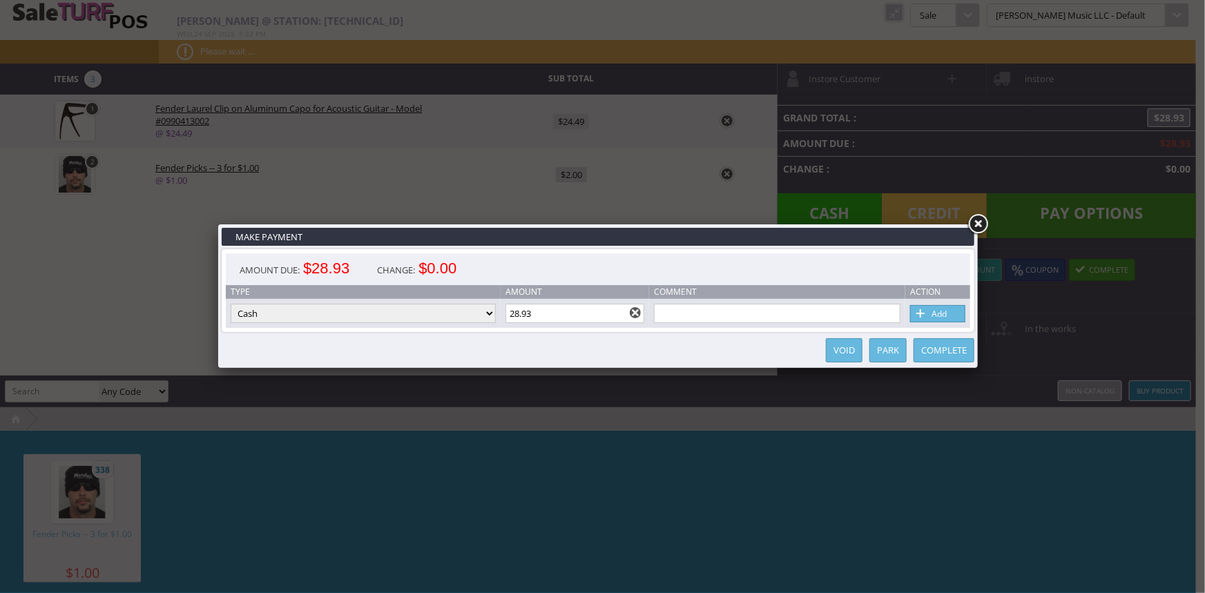
click at [978, 222] on link at bounding box center [978, 224] width 25 height 25
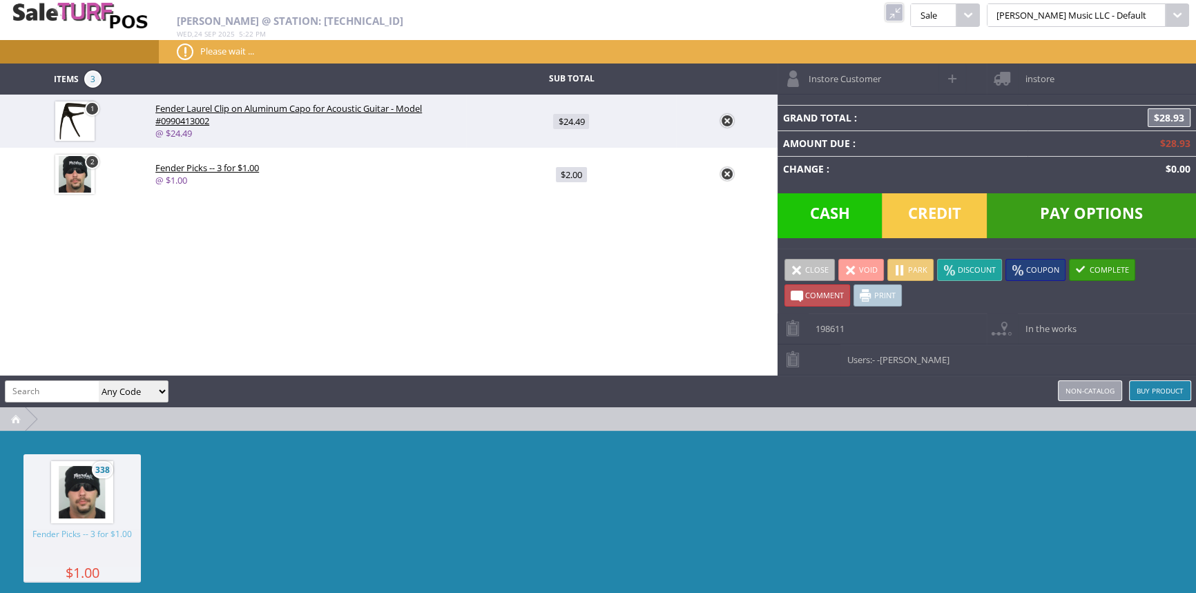
click at [941, 206] on span "Credit" at bounding box center [934, 215] width 105 height 45
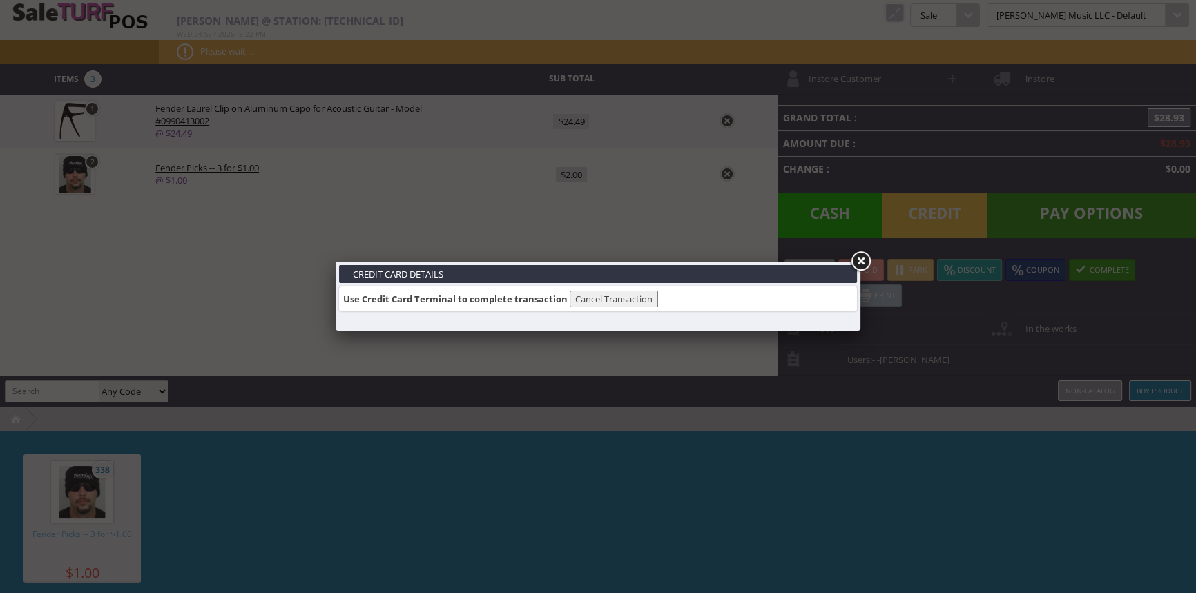
drag, startPoint x: 857, startPoint y: 260, endPoint x: 869, endPoint y: 253, distance: 14.2
click at [857, 260] on link at bounding box center [860, 261] width 25 height 25
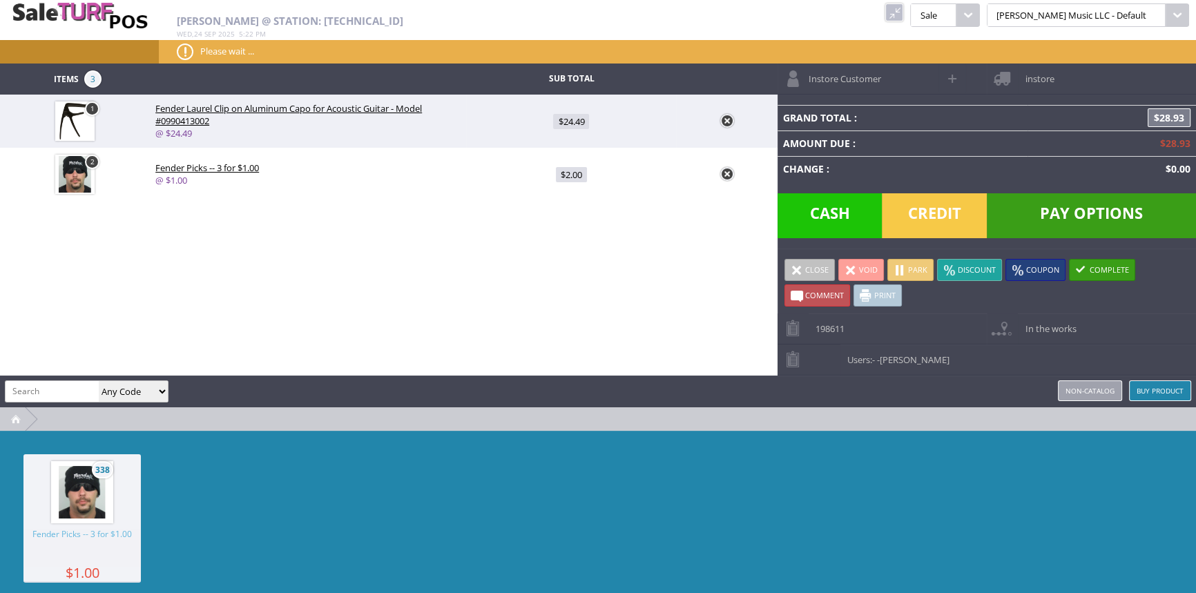
click at [1120, 208] on span "Pay Options" at bounding box center [1091, 215] width 209 height 45
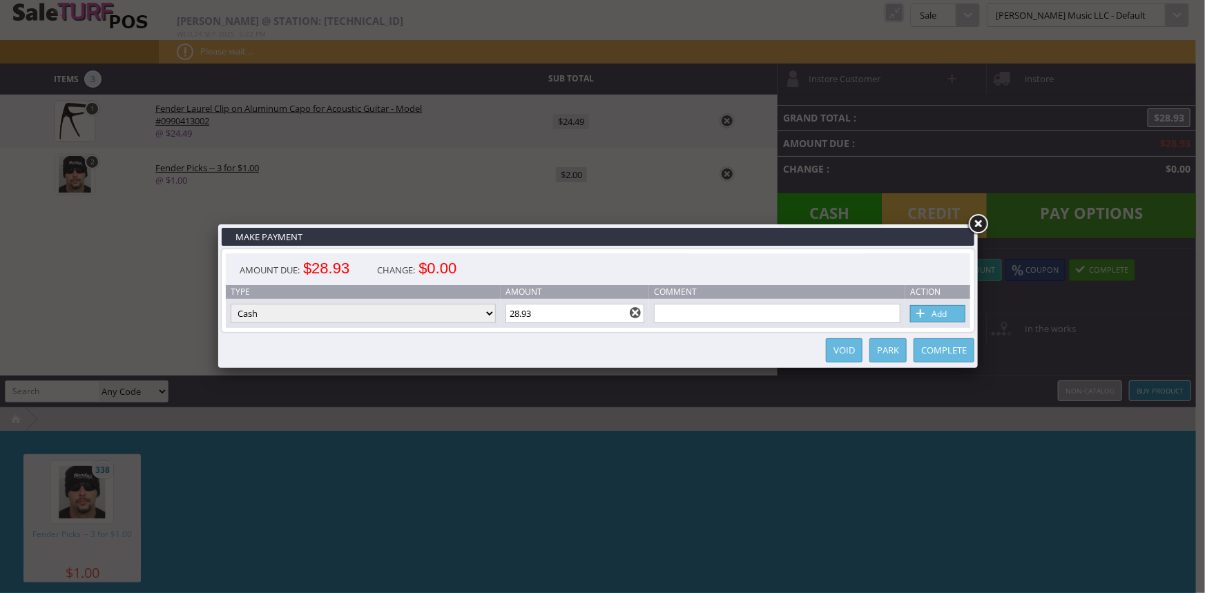
click at [450, 313] on select "Cash Credit Card Cheque or Money Order" at bounding box center [363, 313] width 265 height 19
select select "credit_card"
click at [231, 305] on select "Cash Credit Card Cheque or Money Order" at bounding box center [363, 313] width 265 height 19
click at [930, 314] on link "Add" at bounding box center [937, 313] width 55 height 17
select select
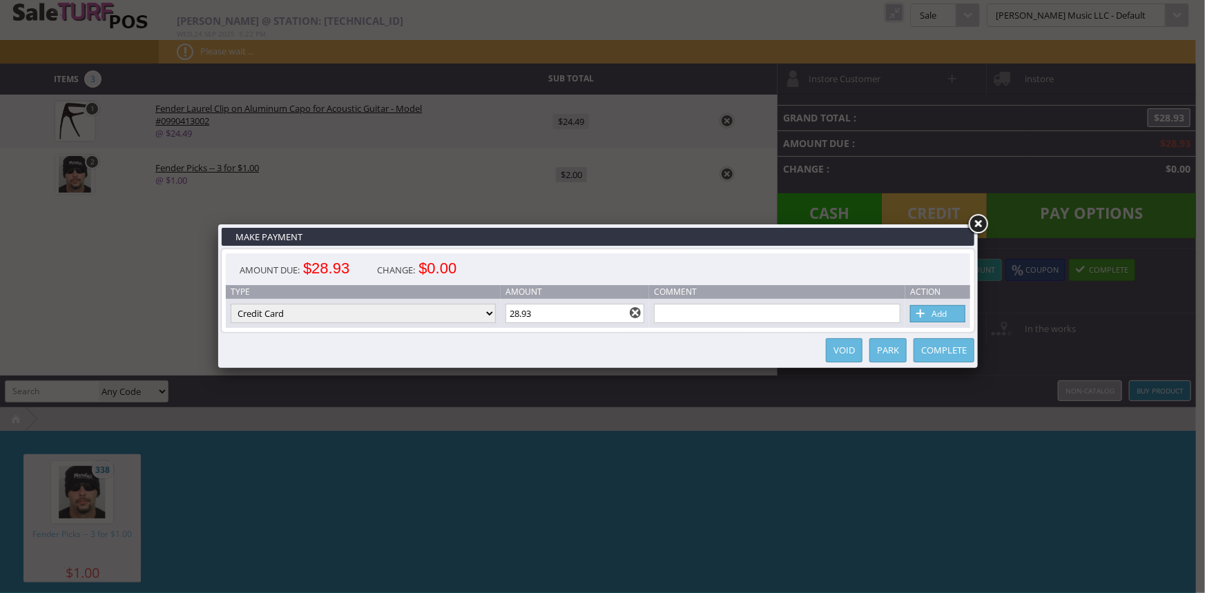
select select
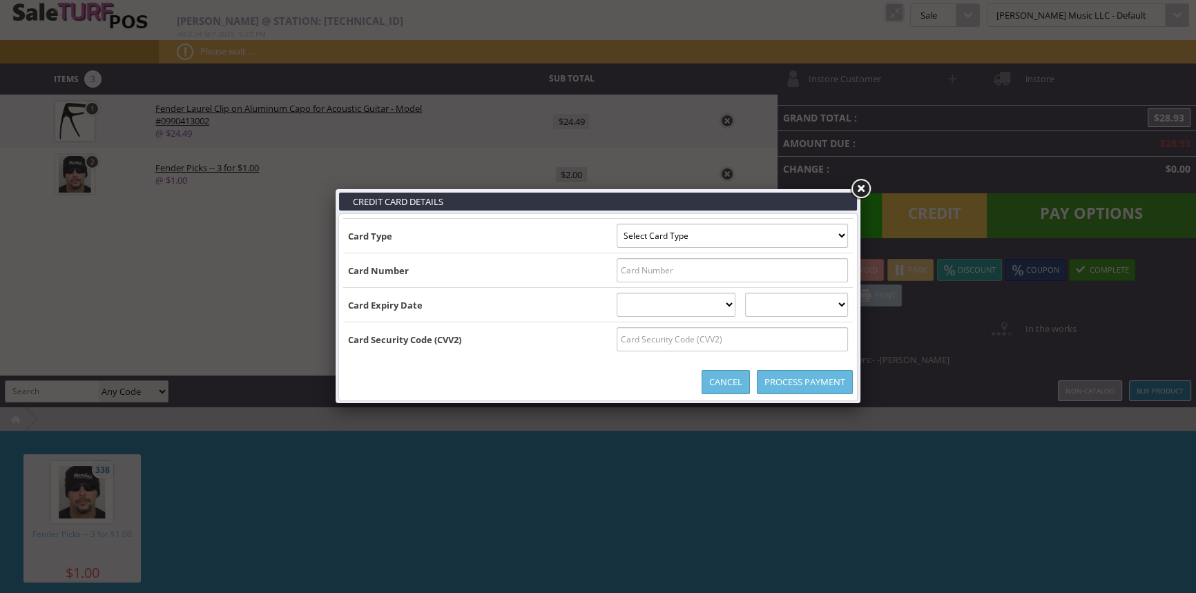
click at [770, 241] on select "Select Card Type Visa MasterCard Discover Card American Express Maestro Solo" at bounding box center [732, 236] width 231 height 24
click at [769, 235] on select "Select Card Type Visa MasterCard Discover Card American Express Maestro Solo" at bounding box center [732, 236] width 231 height 24
select select "VISA"
click at [617, 224] on select "Select Card Type Visa MasterCard Discover Card American Express Maestro Solo" at bounding box center [732, 236] width 231 height 24
click at [752, 269] on input "text" at bounding box center [732, 270] width 231 height 24
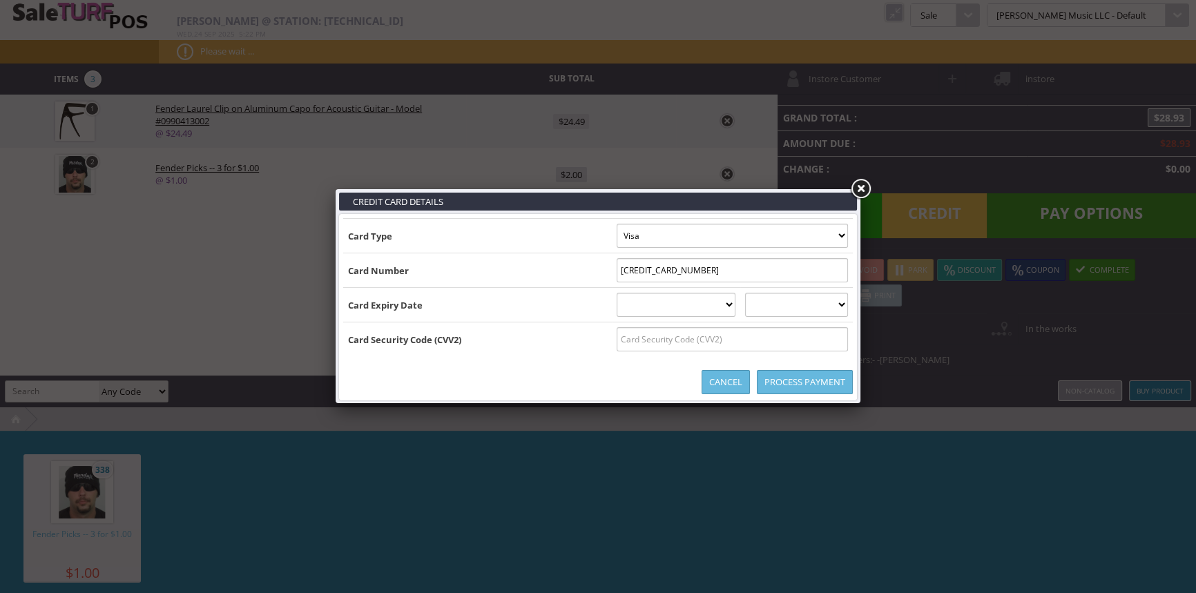
type input "[CREDIT_CARD_NUMBER]"
click at [711, 309] on select "[DATE] February [DATE] April [DATE] June [DATE] August [DATE] October [DATE] De…" at bounding box center [677, 305] width 120 height 24
select select "11"
click at [617, 293] on select "[DATE] February [DATE] April [DATE] June [DATE] August [DATE] October [DATE] De…" at bounding box center [677, 305] width 120 height 24
click at [822, 312] on select "2025 2026 2027 2028 2029 2030 2031 2032 2033 2034 2035" at bounding box center [796, 305] width 103 height 24
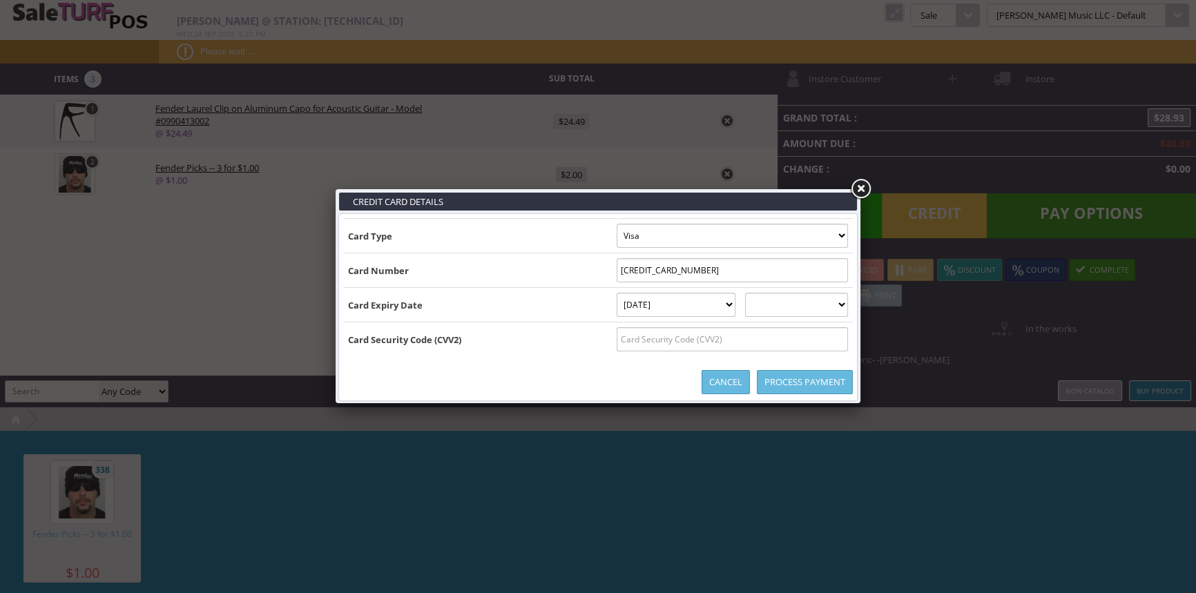
select select "2028"
click at [759, 293] on select "2025 2026 2027 2028 2029 2030 2031 2032 2033 2034 2035" at bounding box center [796, 305] width 103 height 24
click at [812, 340] on input "text" at bounding box center [732, 339] width 231 height 24
type input "974"
click at [794, 386] on link "Process Payment" at bounding box center [805, 382] width 96 height 24
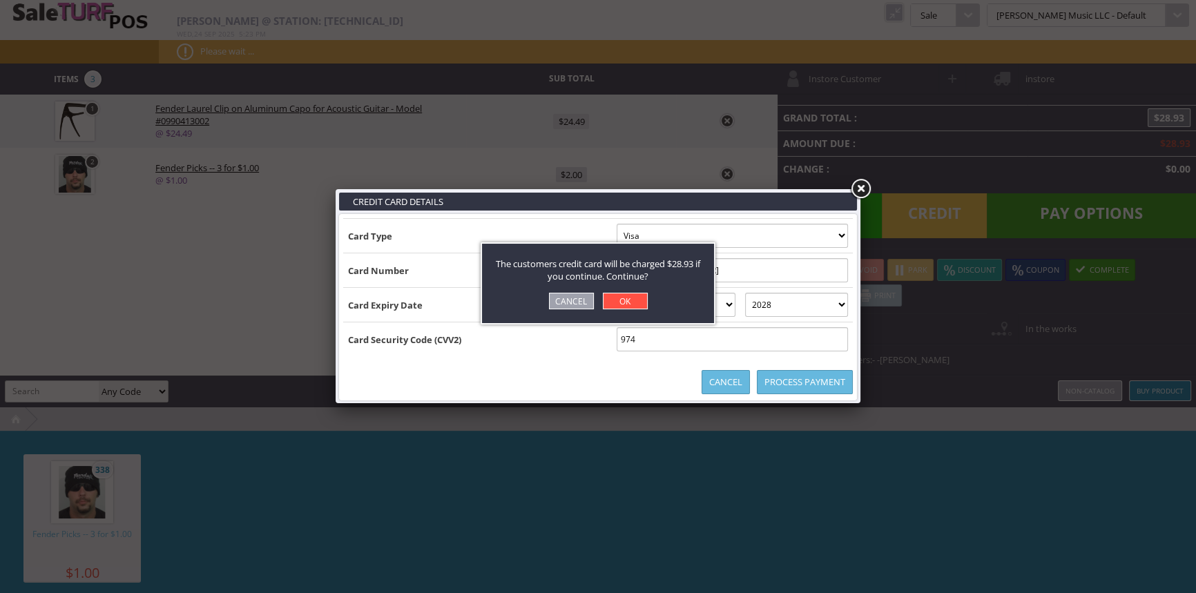
click at [631, 302] on link "OK" at bounding box center [625, 301] width 45 height 17
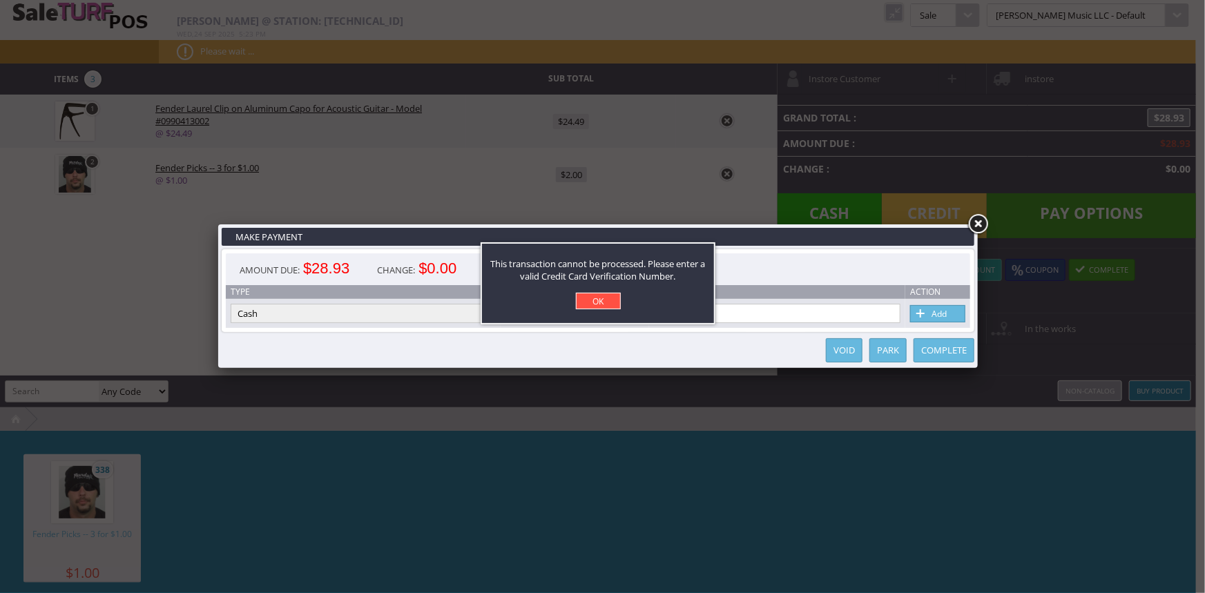
click at [607, 300] on link "OK" at bounding box center [598, 301] width 45 height 17
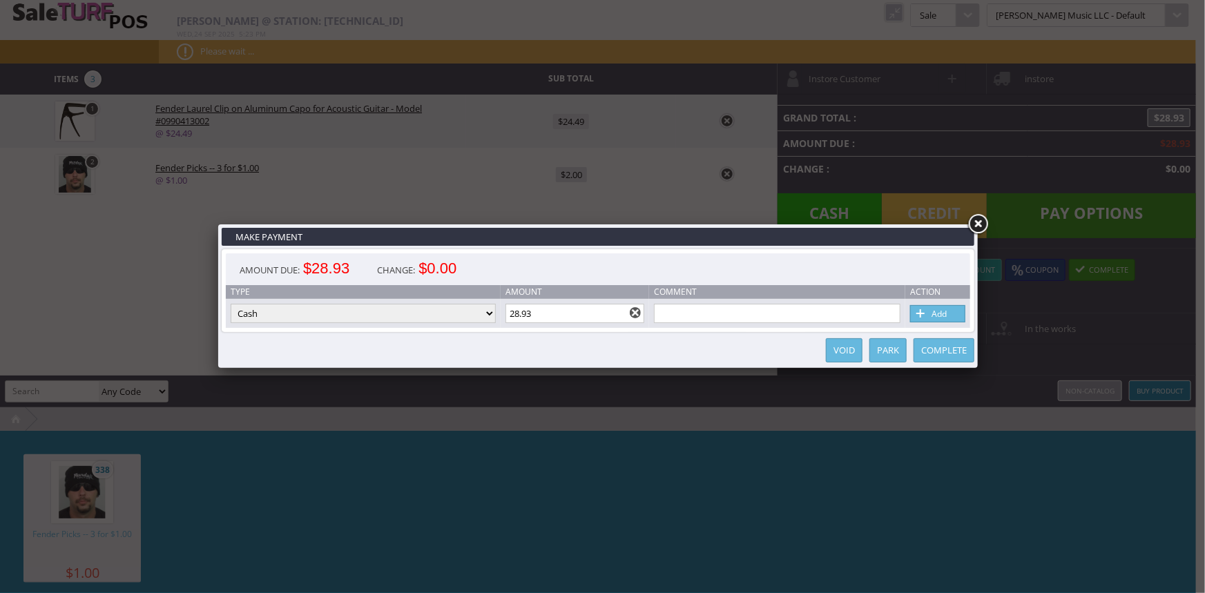
click at [484, 313] on select "Cash Credit Card Cheque or Money Order" at bounding box center [363, 313] width 265 height 19
select select "credit_card"
click at [231, 305] on select "Cash Credit Card Cheque or Money Order" at bounding box center [363, 313] width 265 height 19
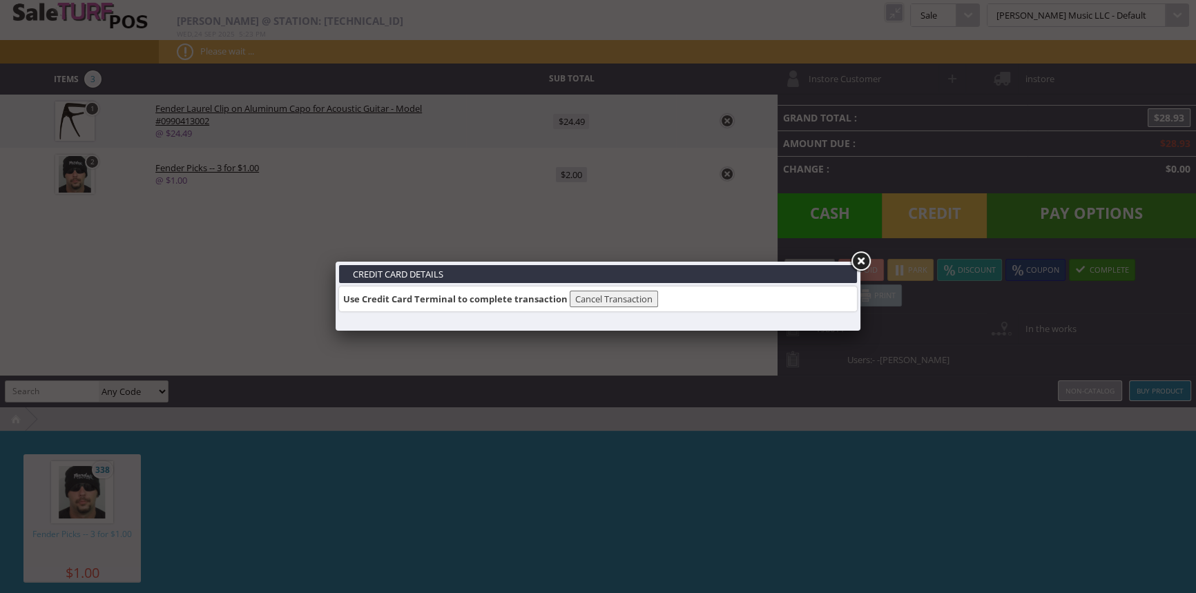
click at [860, 257] on link at bounding box center [860, 261] width 25 height 25
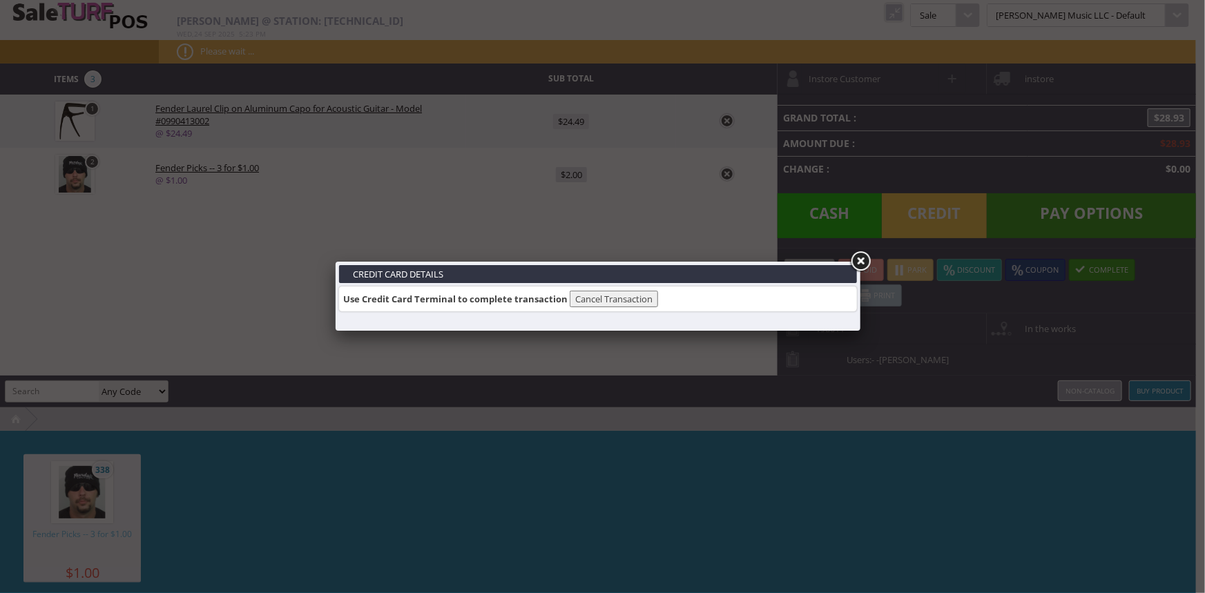
click at [865, 256] on link at bounding box center [860, 261] width 25 height 25
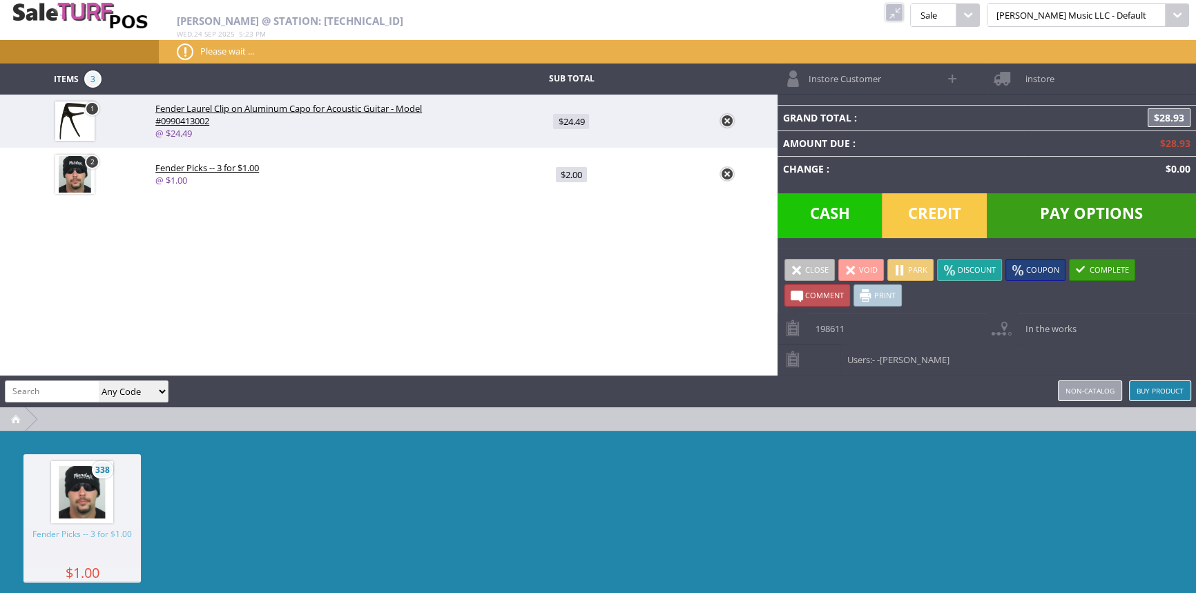
click at [1076, 200] on span "Pay Options" at bounding box center [1091, 215] width 209 height 45
select select "cash"
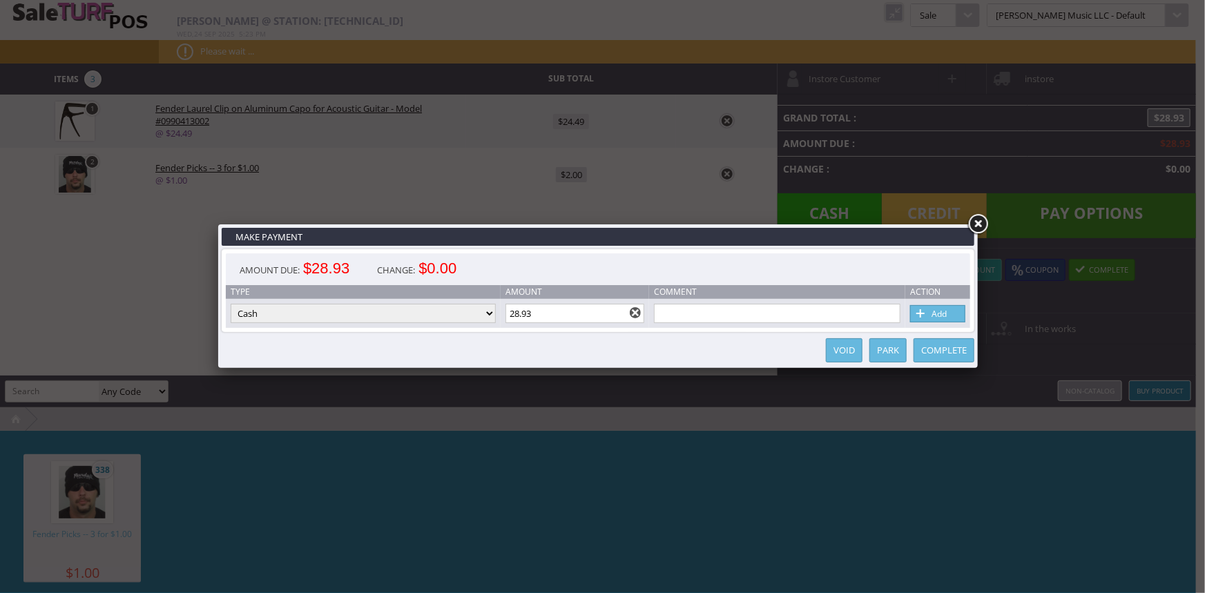
click at [429, 312] on select "Cash Credit Card Cheque or Money Order" at bounding box center [363, 313] width 265 height 19
select select "credit_card"
click at [231, 305] on select "Cash Credit Card Cheque or Money Order" at bounding box center [363, 313] width 265 height 19
click at [957, 316] on link "Add" at bounding box center [937, 313] width 55 height 17
select select
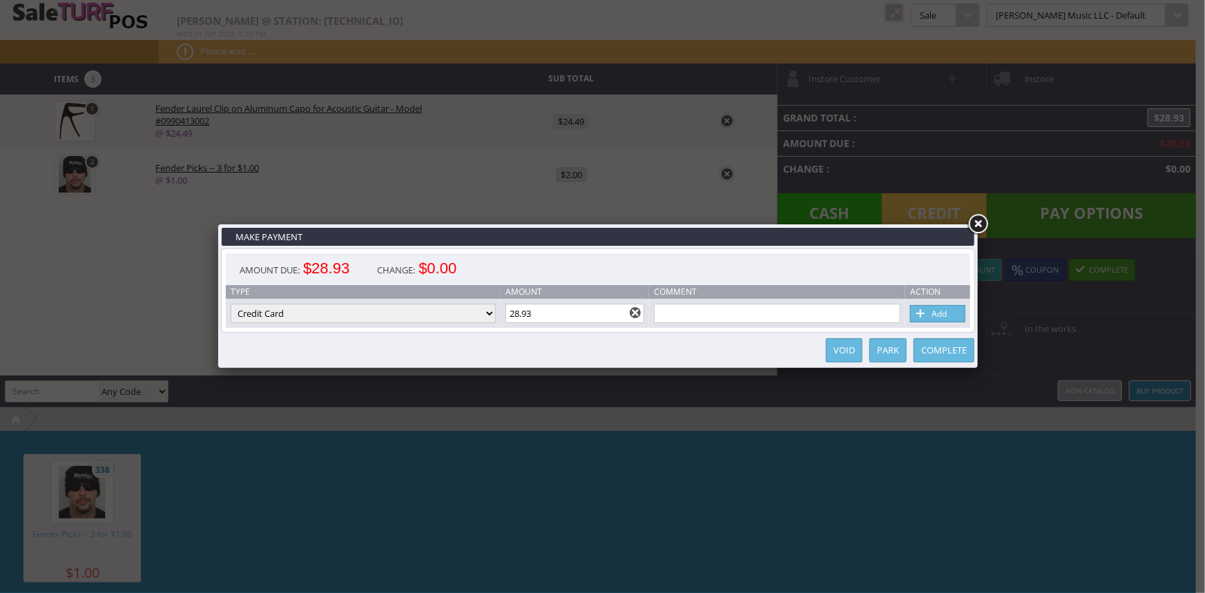
select select
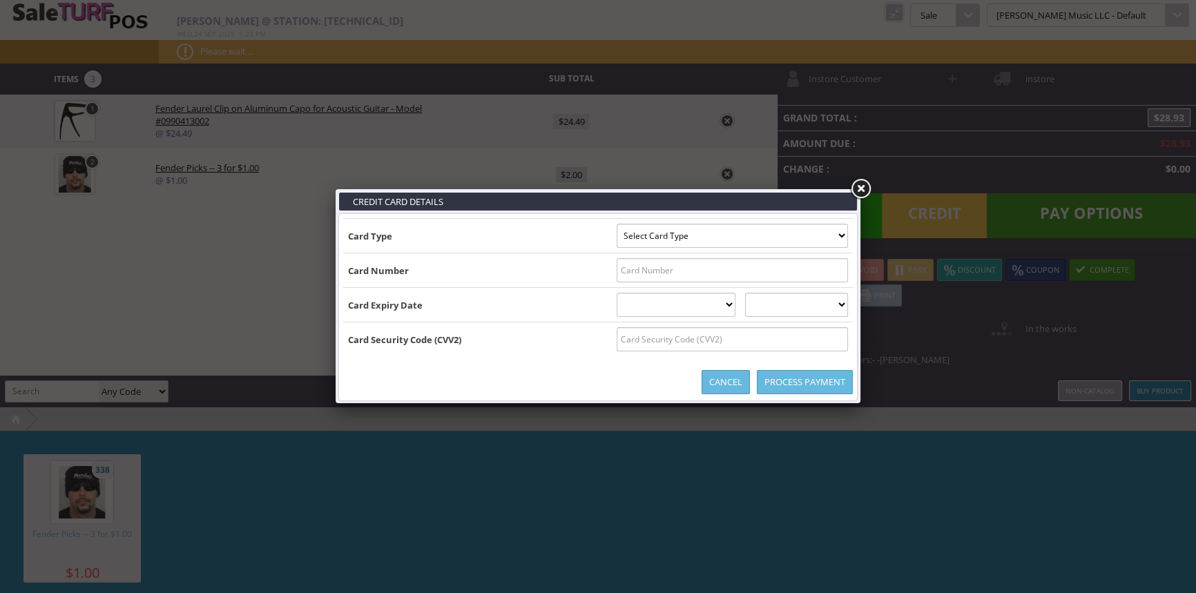
type input "[US_VEHICLE_IDENTIFICATION_NUMBER]^[PERSON_NAME]/[PERSON_NAME] ^271020100000000…"
select select "MASTERCARD"
type input "[CREDIT_CARD_NUMBER]"
select select "10"
select select "2027"
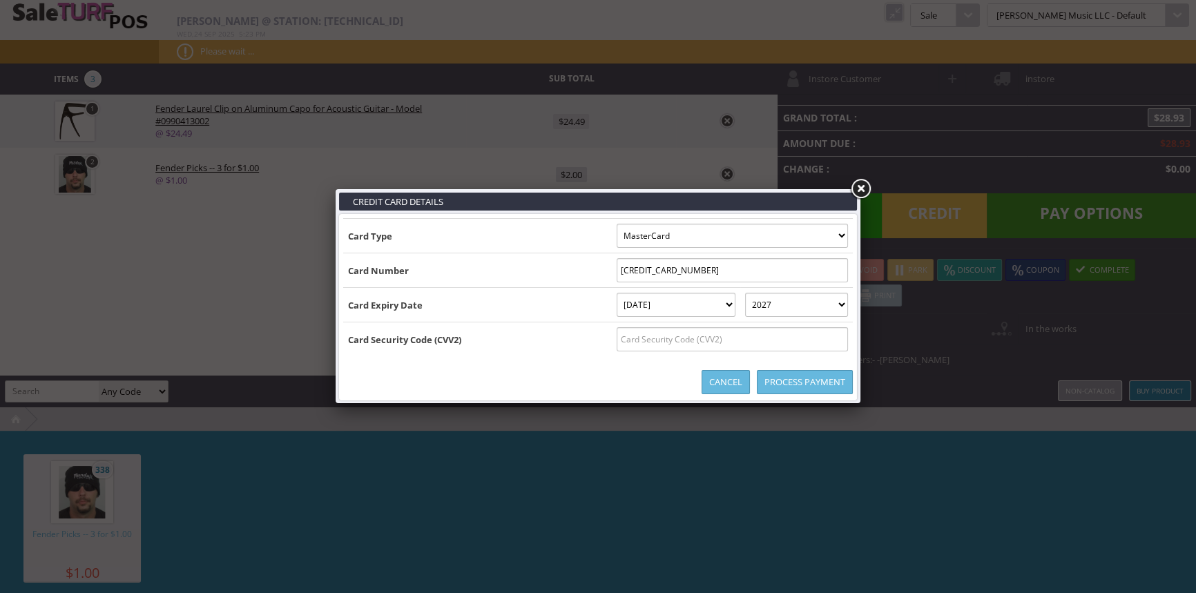
type input "[US_VEHICLE_IDENTIFICATION_NUMBER]^[PERSON_NAME]/[PERSON_NAME] ^271020100000000…"
click at [793, 341] on input "text" at bounding box center [732, 339] width 231 height 24
type input "749"
click at [774, 378] on link "Process Payment" at bounding box center [805, 382] width 96 height 24
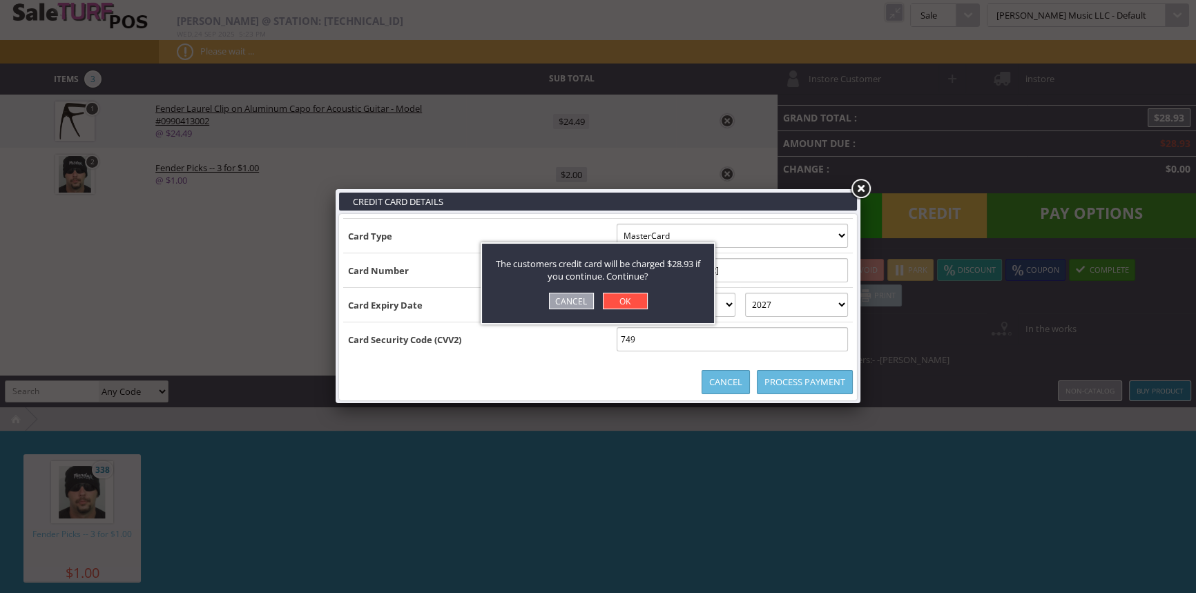
click at [627, 300] on link "OK" at bounding box center [625, 301] width 45 height 17
select select "cash"
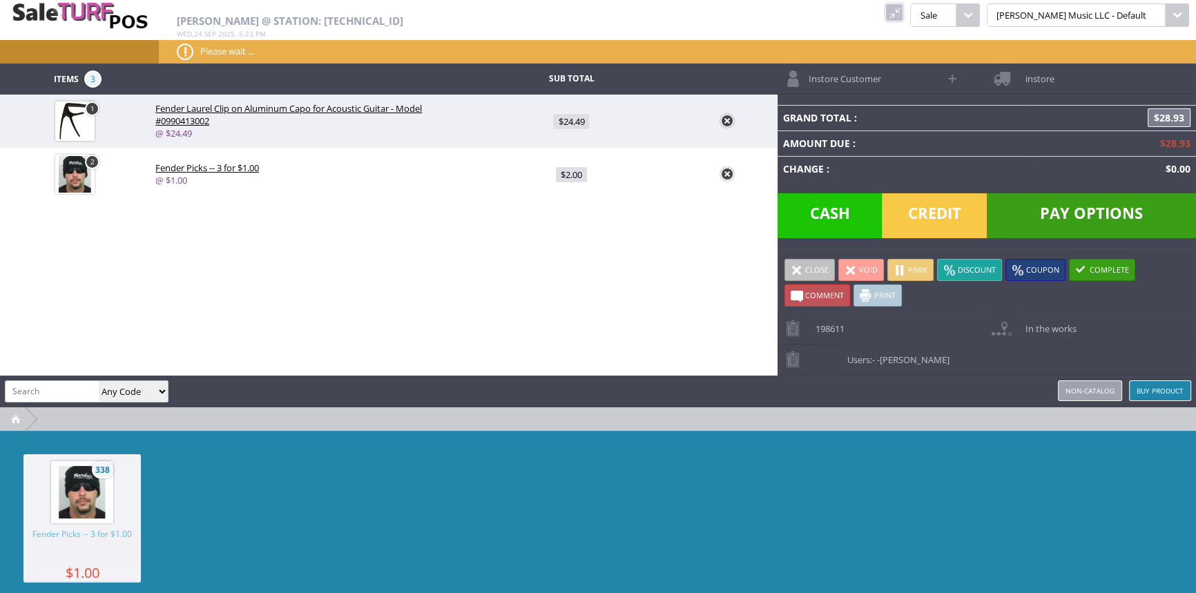
type input "0"
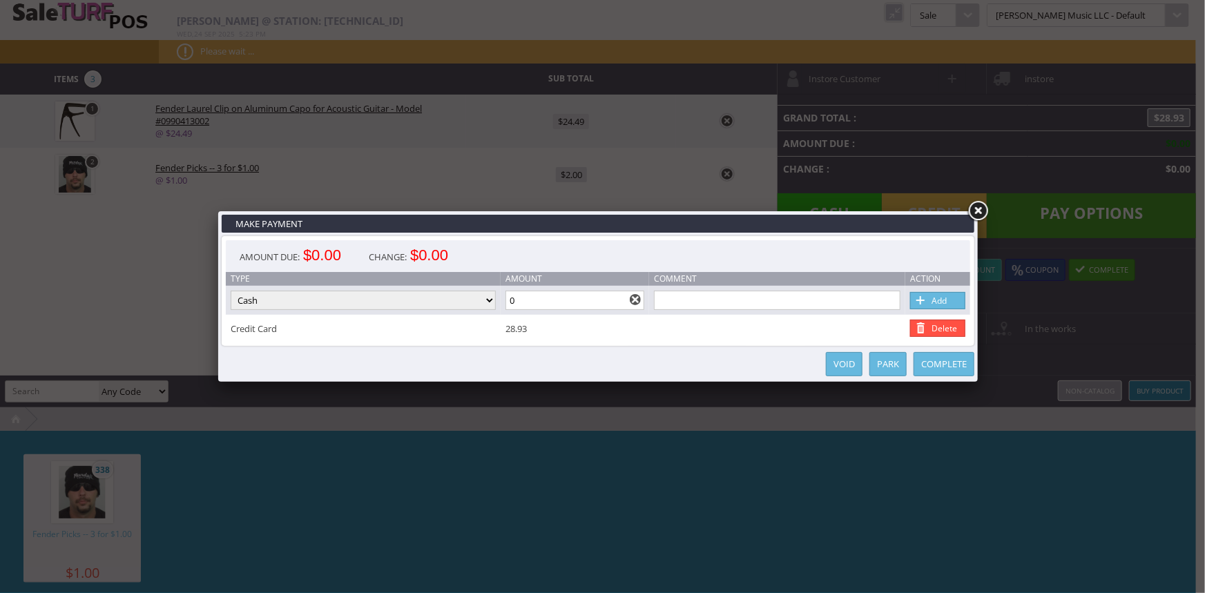
click at [950, 363] on link "Complete" at bounding box center [944, 364] width 61 height 24
